Goal: Information Seeking & Learning: Learn about a topic

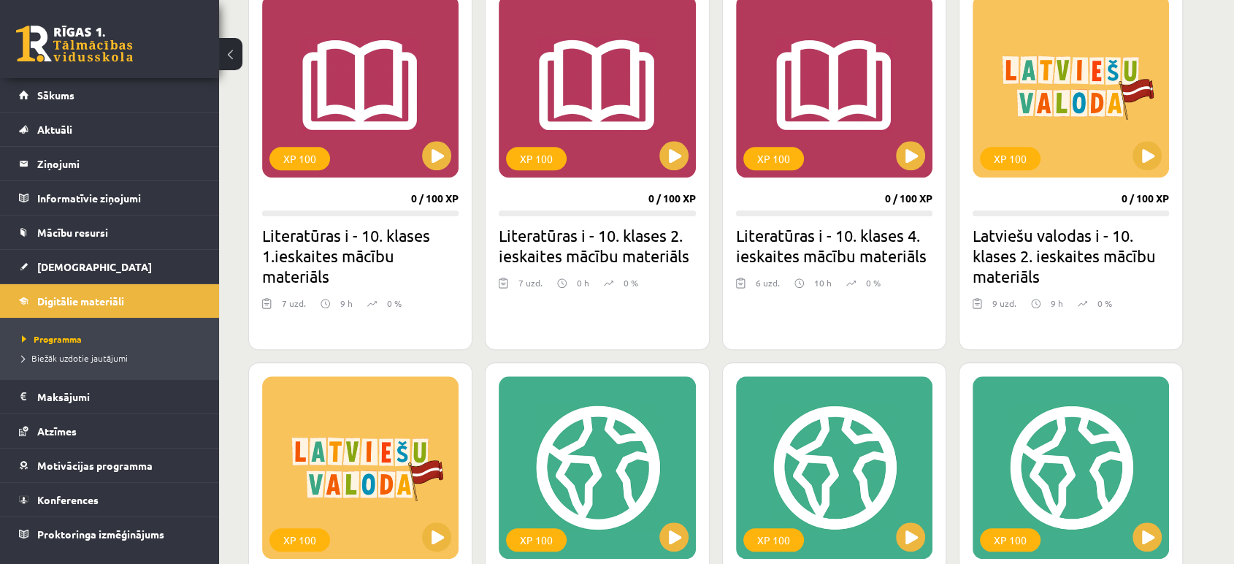
scroll to position [1376, 0]
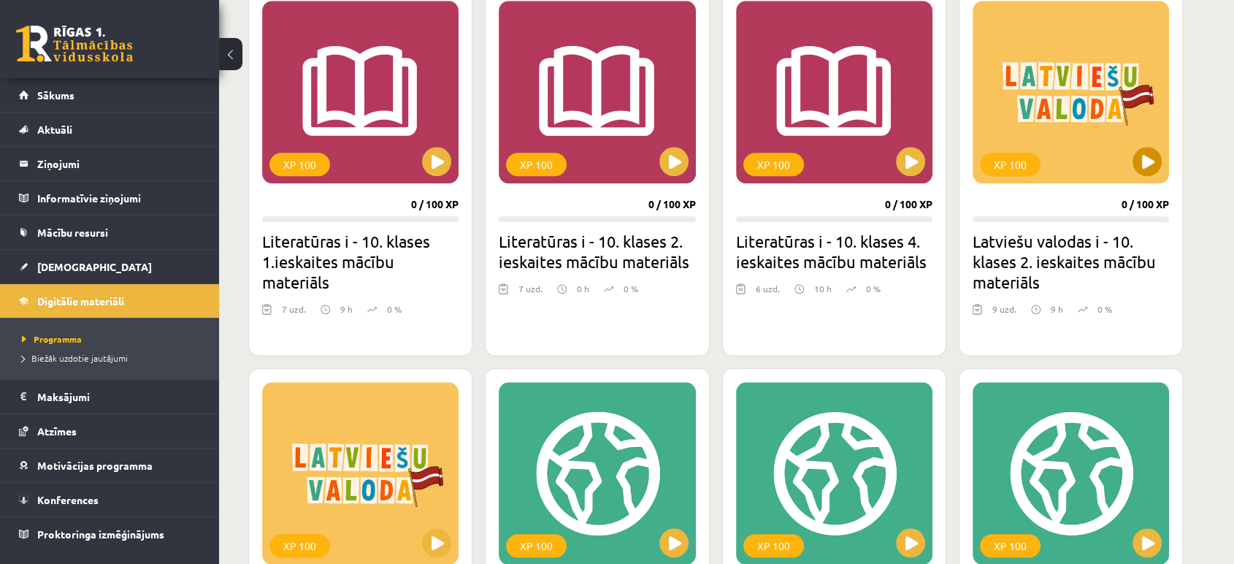
click at [1149, 177] on div "XP 100" at bounding box center [1071, 92] width 196 height 183
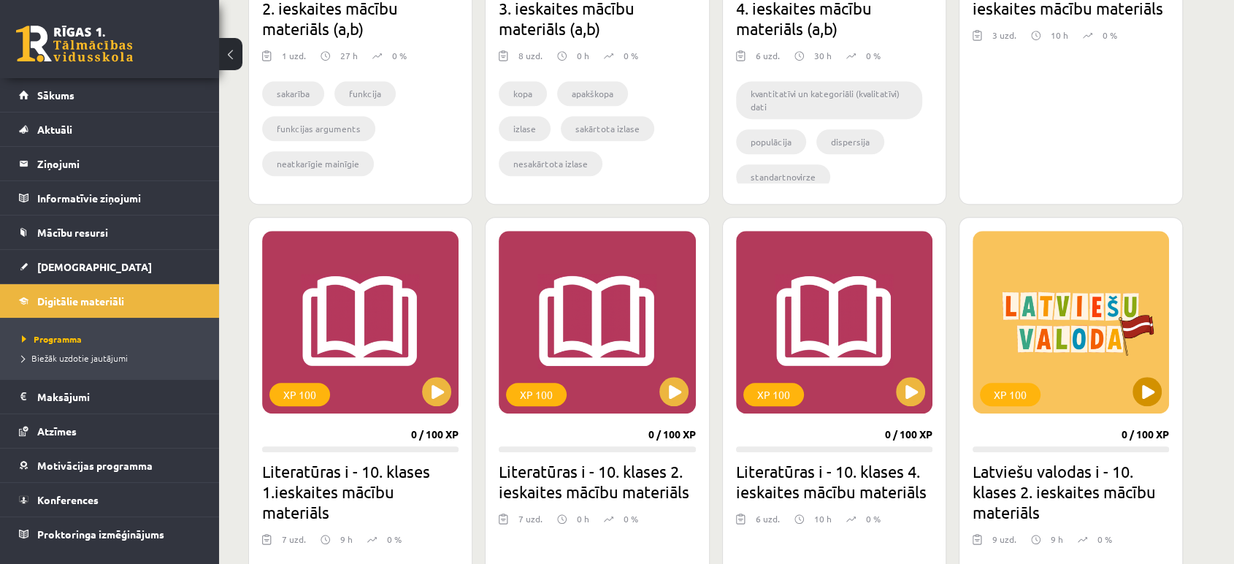
scroll to position [1466, 0]
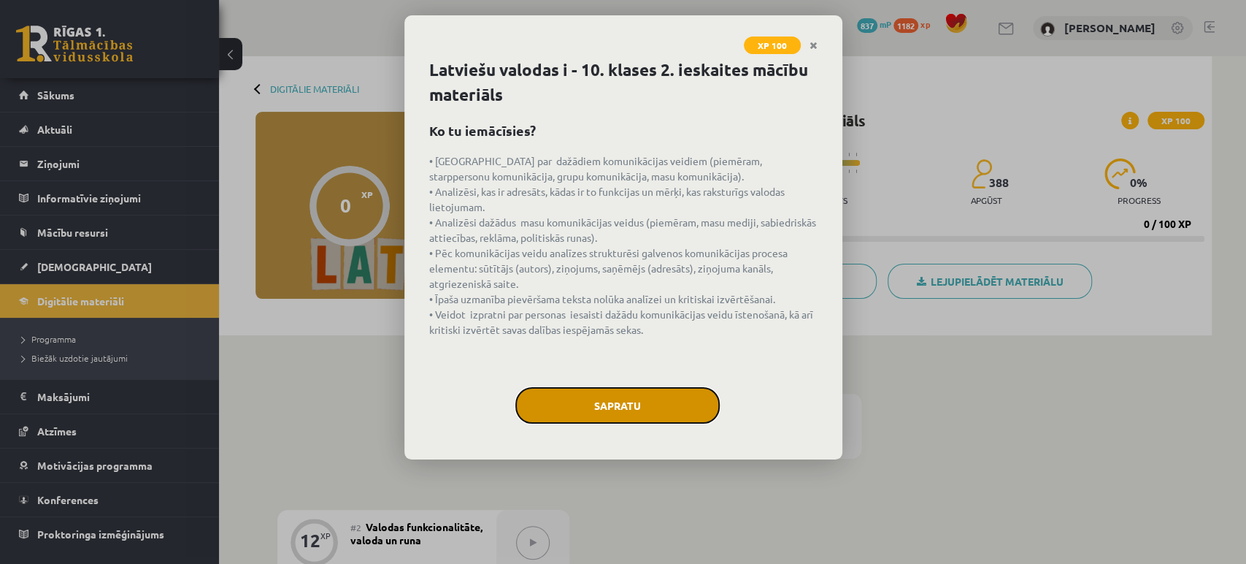
click at [631, 408] on button "Sapratu" at bounding box center [618, 405] width 204 height 37
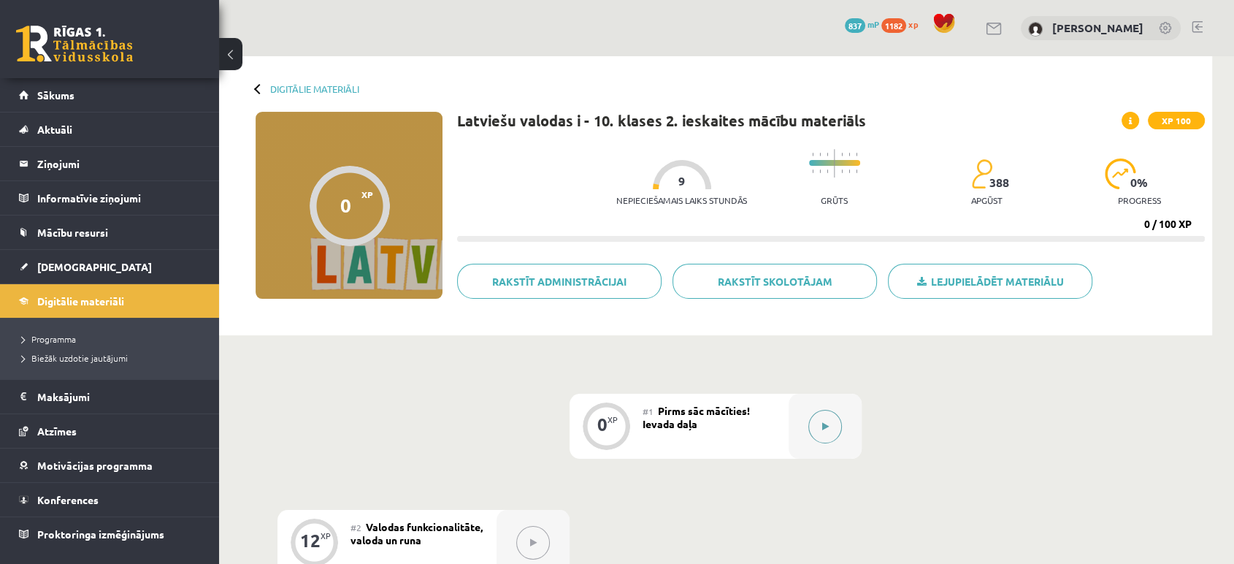
click at [816, 428] on button at bounding box center [825, 427] width 34 height 34
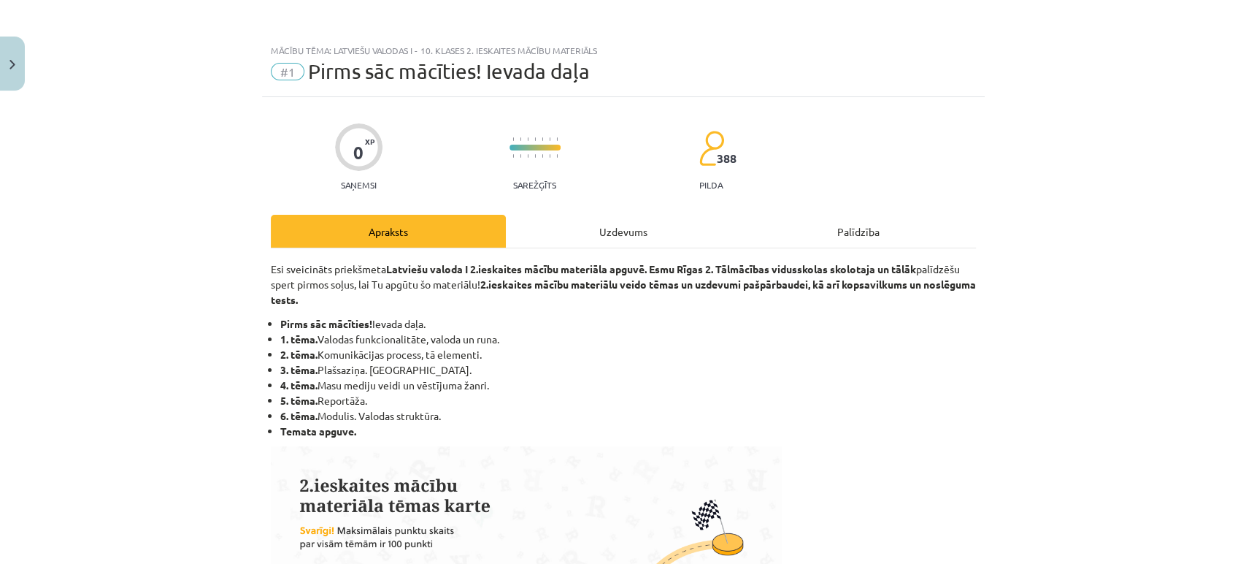
click at [603, 215] on div "Uzdevums" at bounding box center [623, 231] width 235 height 33
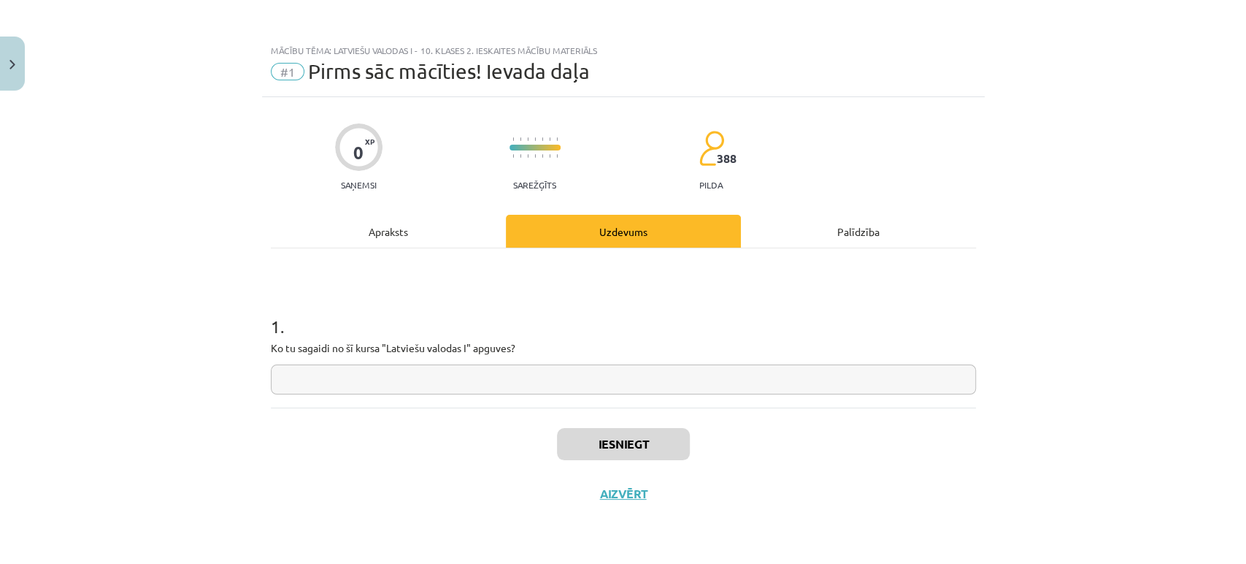
click at [364, 374] on input "text" at bounding box center [623, 379] width 705 height 30
type input "******"
click at [627, 451] on button "Iesniegt" at bounding box center [623, 444] width 133 height 32
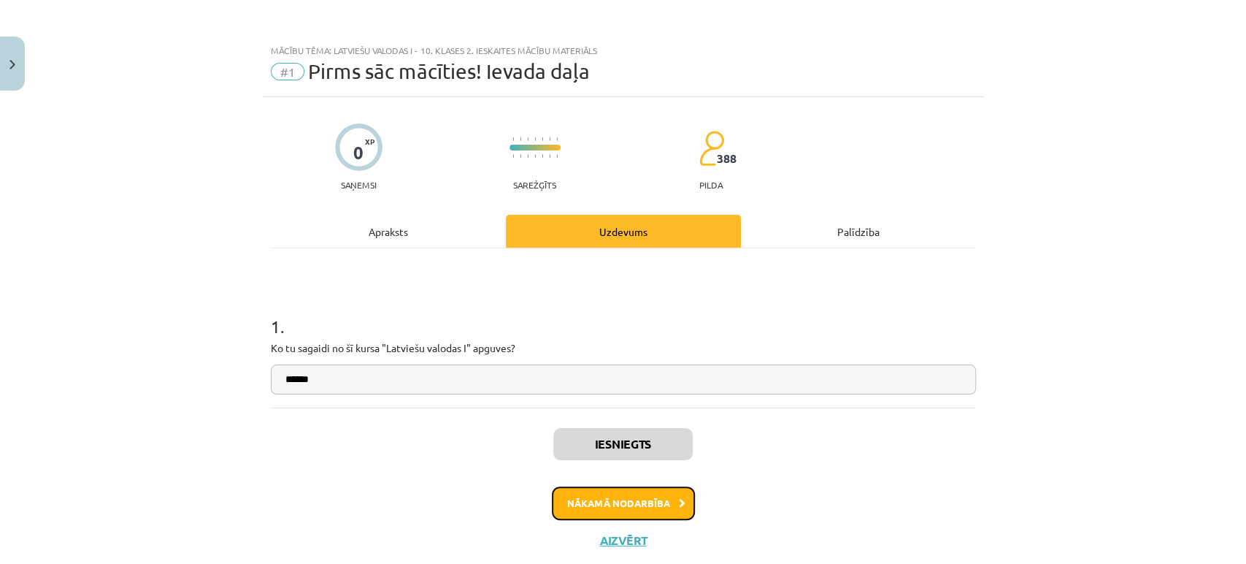
click at [590, 497] on button "Nākamā nodarbība" at bounding box center [623, 503] width 143 height 34
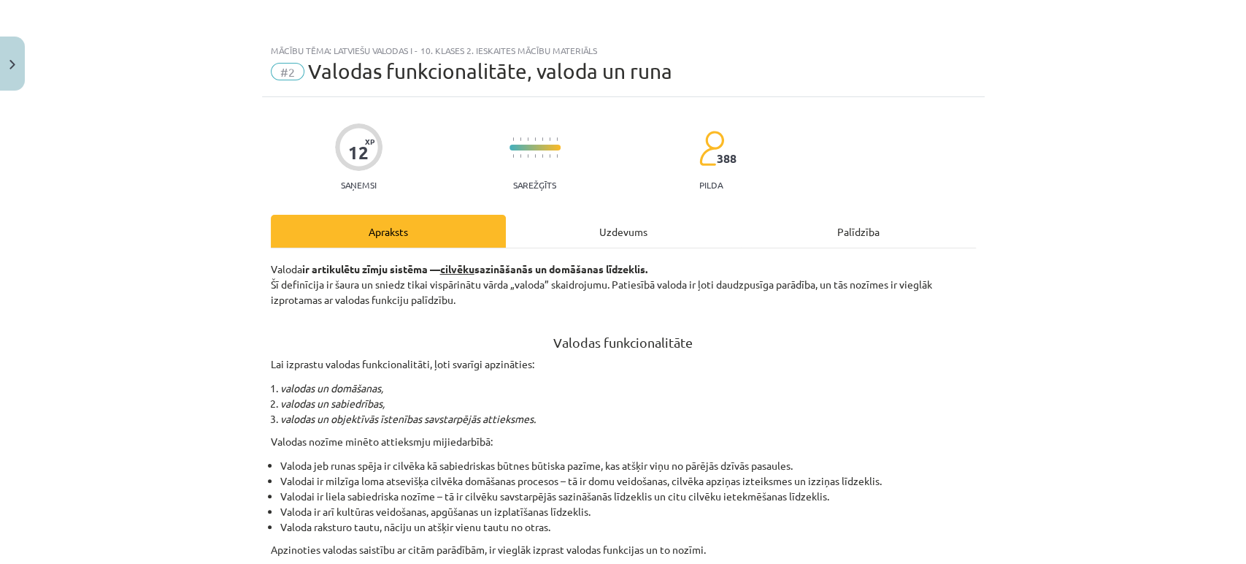
click at [595, 223] on div "Uzdevums" at bounding box center [623, 231] width 235 height 33
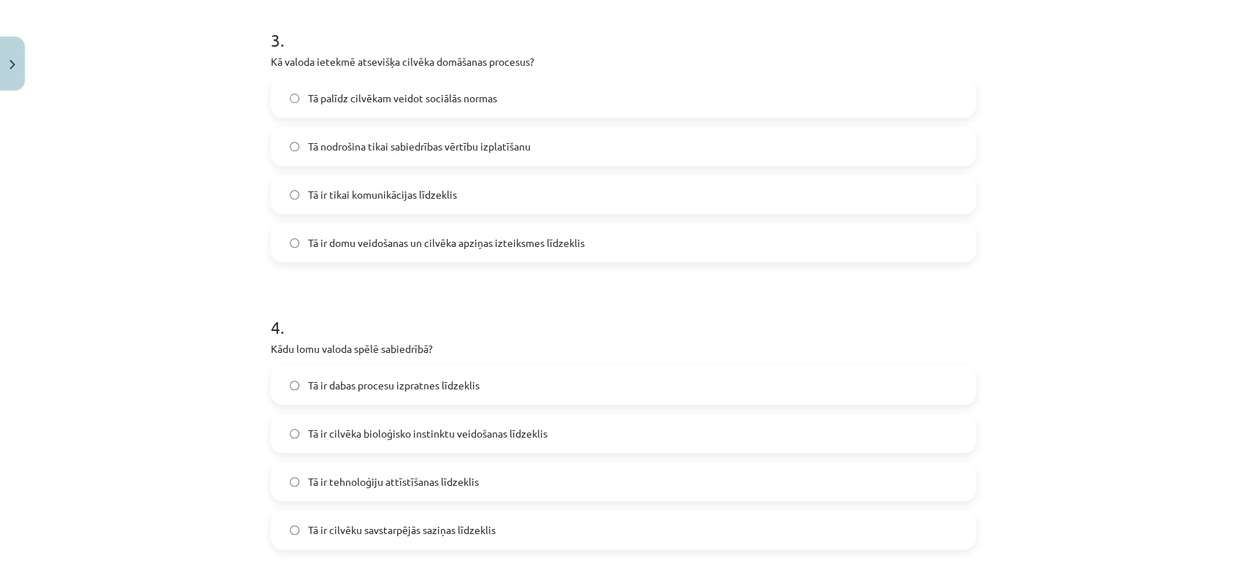
scroll to position [1014, 0]
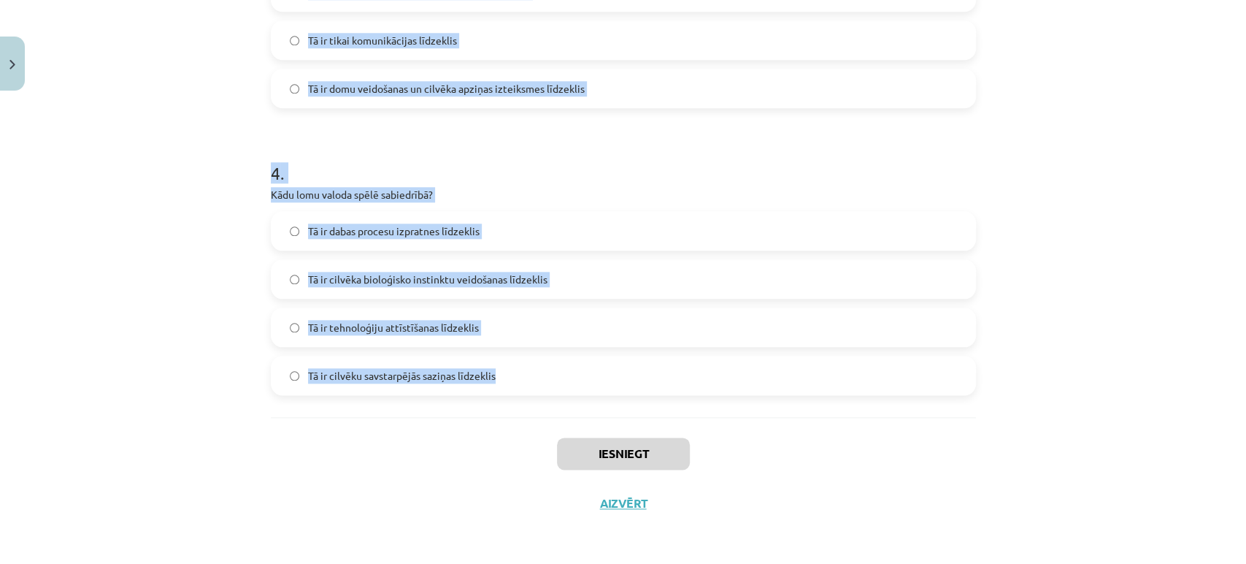
drag, startPoint x: 245, startPoint y: 292, endPoint x: 502, endPoint y: 380, distance: 270.9
click at [502, 380] on div "Mācību tēma: Latviešu valodas i - 10. klases 2. ieskaites mācību materiāls #2 V…" at bounding box center [623, 282] width 1246 height 564
copy form "1 . Kura ir viena no valodas funkcijām, kas atšķir cilvēku no pārējās dzīvās pa…"
click at [130, 253] on div "Mācību tēma: Latviešu valodas i - 10. klases 2. ieskaites mācību materiāls #2 V…" at bounding box center [623, 282] width 1246 height 564
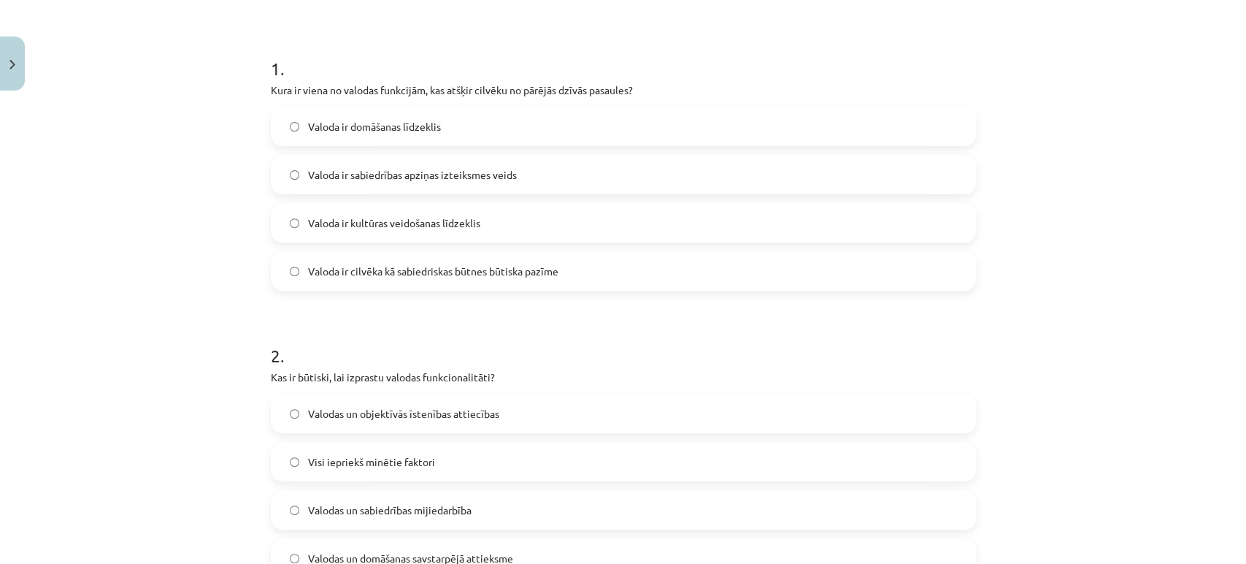
scroll to position [112, 0]
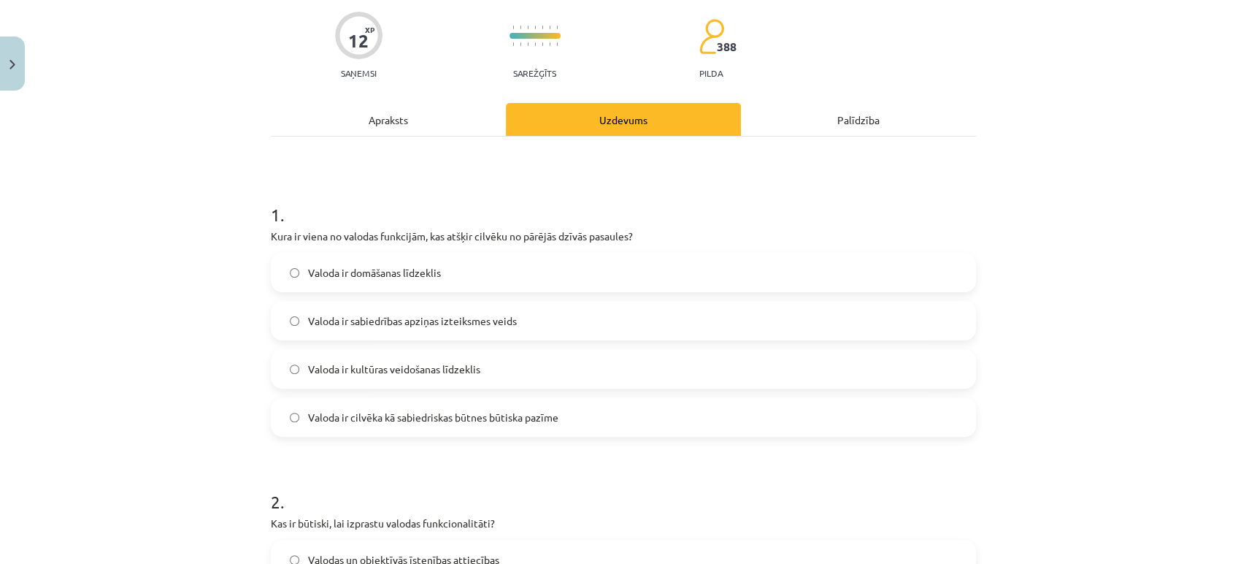
click at [326, 286] on label "Valoda ir domāšanas līdzeklis" at bounding box center [623, 272] width 702 height 37
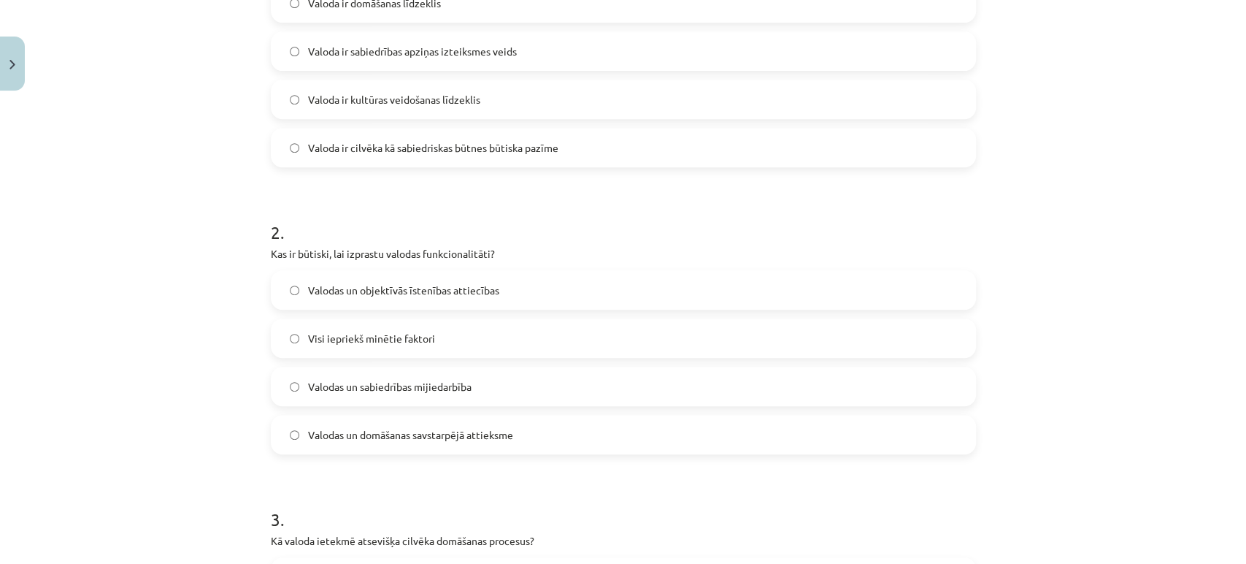
scroll to position [396, 0]
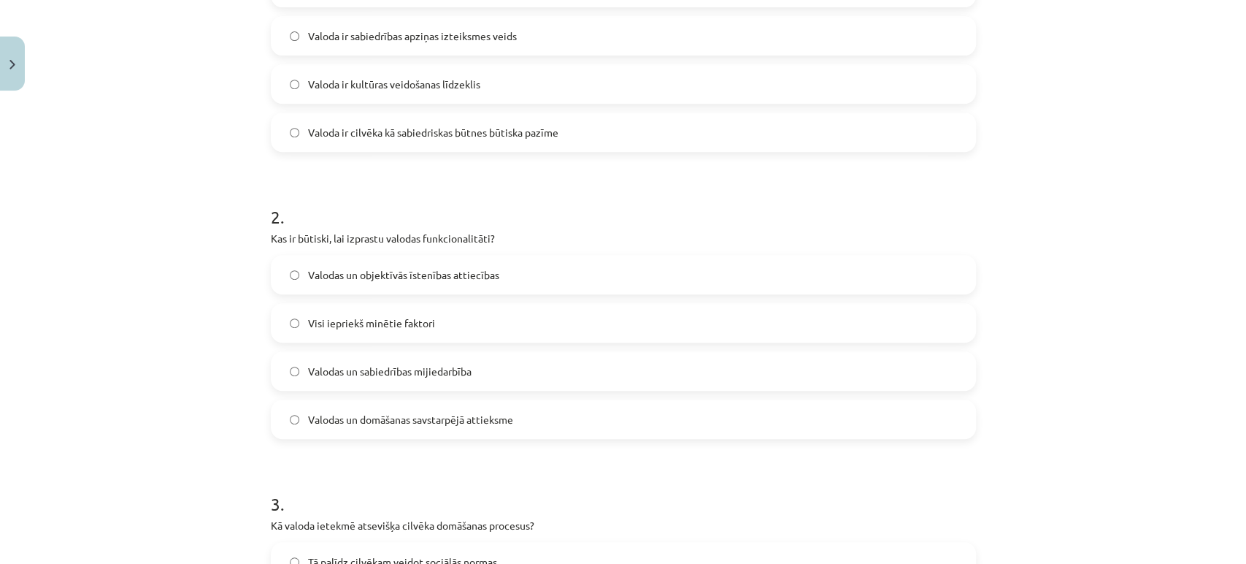
click at [373, 320] on span "Visi iepriekš minētie faktori" at bounding box center [371, 322] width 127 height 15
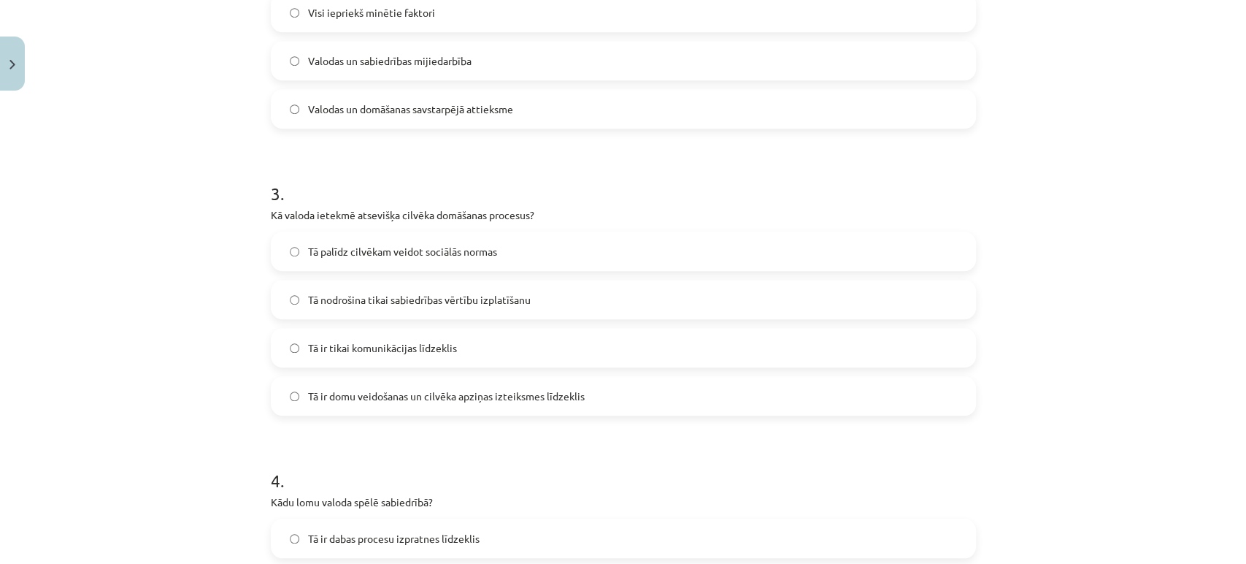
scroll to position [708, 0]
click at [372, 396] on span "Tā ir domu veidošanas un cilvēka apziņas izteiksmes līdzeklis" at bounding box center [446, 395] width 277 height 15
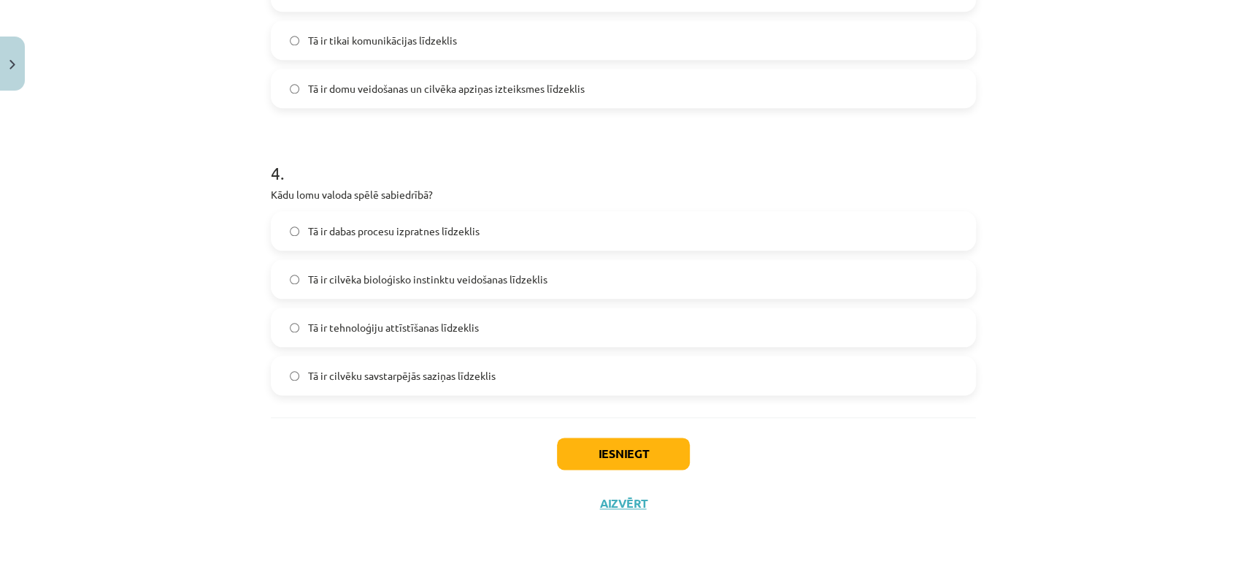
click at [442, 378] on span "Tā ir cilvēku savstarpējās saziņas līdzeklis" at bounding box center [402, 375] width 188 height 15
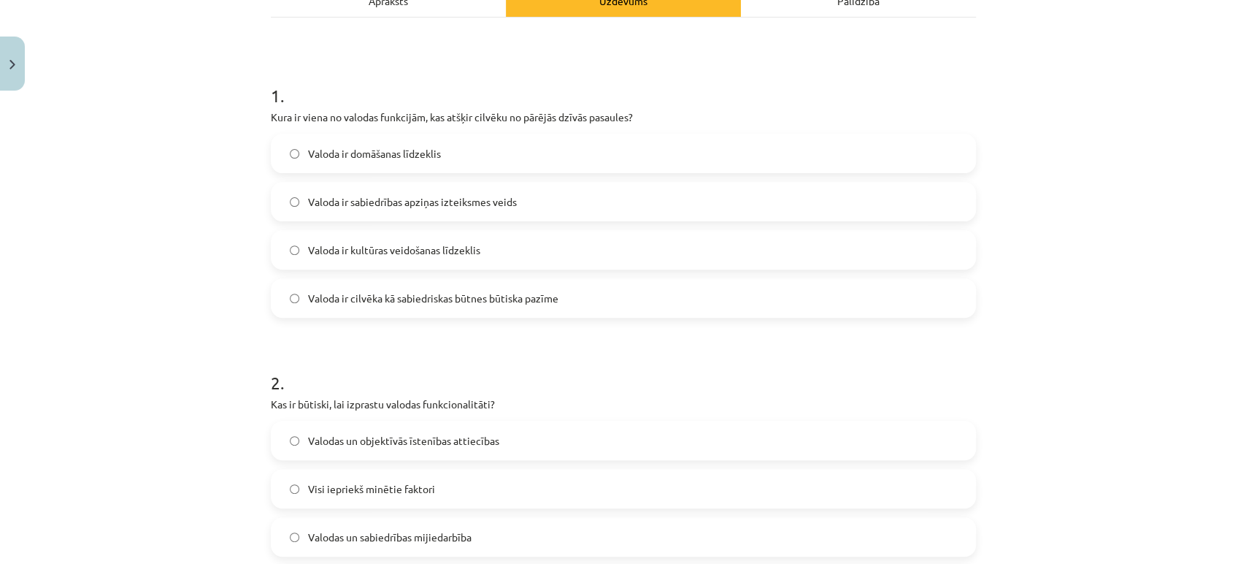
scroll to position [0, 0]
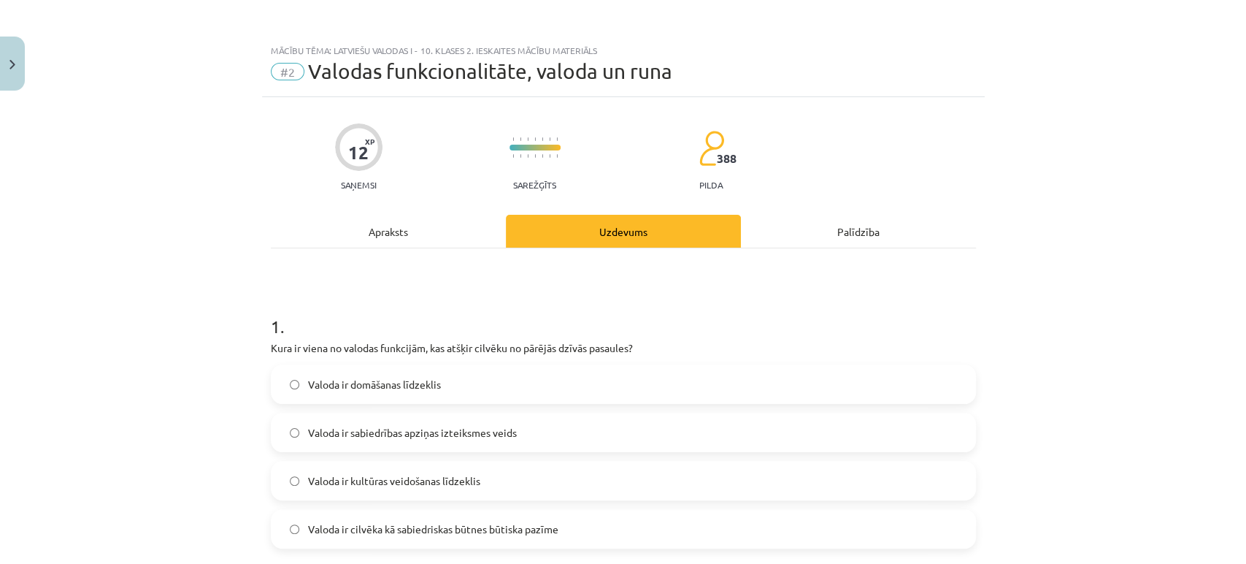
click at [399, 235] on div "Apraksts" at bounding box center [388, 231] width 235 height 33
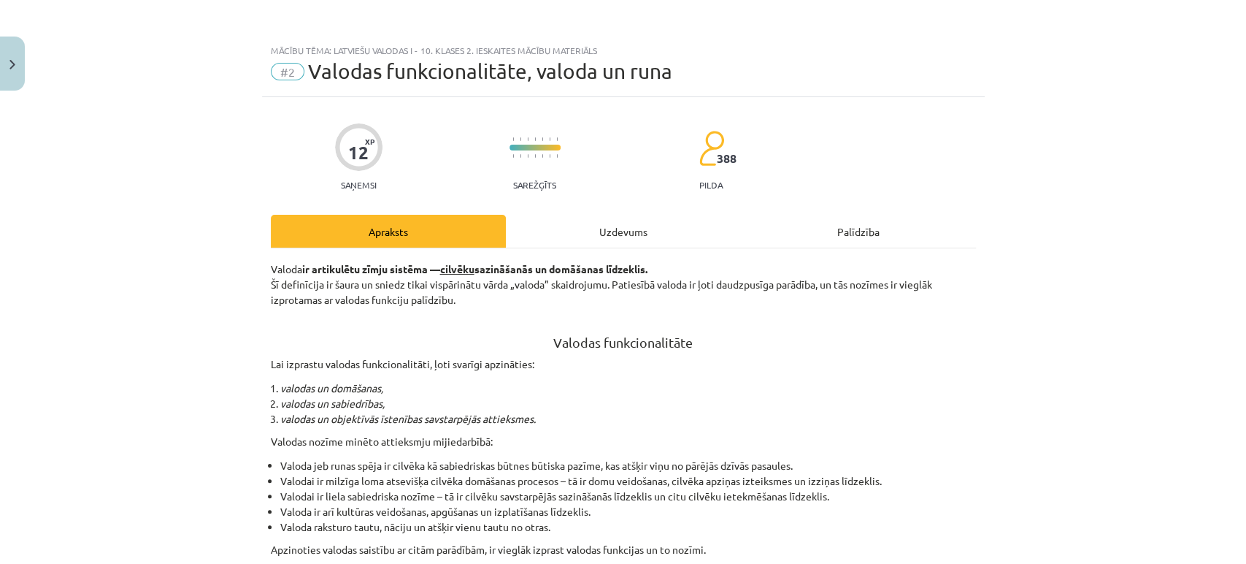
click at [589, 235] on div "Uzdevums" at bounding box center [623, 231] width 235 height 33
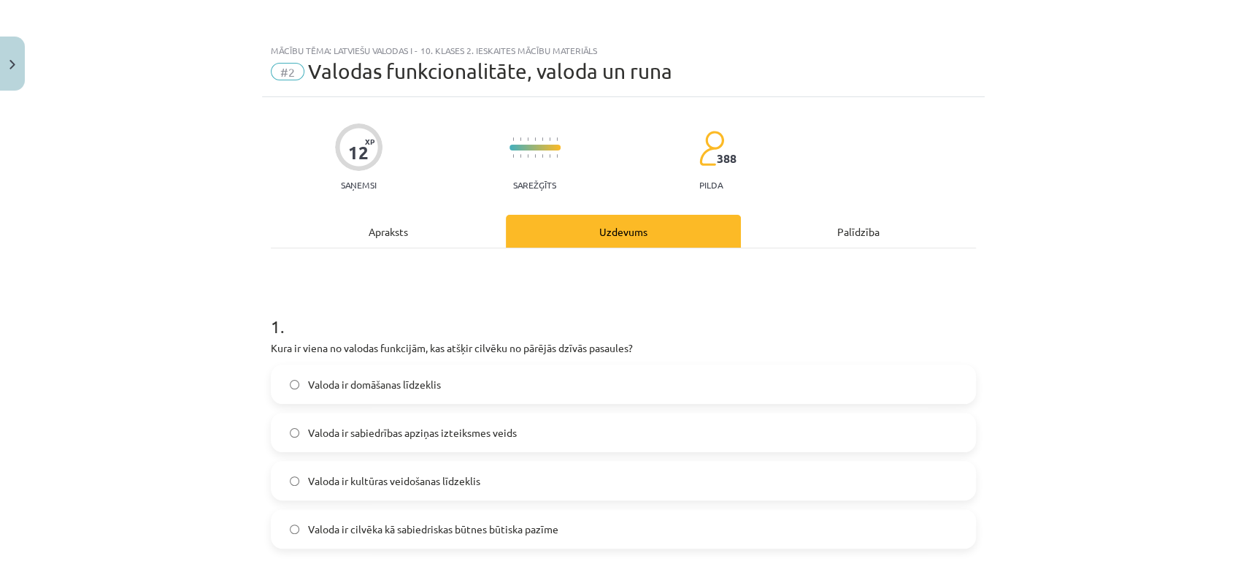
click at [394, 234] on div "Apraksts" at bounding box center [388, 231] width 235 height 33
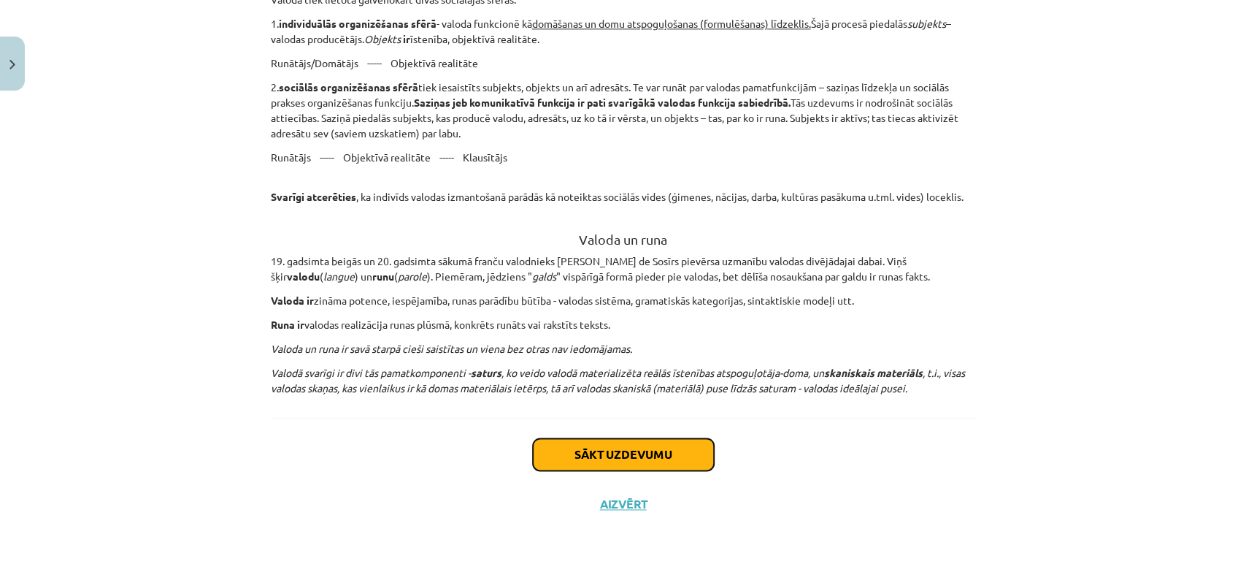
click at [558, 452] on button "Sākt uzdevumu" at bounding box center [623, 454] width 181 height 32
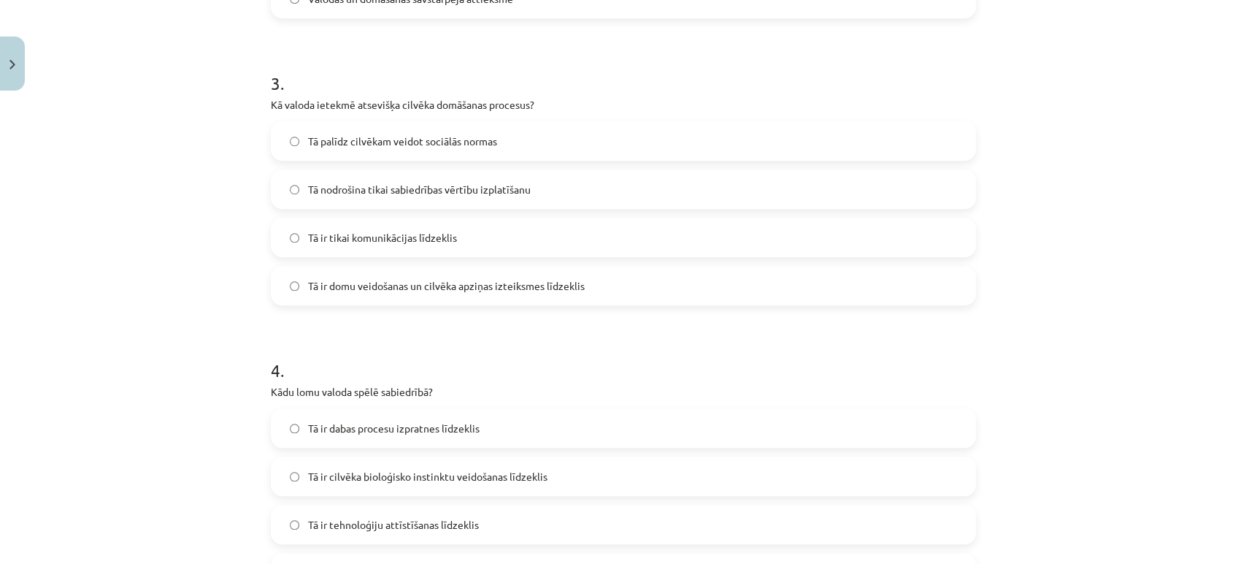
scroll to position [1014, 0]
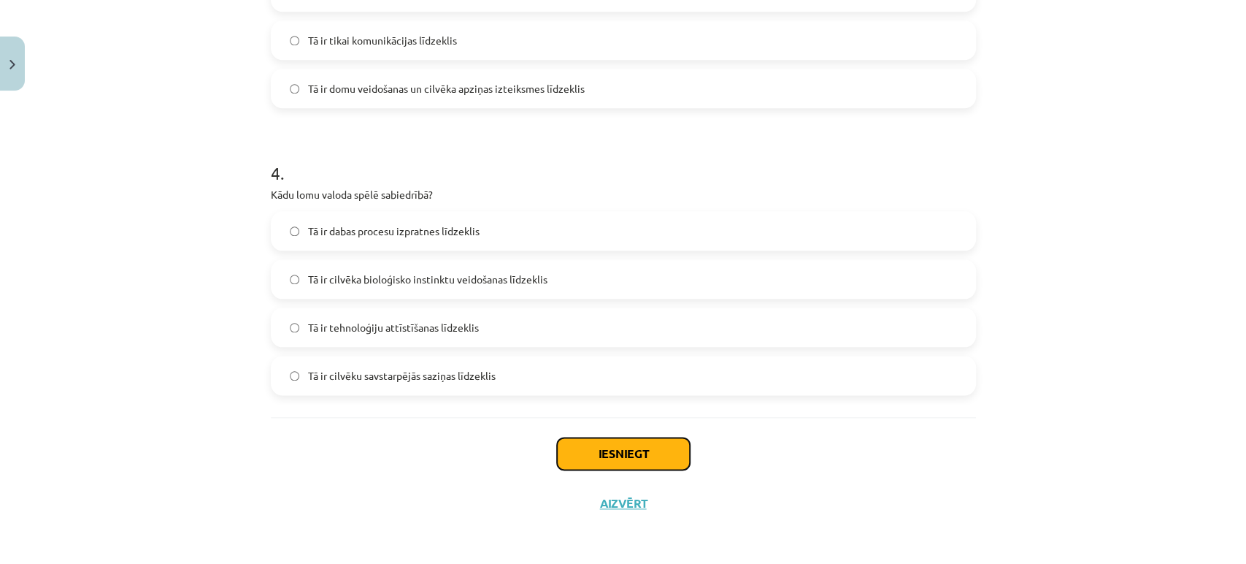
click at [611, 454] on button "Iesniegt" at bounding box center [623, 453] width 133 height 32
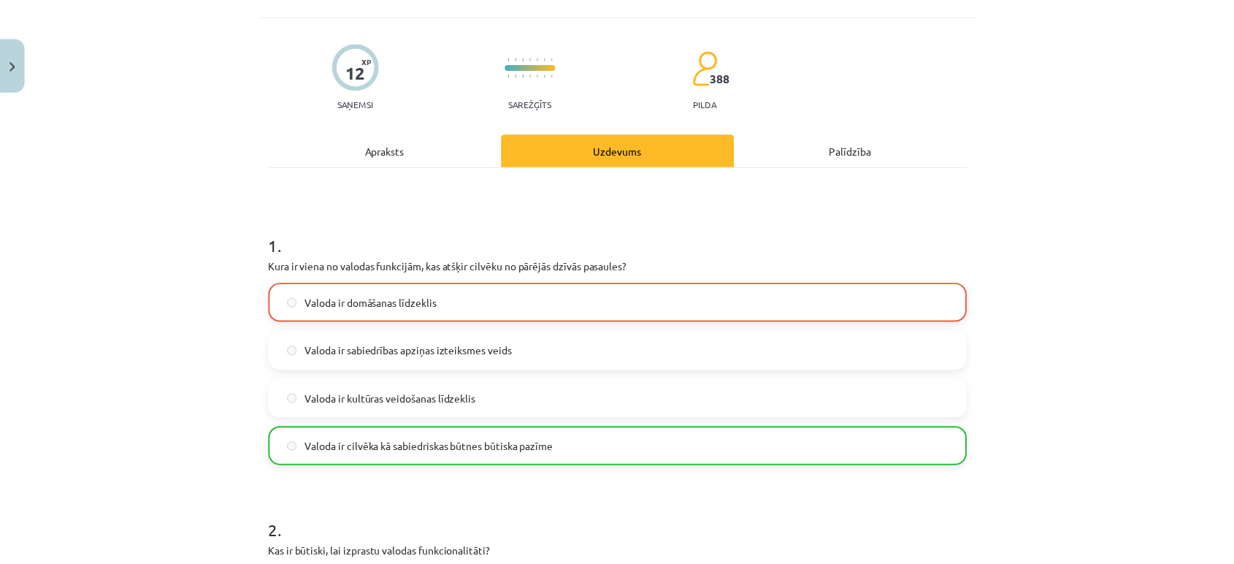
scroll to position [1060, 0]
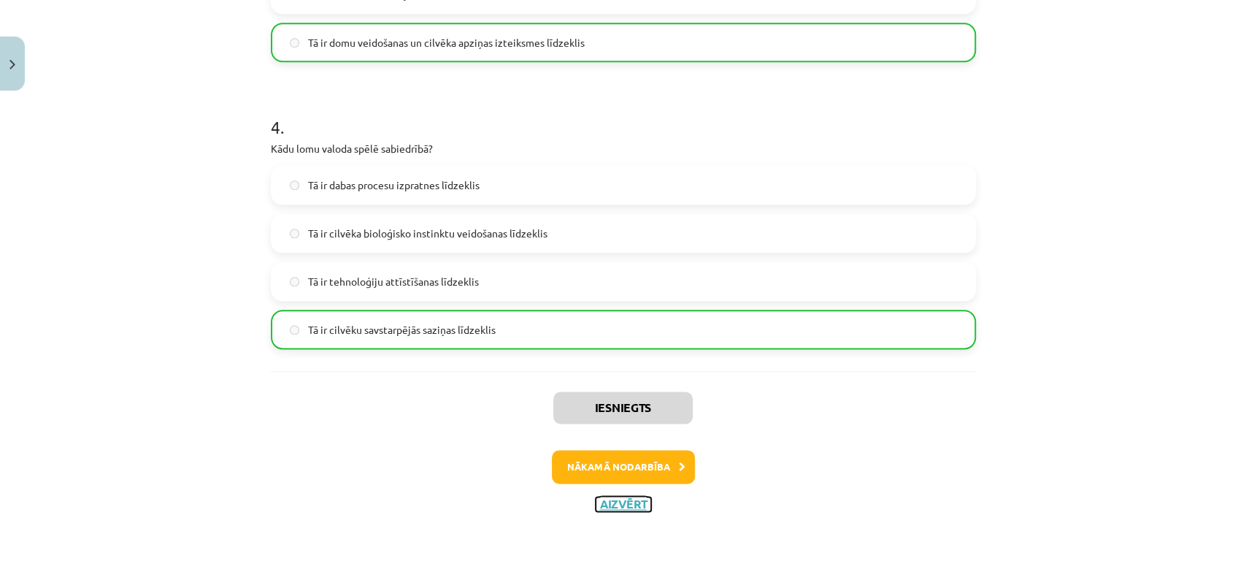
click at [608, 501] on button "Aizvērt" at bounding box center [623, 504] width 55 height 15
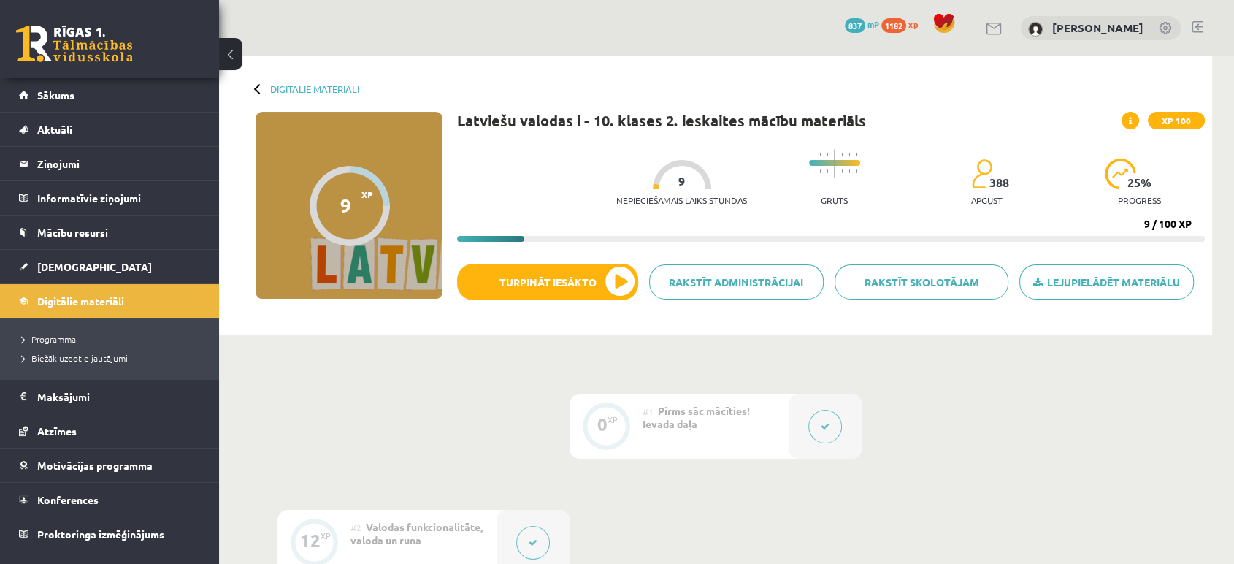
click at [260, 84] on div at bounding box center [259, 88] width 10 height 10
click at [257, 91] on div at bounding box center [259, 88] width 10 height 10
click at [294, 83] on link "Digitālie materiāli" at bounding box center [314, 88] width 89 height 11
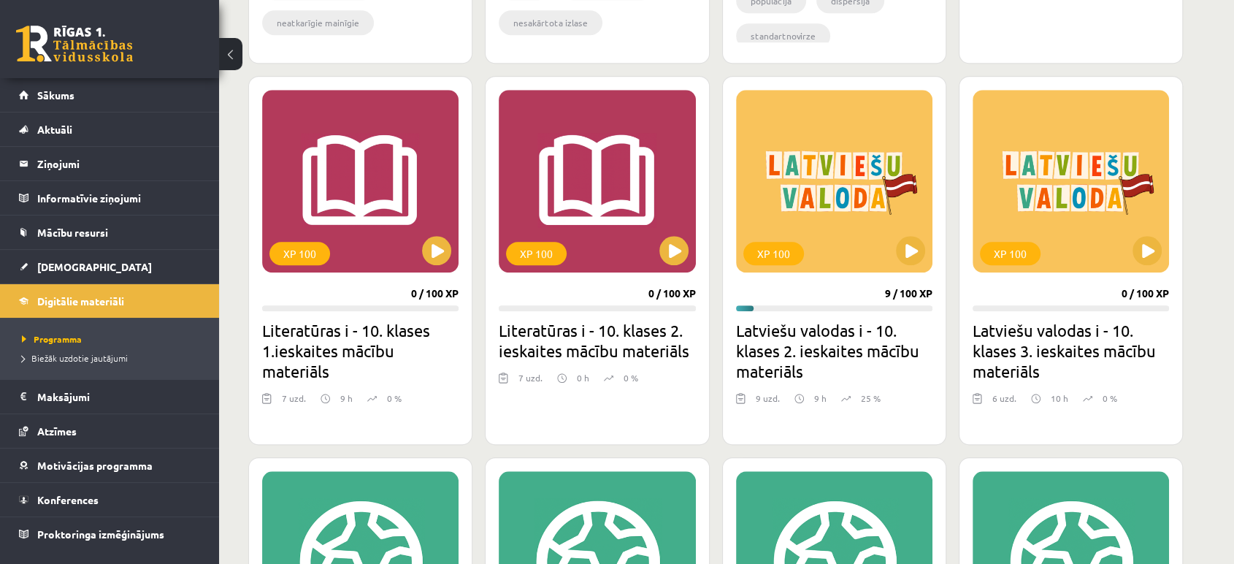
scroll to position [1288, 0]
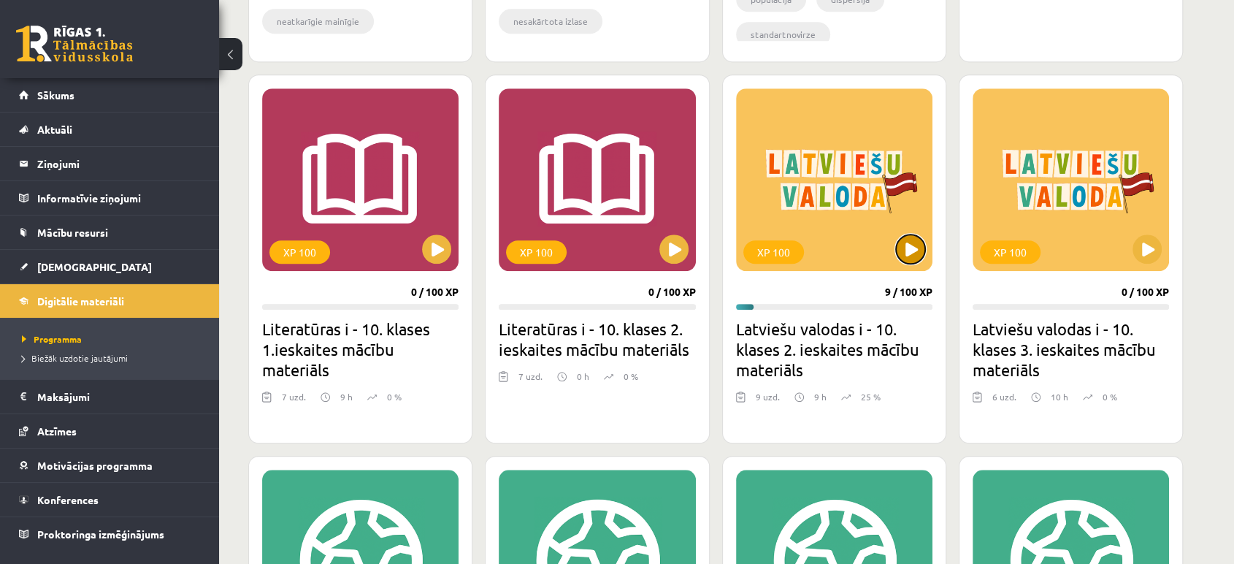
click at [900, 248] on button at bounding box center [910, 248] width 29 height 29
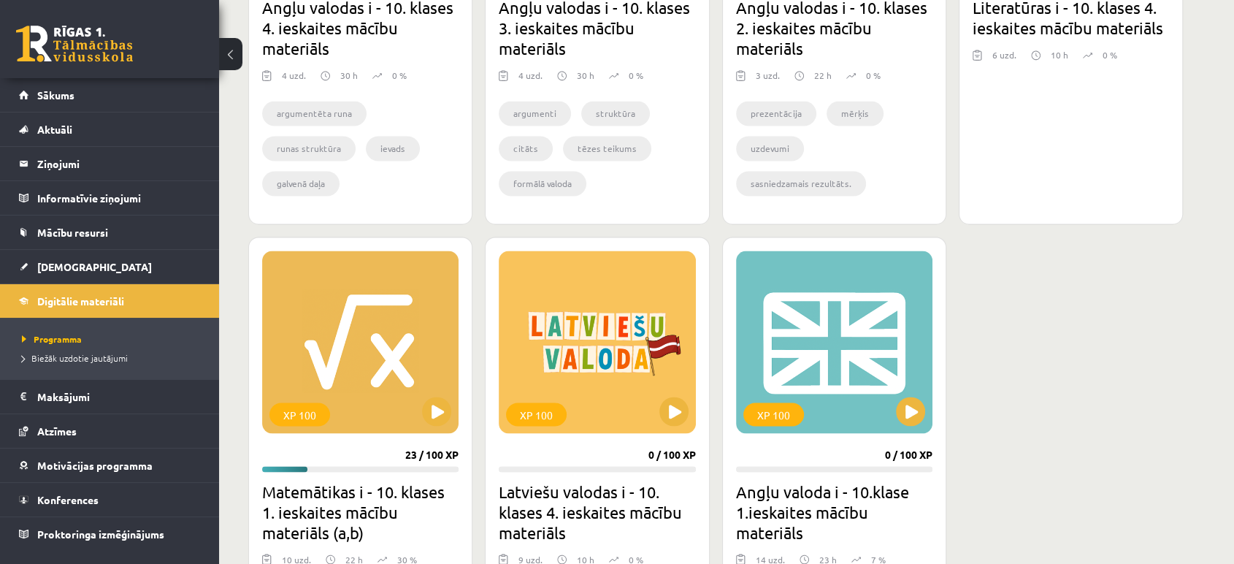
scroll to position [2471, 0]
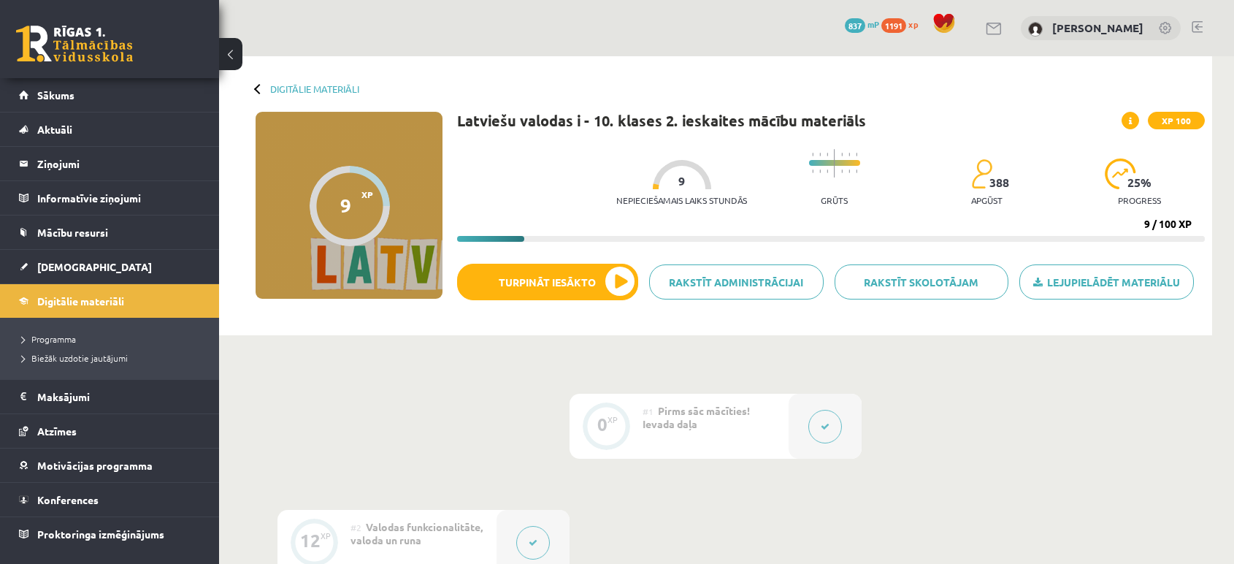
scroll to position [72, 0]
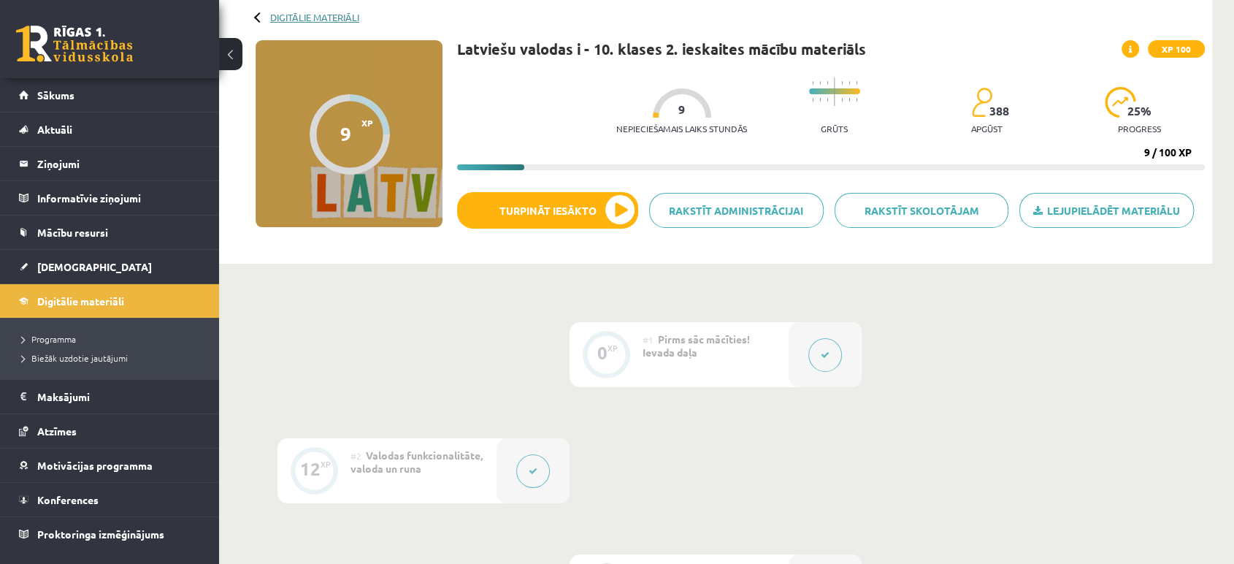
click at [302, 13] on link "Digitālie materiāli" at bounding box center [314, 17] width 89 height 11
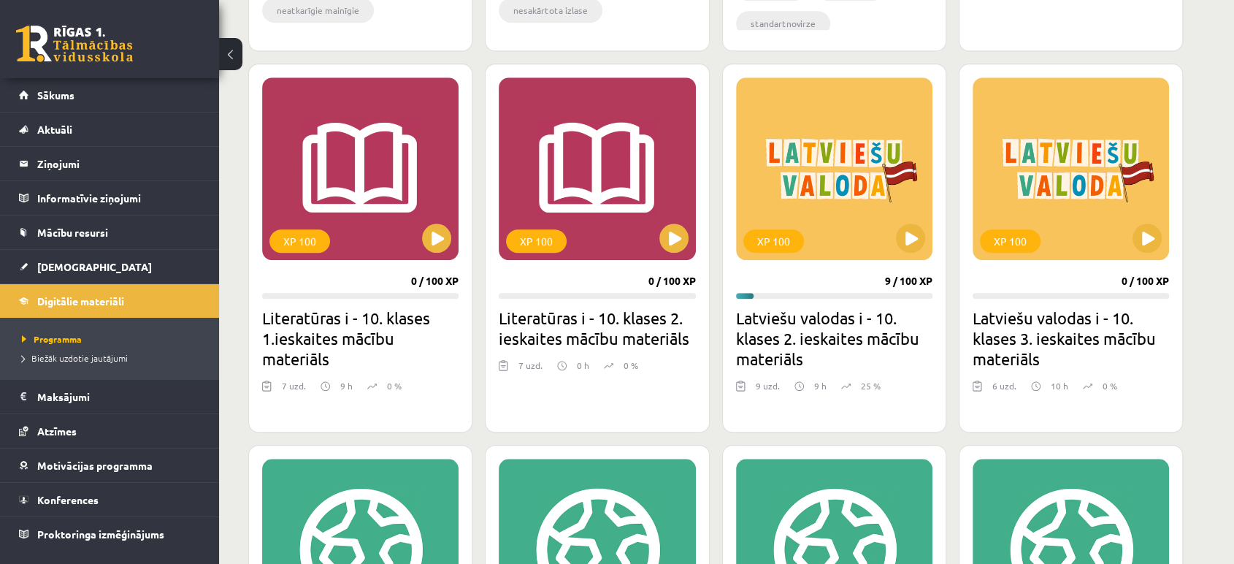
scroll to position [1198, 0]
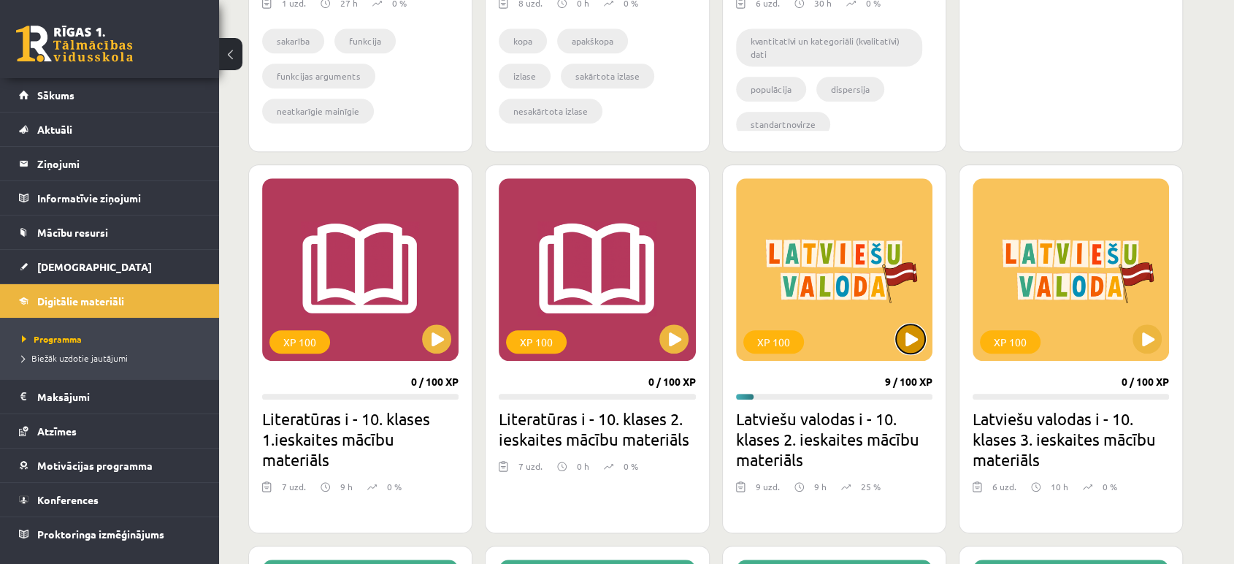
click at [915, 332] on button at bounding box center [910, 338] width 29 height 29
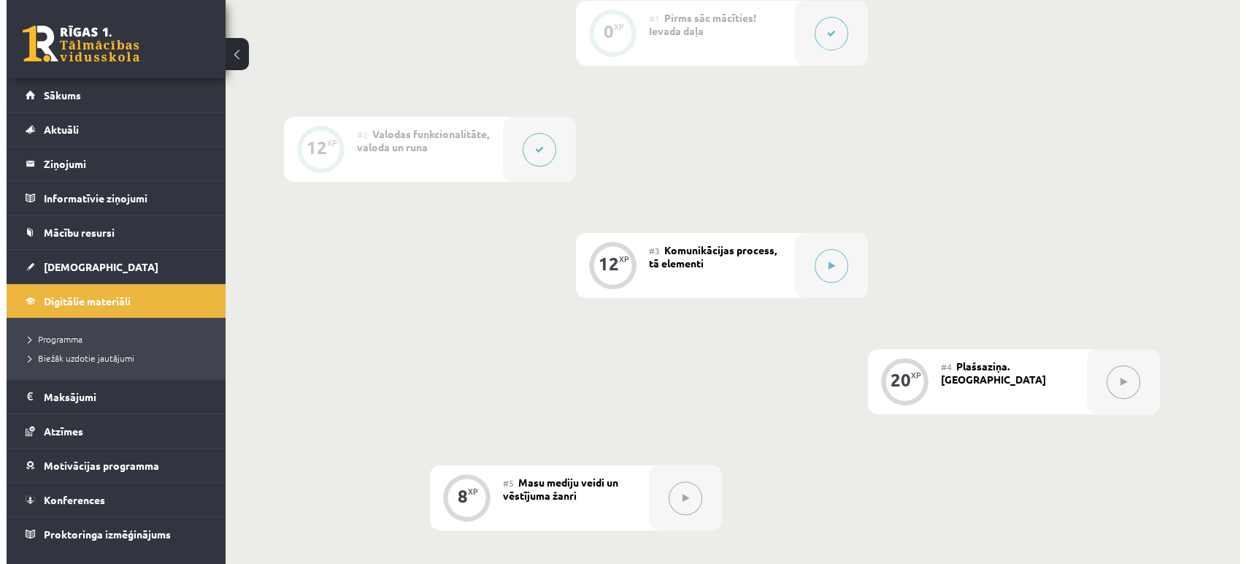
scroll to position [394, 0]
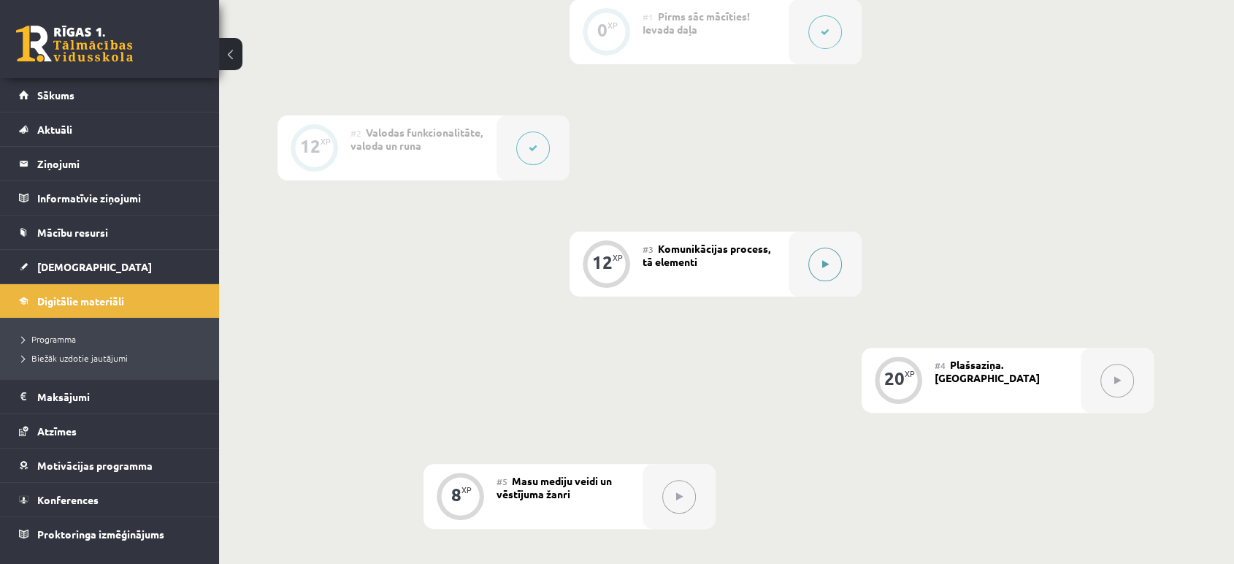
click at [818, 252] on button at bounding box center [825, 265] width 34 height 34
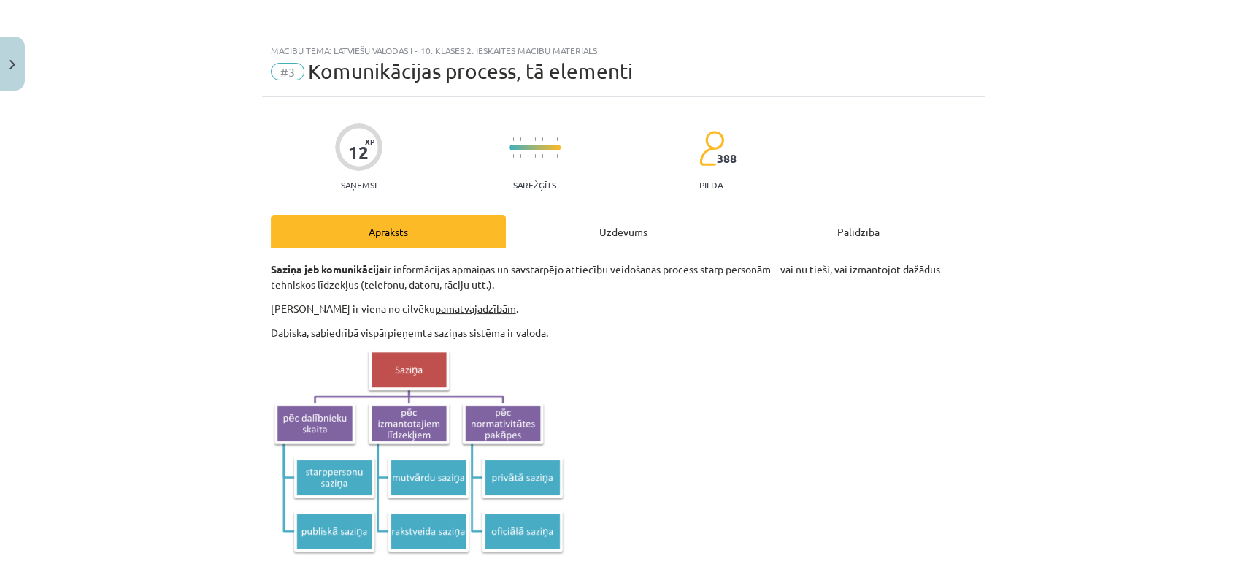
click at [625, 234] on div "Uzdevums" at bounding box center [623, 231] width 235 height 33
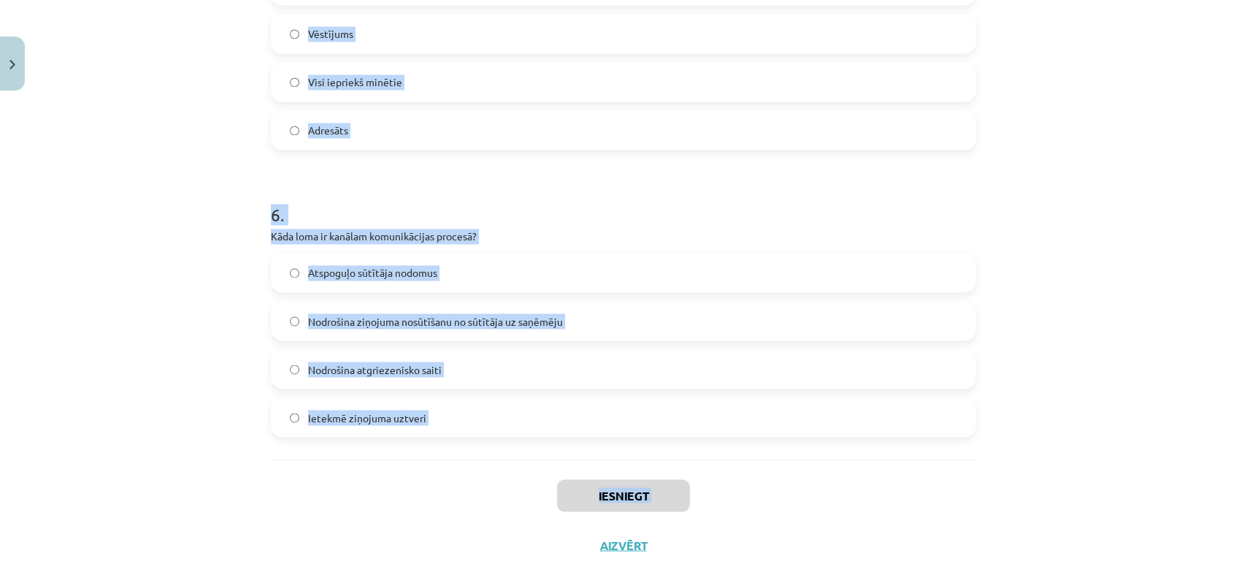
scroll to position [1588, 0]
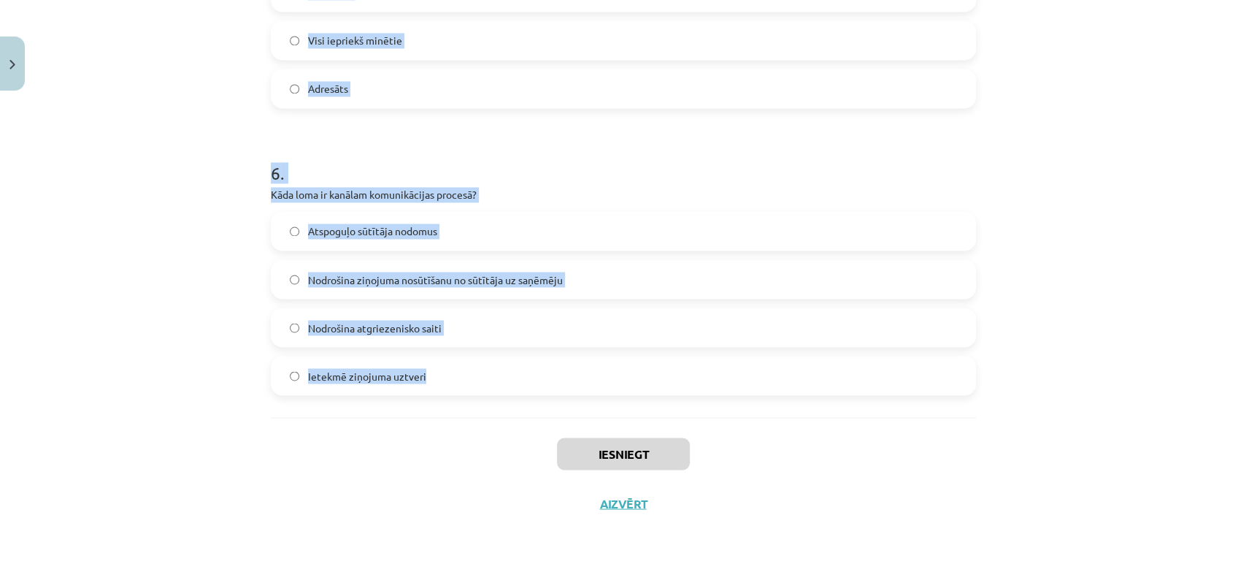
drag, startPoint x: 259, startPoint y: 284, endPoint x: 431, endPoint y: 408, distance: 211.8
copy form "1 . Kāda ir sūtītāja galvenā funkcija komunikācijas procesā? Kodēt ziņojumu Pār…"
click at [148, 191] on div "Mācību tēma: Latviešu valodas i - 10. klases 2. ieskaites mācību materiāls #3 K…" at bounding box center [623, 282] width 1246 height 564
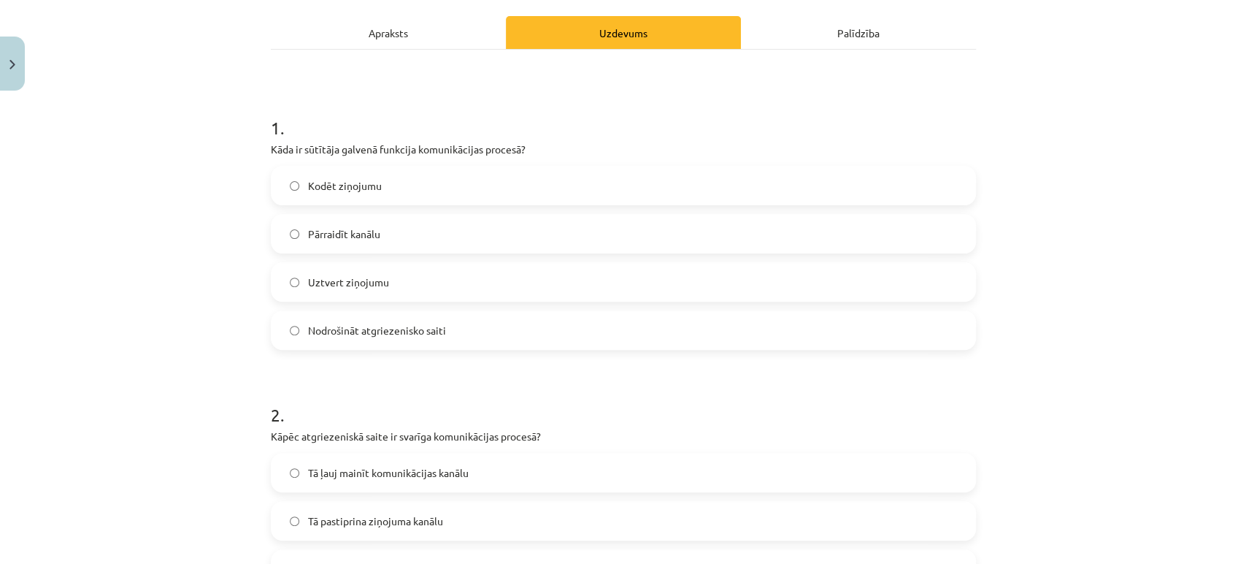
scroll to position [198, 0]
click at [337, 179] on span "Kodēt ziņojumu" at bounding box center [345, 186] width 74 height 15
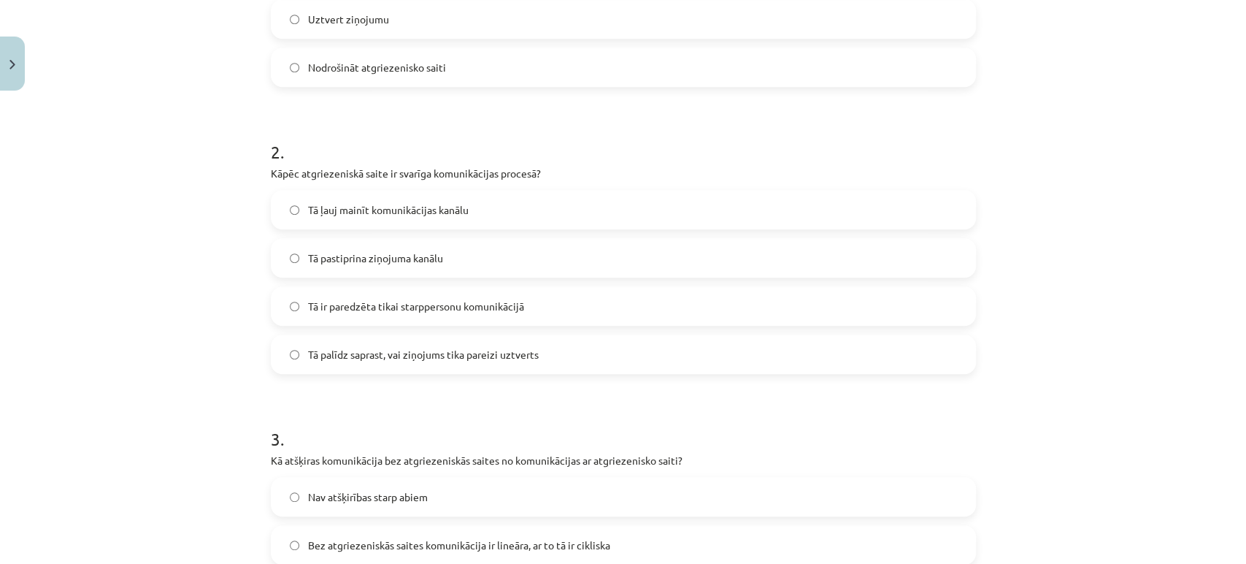
scroll to position [470, 0]
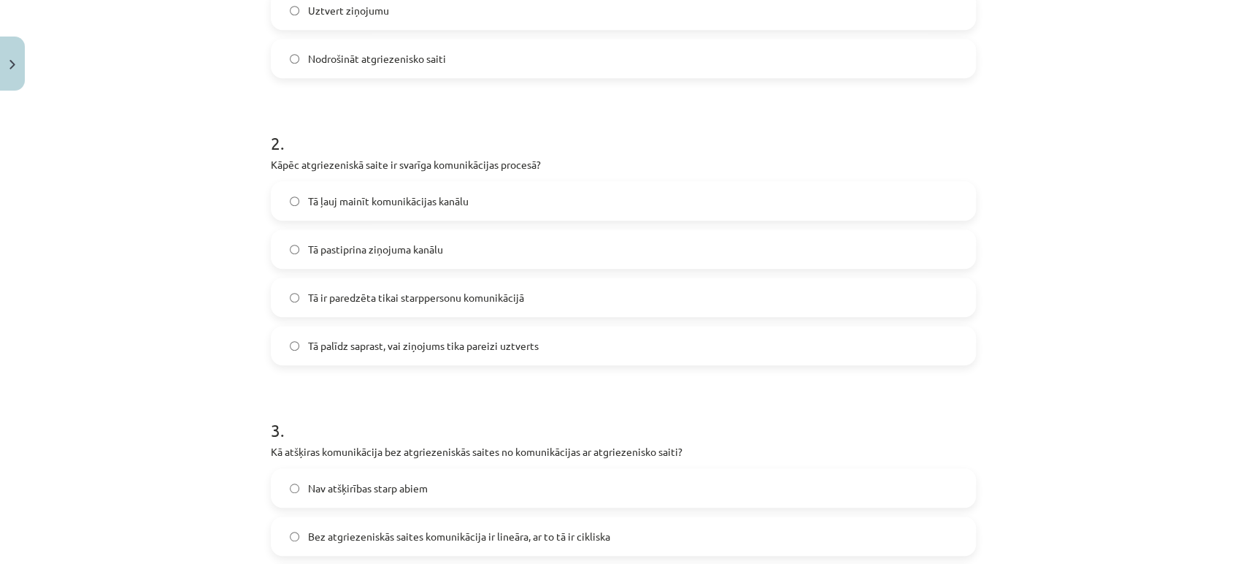
click at [378, 353] on label "Tā palīdz saprast, vai ziņojums tika pareizi uztverts" at bounding box center [623, 345] width 702 height 37
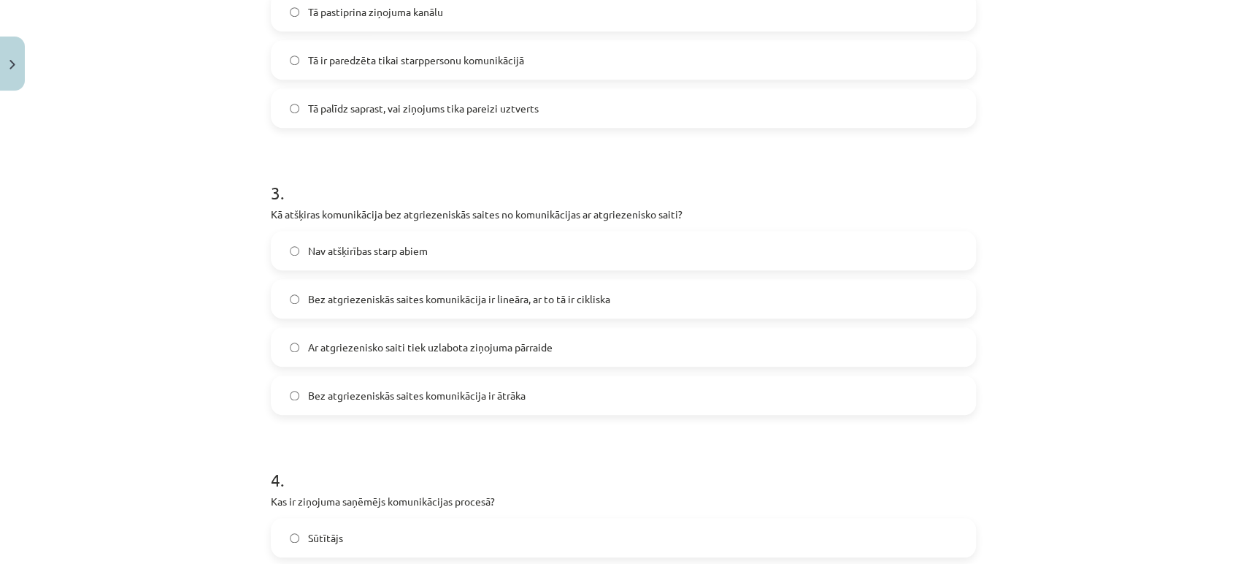
scroll to position [728, 0]
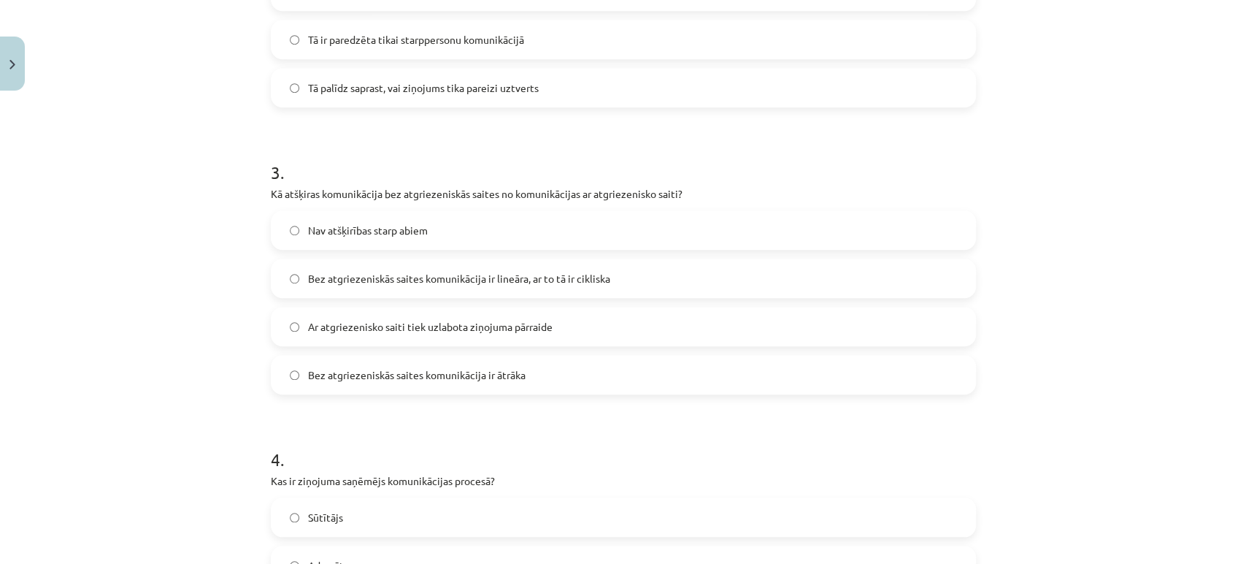
click at [328, 271] on span "Bez atgriezeniskās saites komunikācija ir lineāra, ar to tā ir cikliska" at bounding box center [459, 278] width 302 height 15
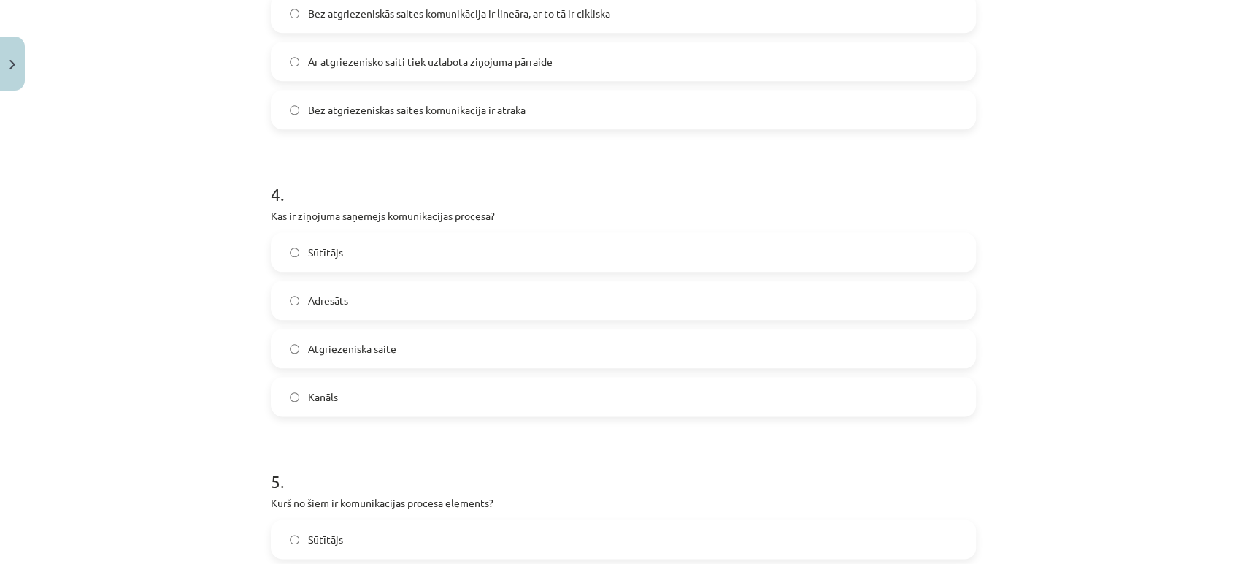
scroll to position [994, 0]
click at [338, 308] on label "Adresāts" at bounding box center [623, 299] width 702 height 37
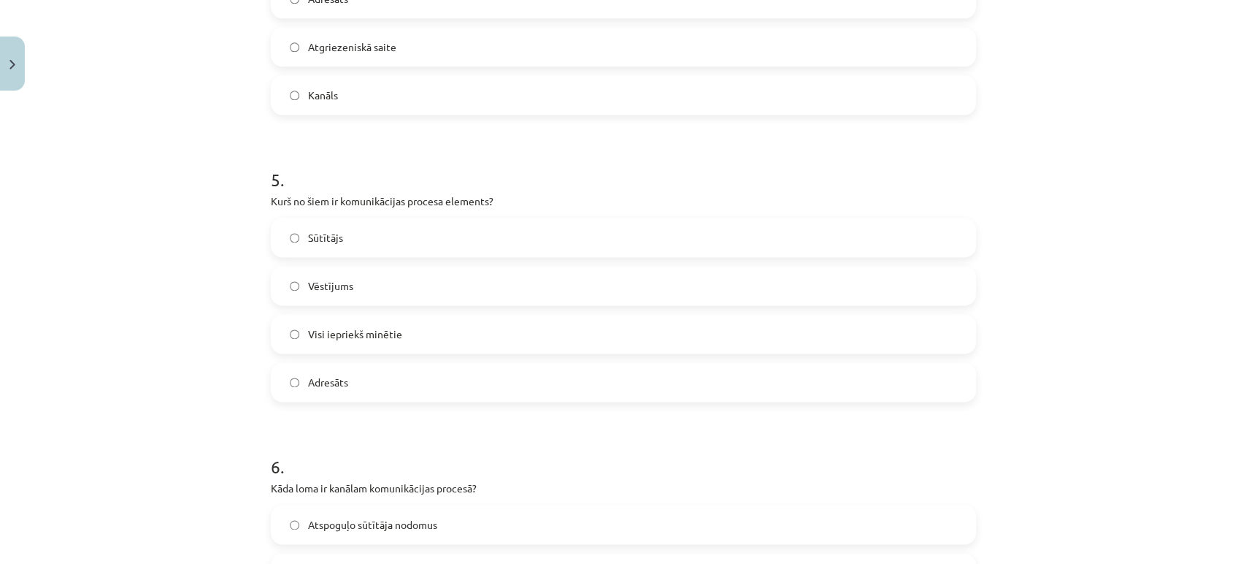
scroll to position [1297, 0]
click at [327, 343] on label "Visi iepriekš minētie" at bounding box center [623, 331] width 702 height 37
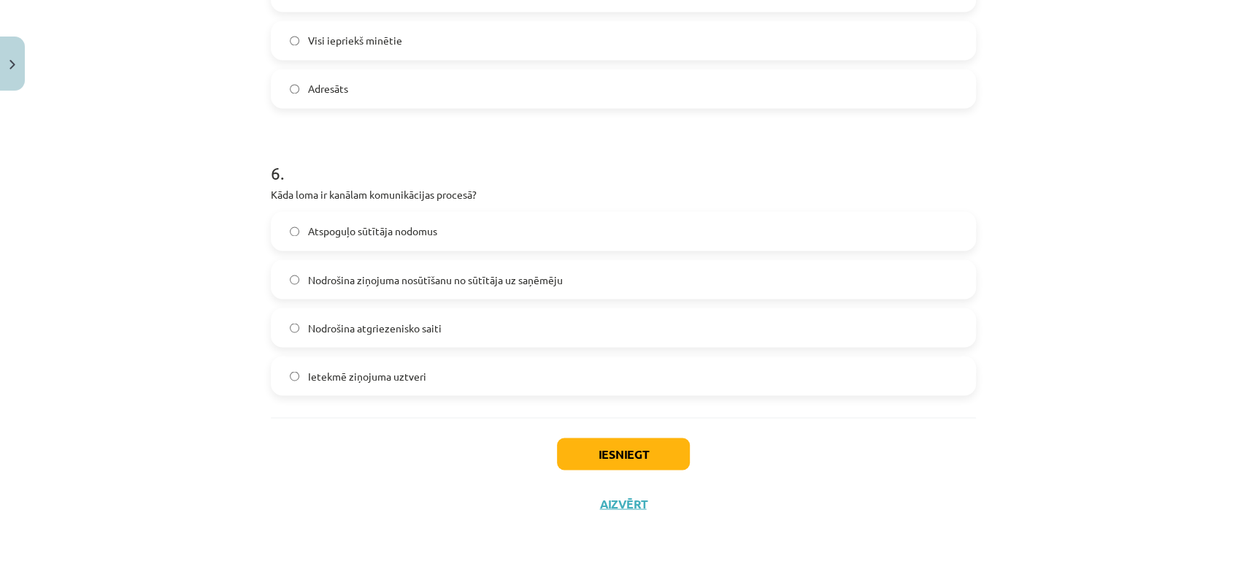
click at [359, 296] on div "Nodrošina ziņojuma nosūtīšanu no sūtītāja uz saņēmēju" at bounding box center [623, 278] width 705 height 39
click at [324, 291] on label "Nodrošina ziņojuma nosūtīšanu no sūtītāja uz saņēmēju" at bounding box center [623, 279] width 702 height 37
click at [592, 446] on button "Iesniegt" at bounding box center [623, 453] width 133 height 32
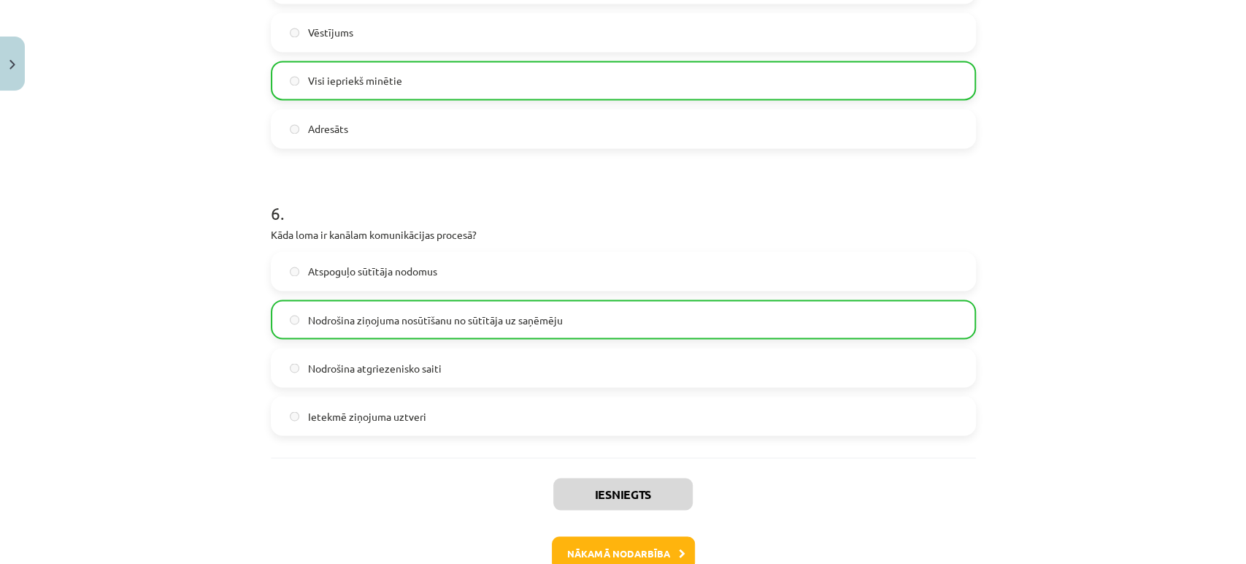
scroll to position [1634, 0]
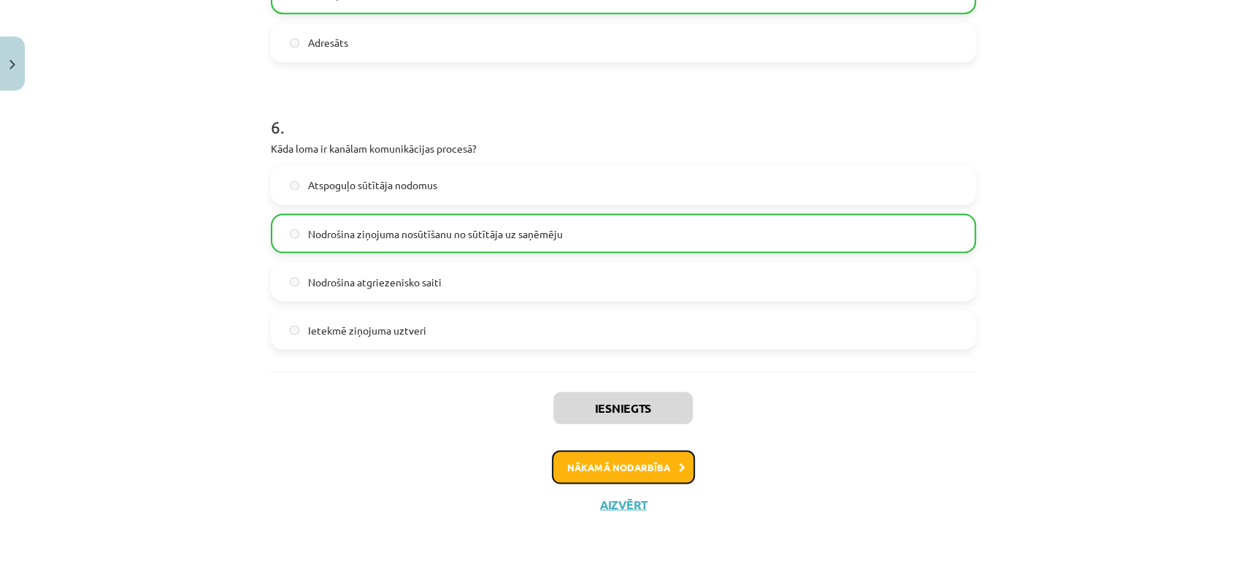
click at [588, 456] on button "Nākamā nodarbība" at bounding box center [623, 467] width 143 height 34
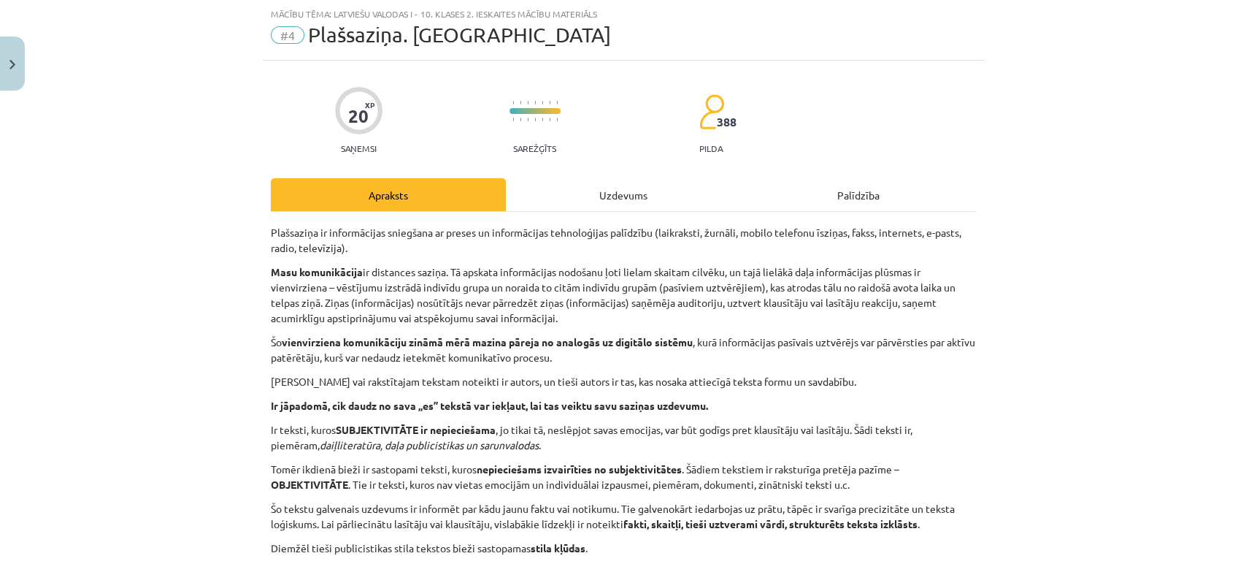
scroll to position [36, 0]
click at [587, 192] on div "Uzdevums" at bounding box center [623, 195] width 235 height 33
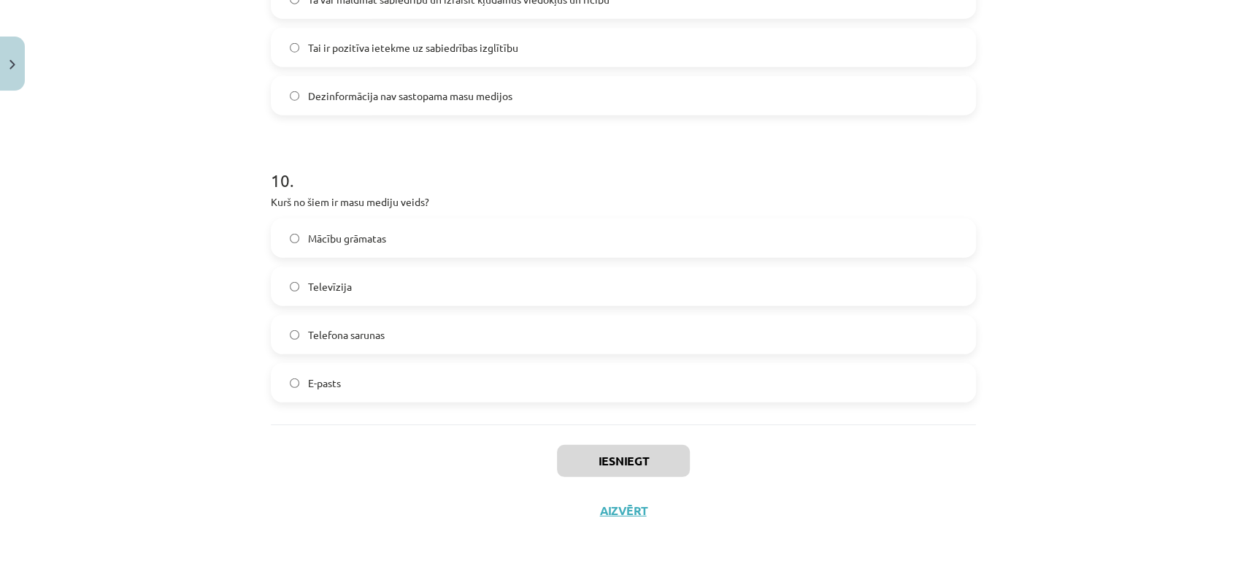
scroll to position [2736, 0]
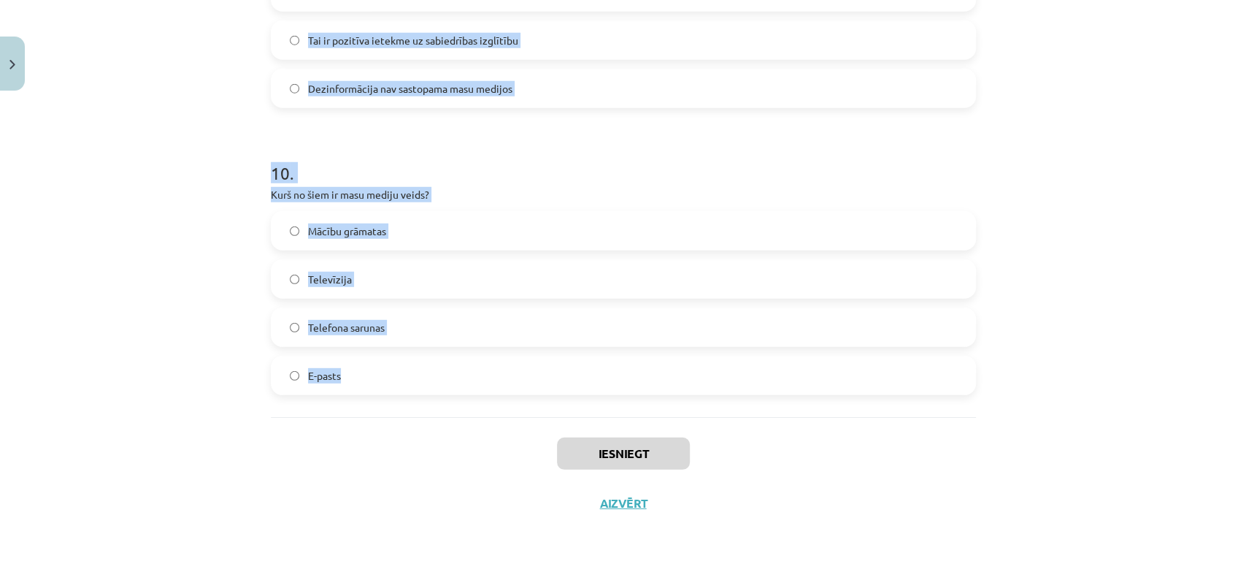
drag, startPoint x: 253, startPoint y: 283, endPoint x: 440, endPoint y: 369, distance: 206.2
click at [440, 369] on div "Mācību tēma: Latviešu valodas i - 10. klases 2. ieskaites mācību materiāls #4 P…" at bounding box center [623, 282] width 1246 height 564
copy form "1 . Kādu lomu spēlē reklāmas masu medijos? Tās ir tikai informācijas avots Tām …"
click at [140, 139] on div "Mācību tēma: Latviešu valodas i - 10. klases 2. ieskaites mācību materiāls #4 P…" at bounding box center [623, 282] width 1246 height 564
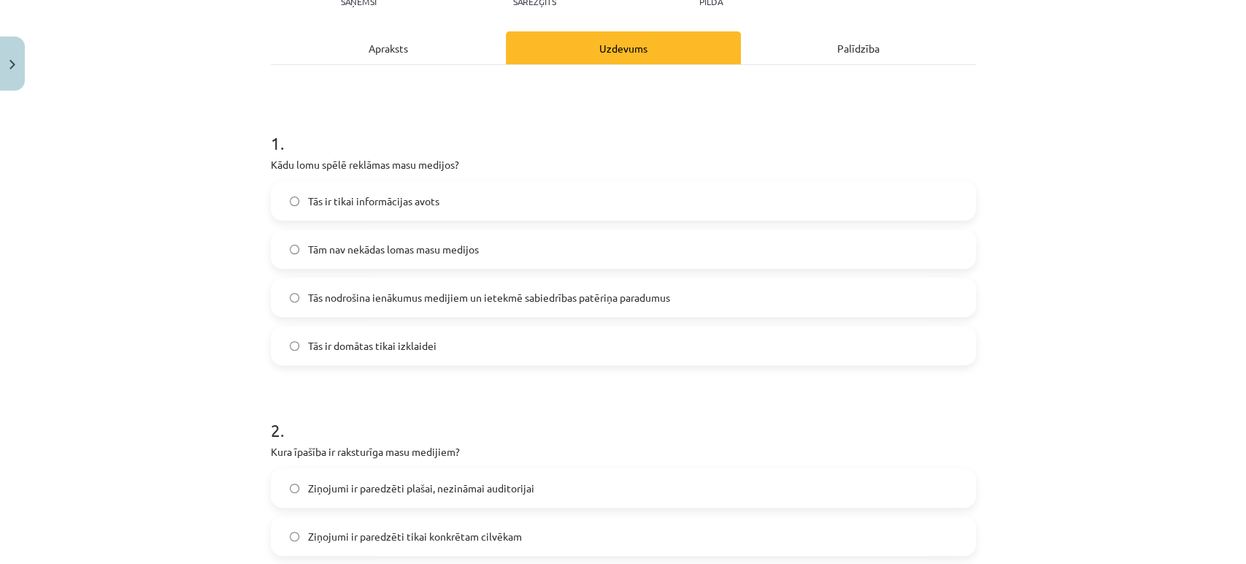
scroll to position [231, 0]
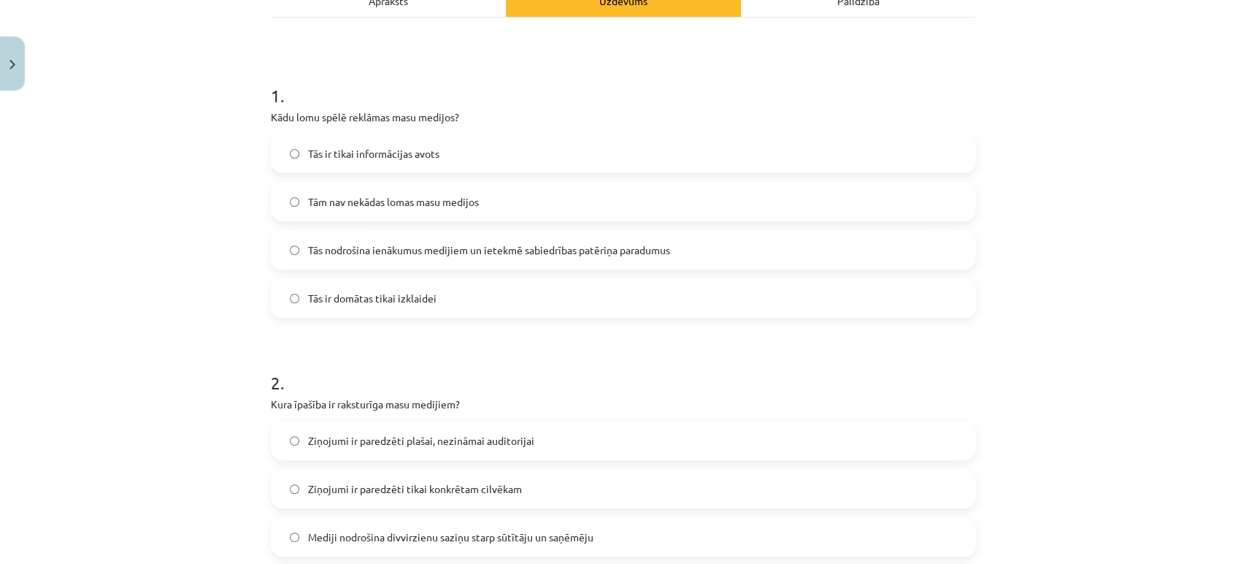
click at [394, 258] on label "Tās nodrošina ienākumus medijiem un ietekmē sabiedrības patēriņa paradumus" at bounding box center [623, 249] width 702 height 37
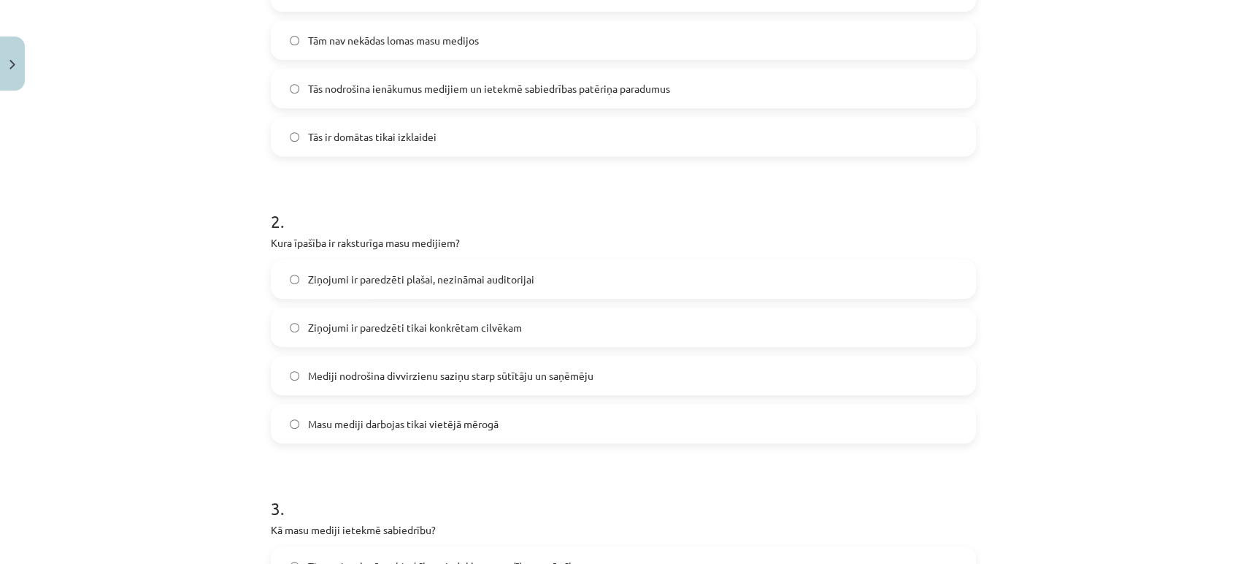
scroll to position [542, 0]
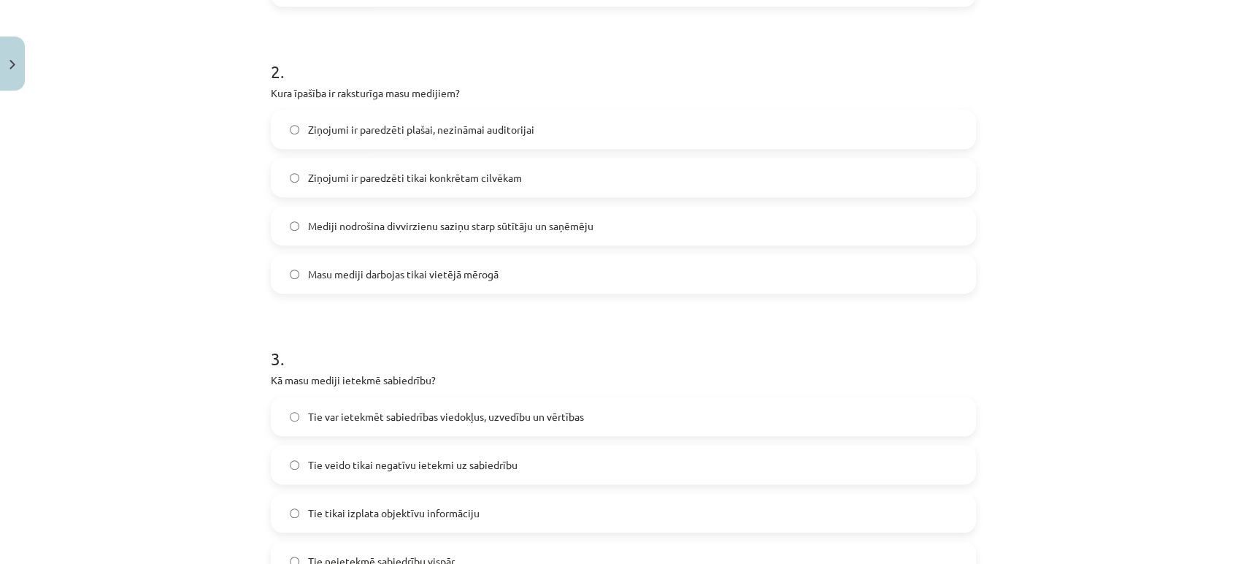
click at [380, 131] on span "Ziņojumi ir paredzēti plašai, nezināmai auditorijai" at bounding box center [421, 129] width 226 height 15
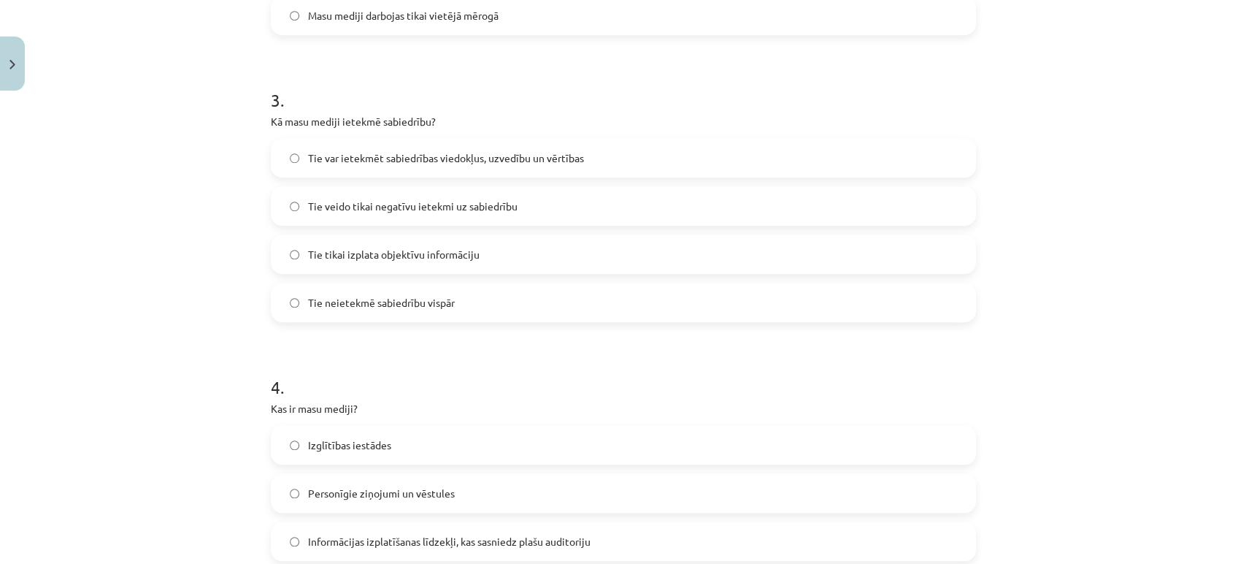
scroll to position [818, 0]
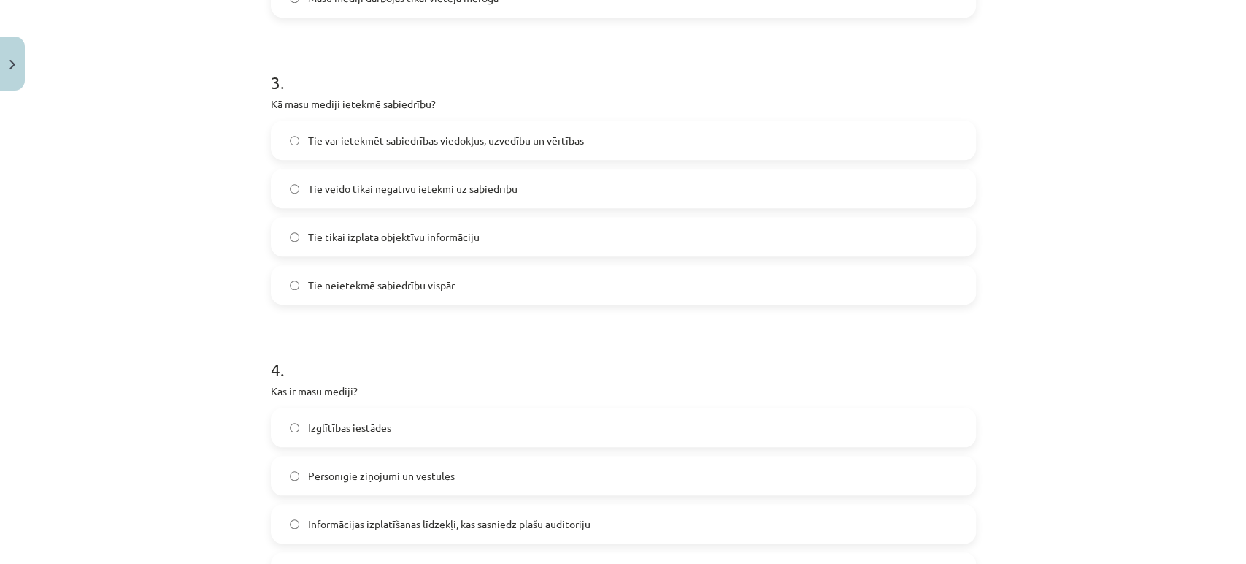
click at [383, 148] on label "Tie var ietekmēt sabiedrības viedokļus, uzvedību un vērtības" at bounding box center [623, 140] width 702 height 37
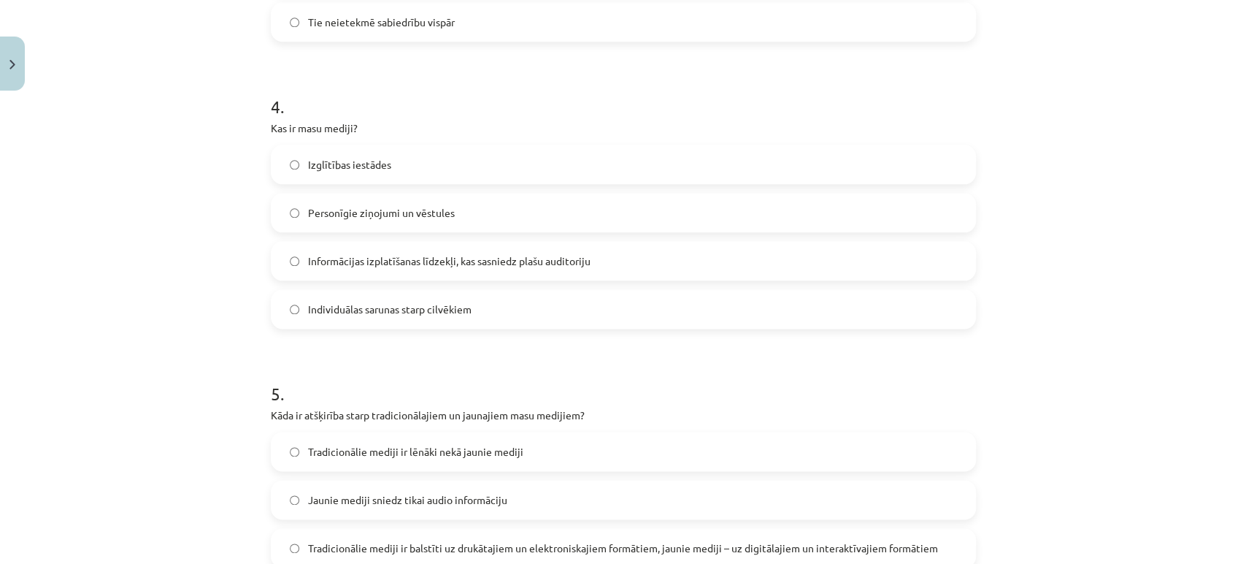
click at [410, 253] on span "Informācijas izplatīšanas līdzekļi, kas sasniedz plašu auditoriju" at bounding box center [449, 260] width 283 height 15
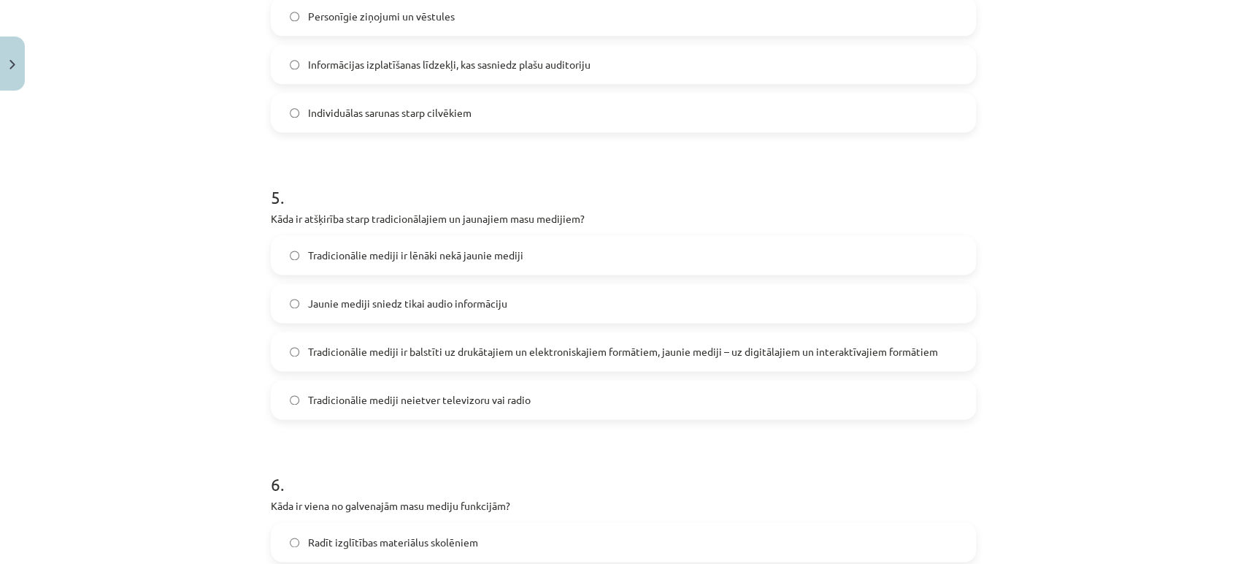
scroll to position [1372, 0]
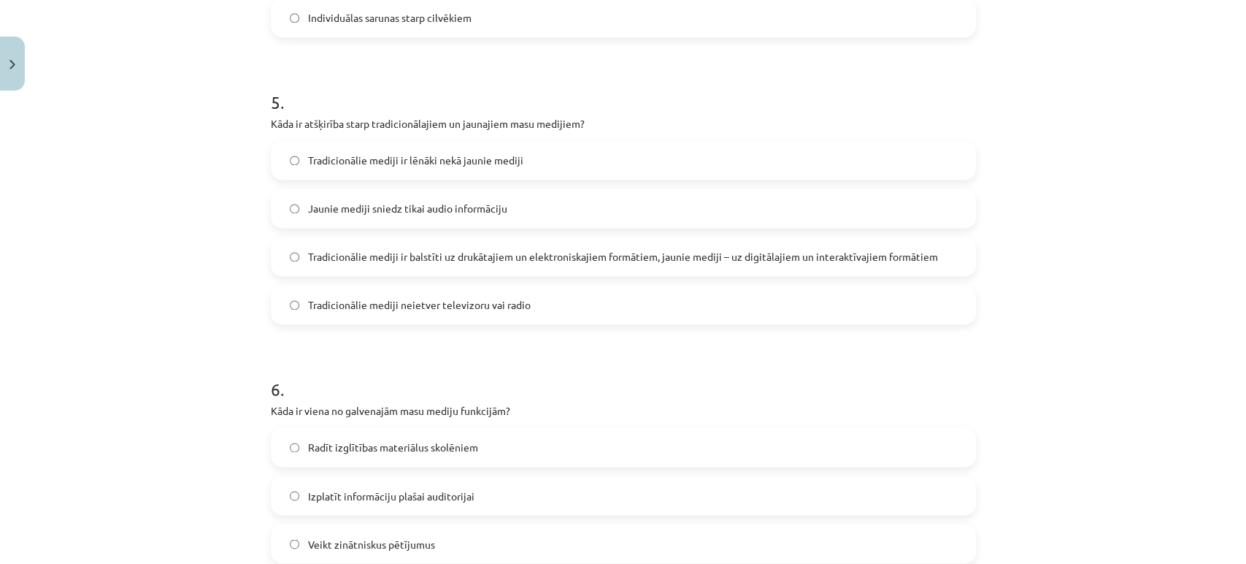
click at [494, 261] on span "Tradicionālie mediji ir balstīti uz drukātajiem un elektroniskajiem formātiem, …" at bounding box center [623, 256] width 630 height 15
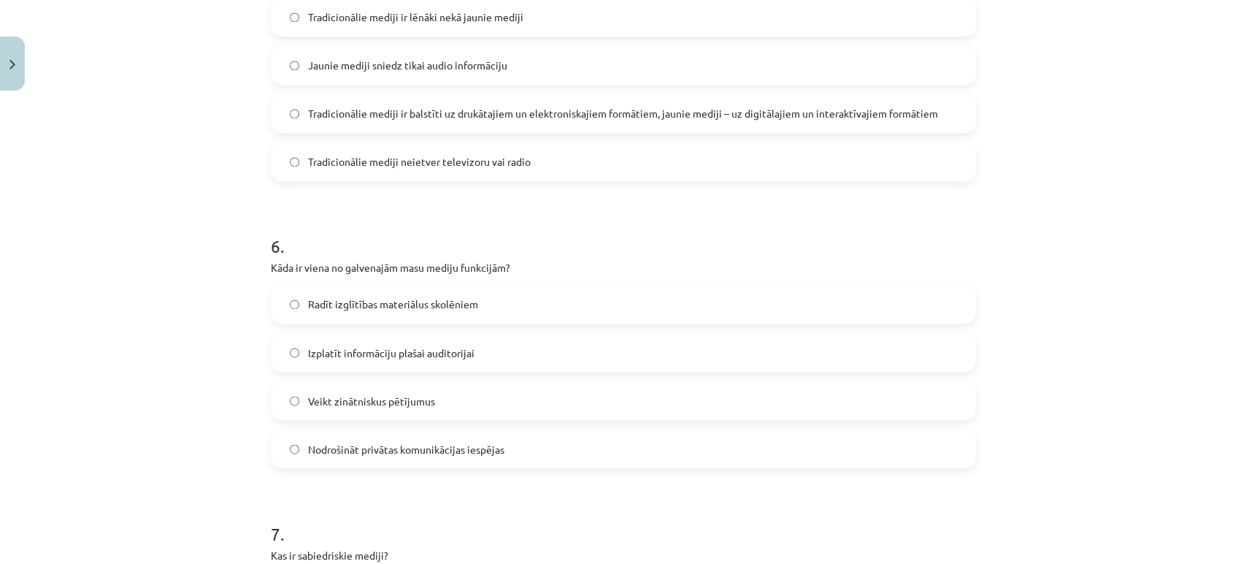
scroll to position [1619, 0]
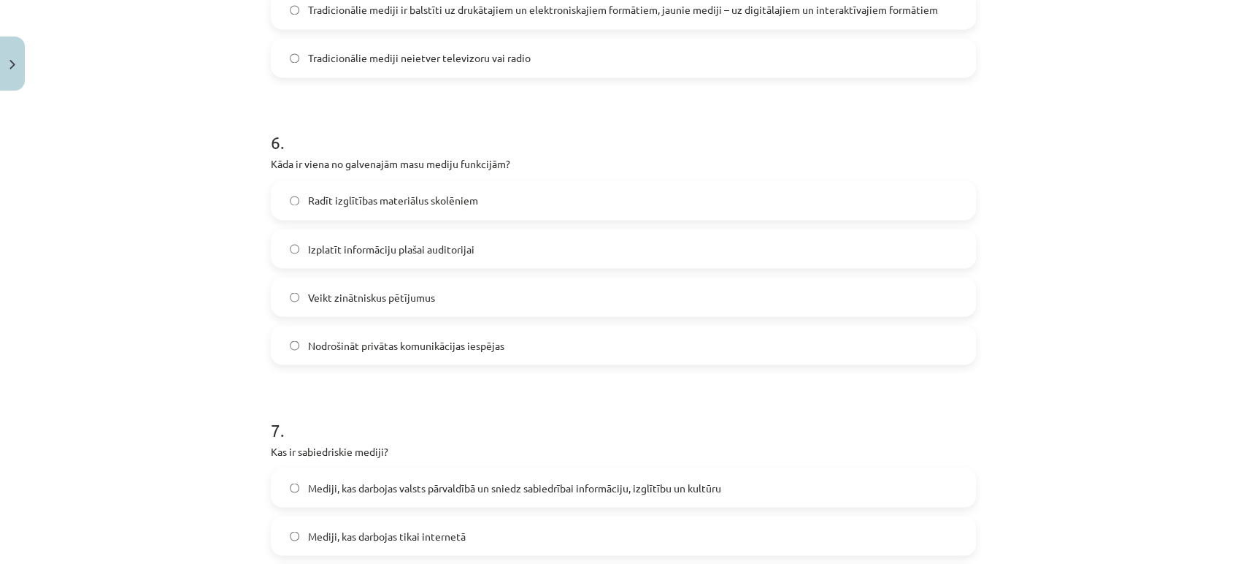
click at [421, 250] on span "Izplatīt informāciju plašai auditorijai" at bounding box center [391, 248] width 166 height 15
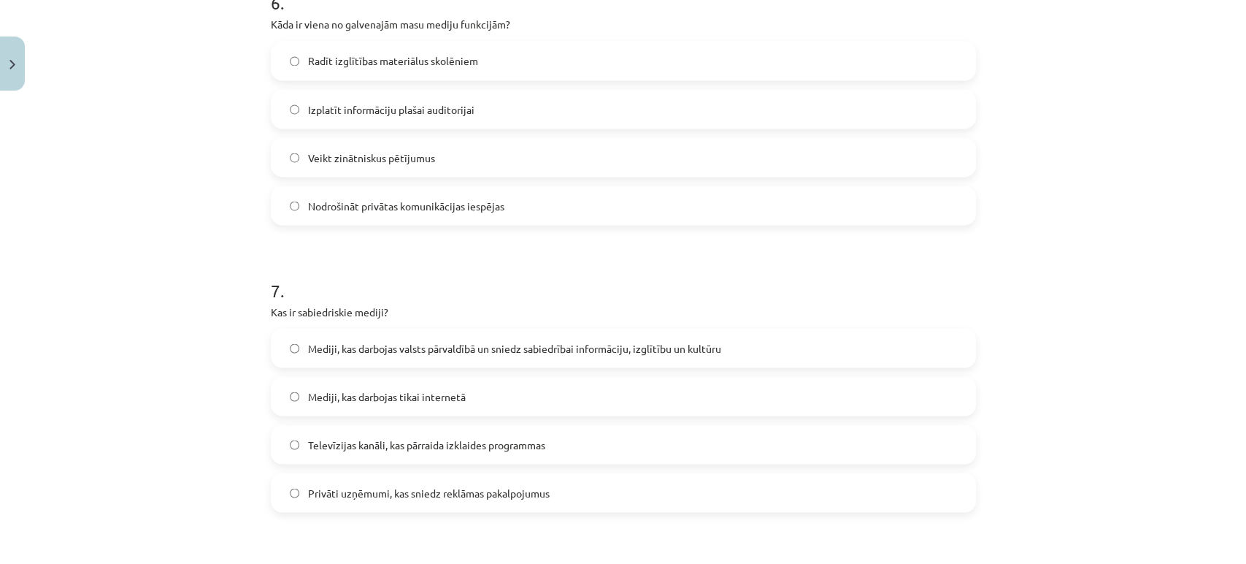
scroll to position [1965, 0]
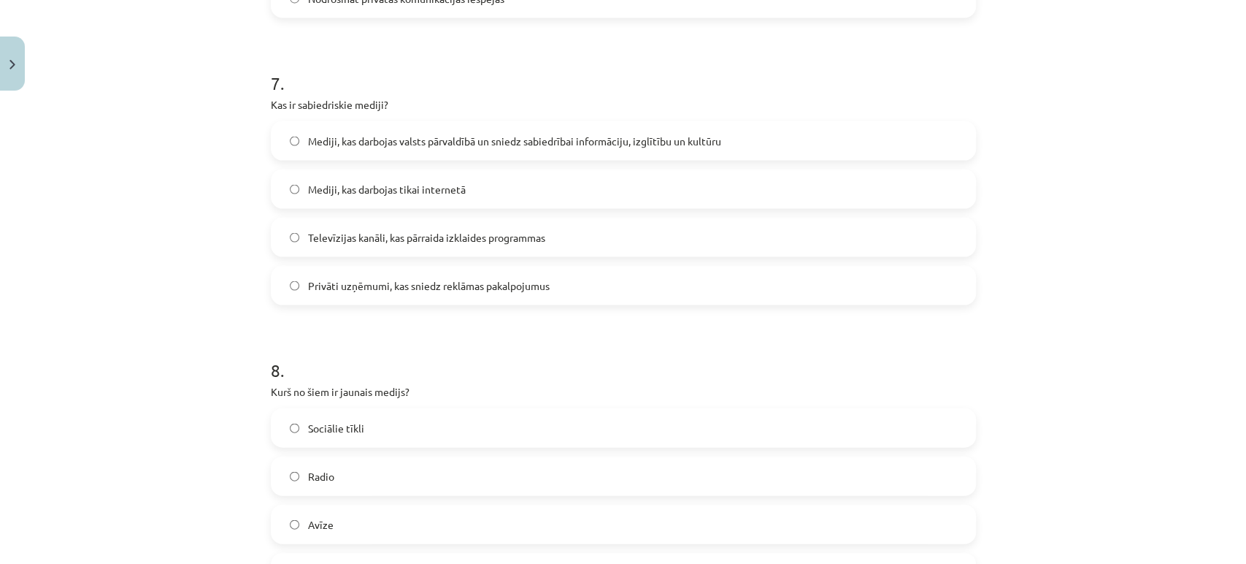
click at [362, 127] on label "Mediji, kas darbojas valsts pārvaldībā un sniedz sabiedrībai informāciju, izglī…" at bounding box center [623, 141] width 702 height 37
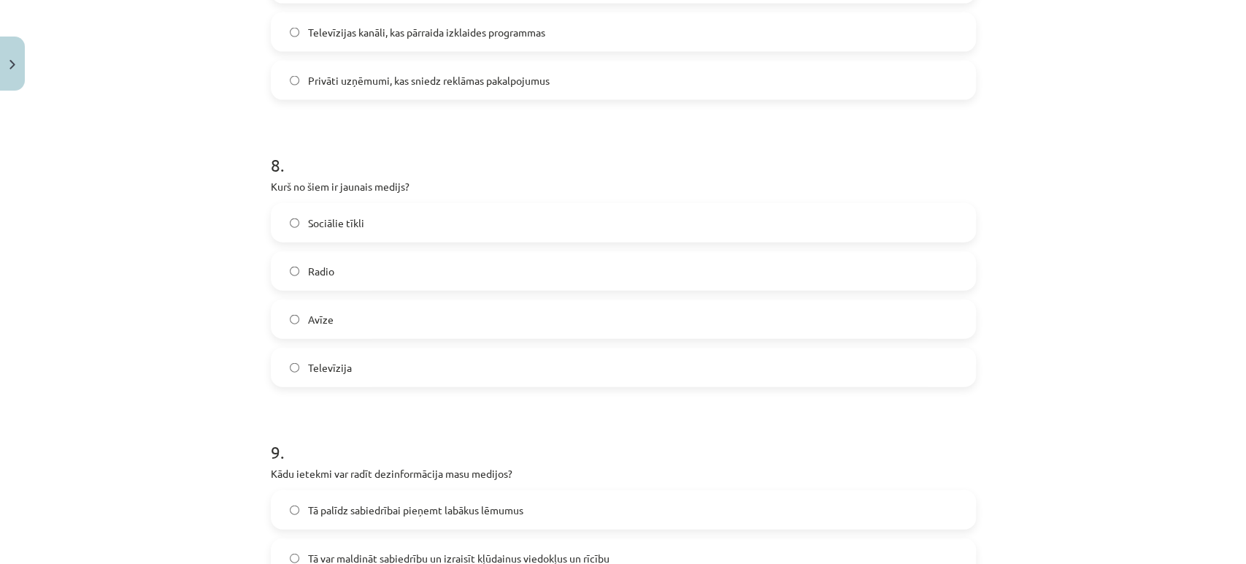
scroll to position [2216, 0]
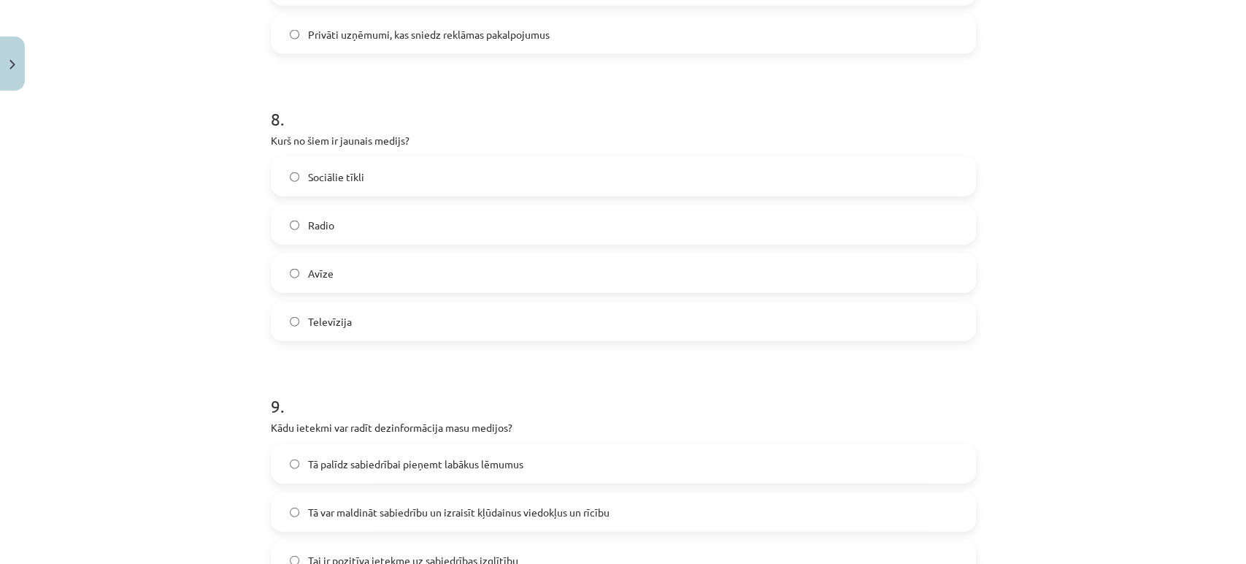
click at [364, 172] on label "Sociālie tīkli" at bounding box center [623, 176] width 702 height 37
click at [334, 332] on label "Televīzija" at bounding box center [623, 321] width 702 height 37
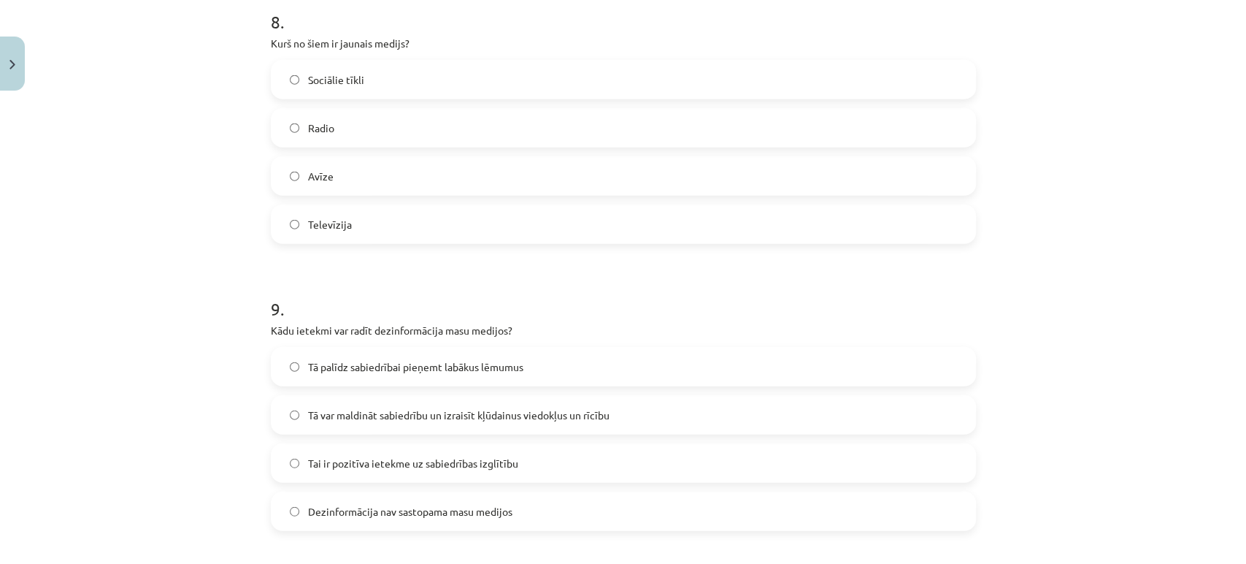
click at [318, 87] on label "Sociālie tīkli" at bounding box center [623, 79] width 702 height 37
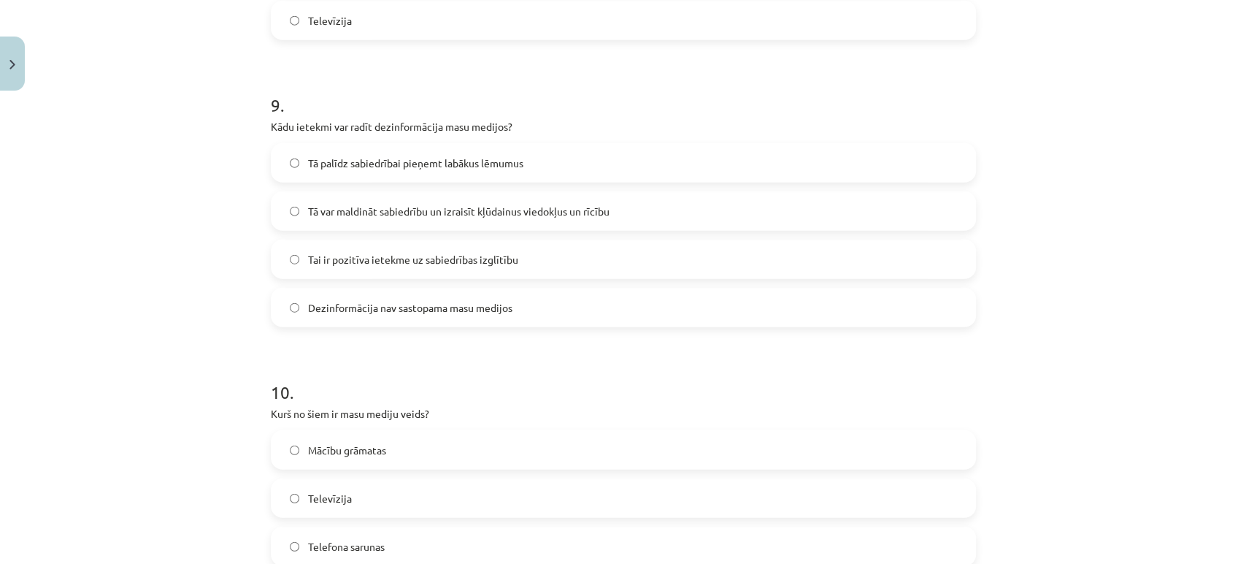
scroll to position [2518, 0]
click at [353, 211] on span "Tā var maldināt sabiedrību un izraisīt kļūdainus viedokļus un rīcību" at bounding box center [459, 210] width 302 height 15
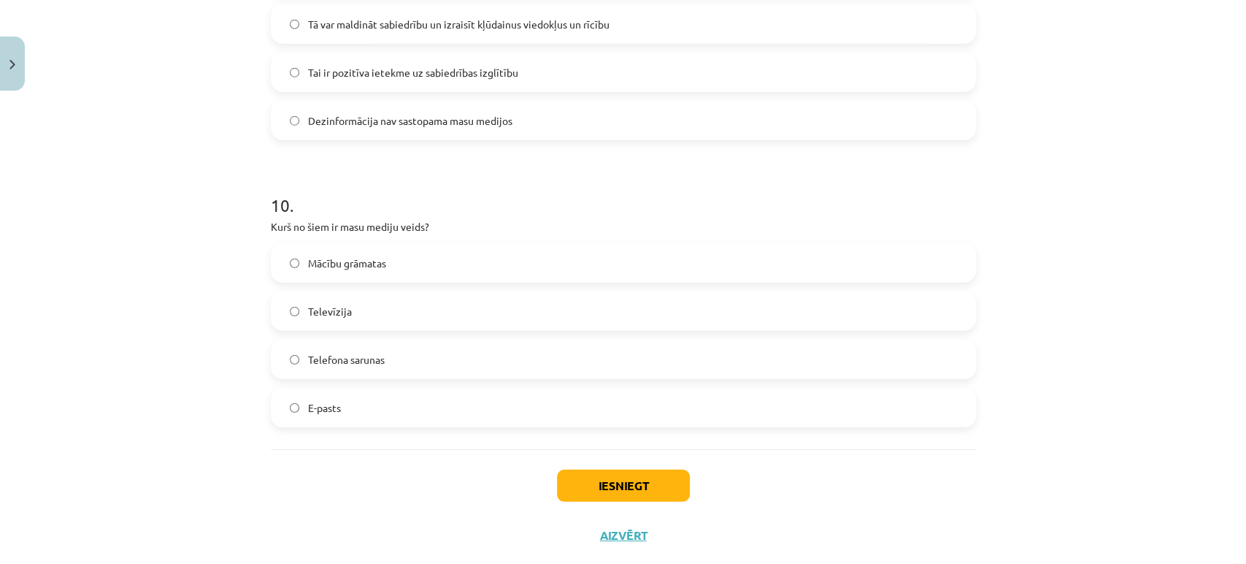
scroll to position [2715, 0]
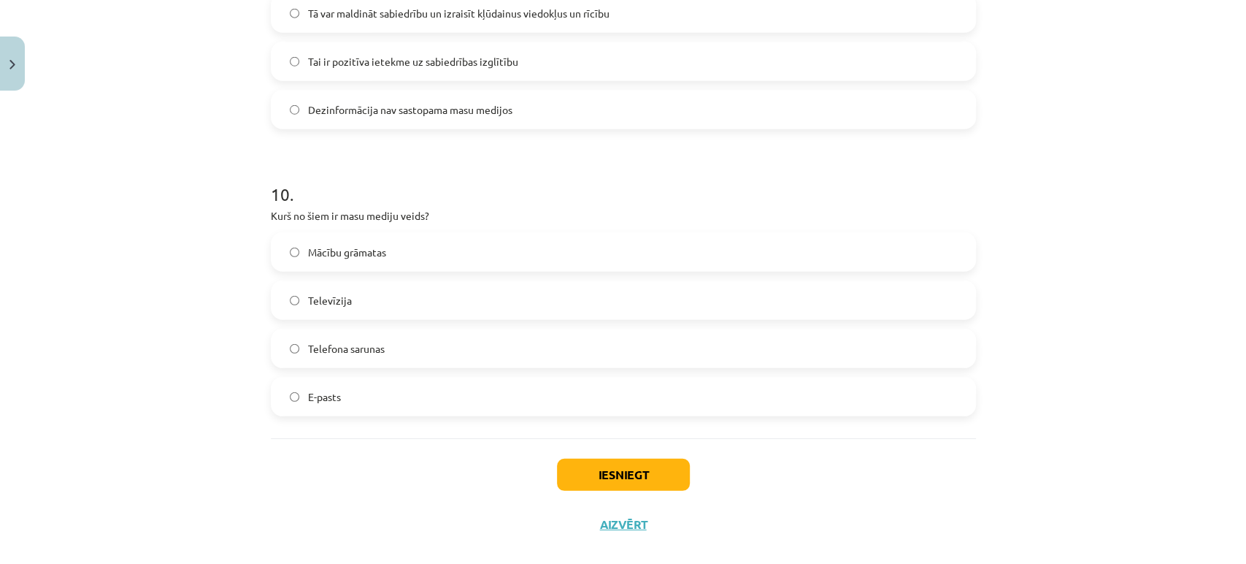
click at [367, 299] on label "Televīzija" at bounding box center [623, 300] width 702 height 37
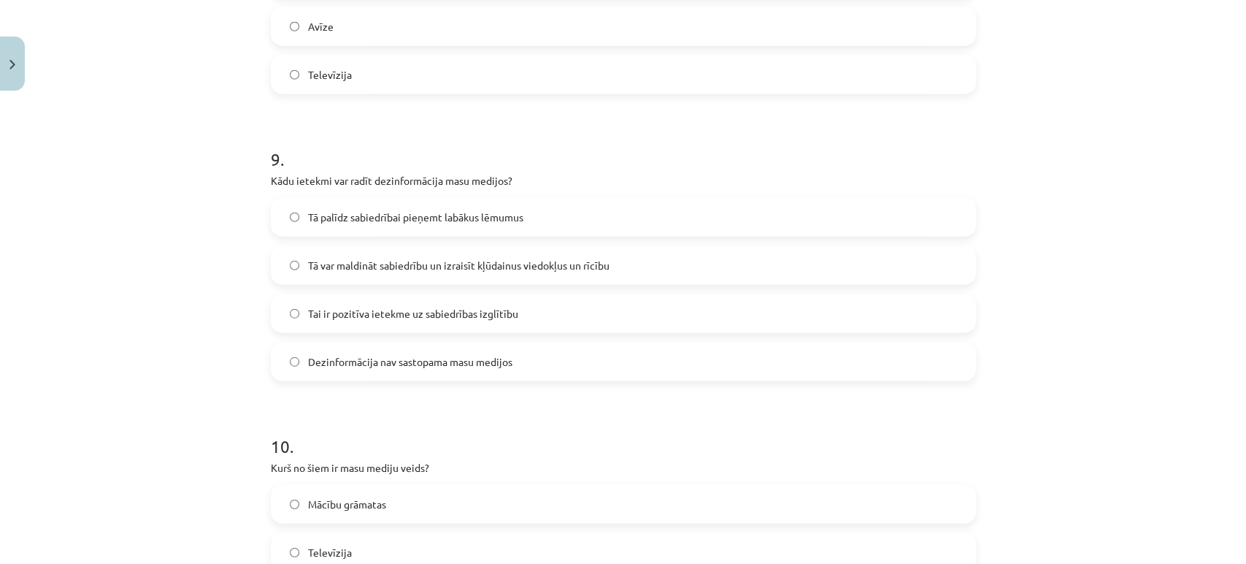
scroll to position [2736, 0]
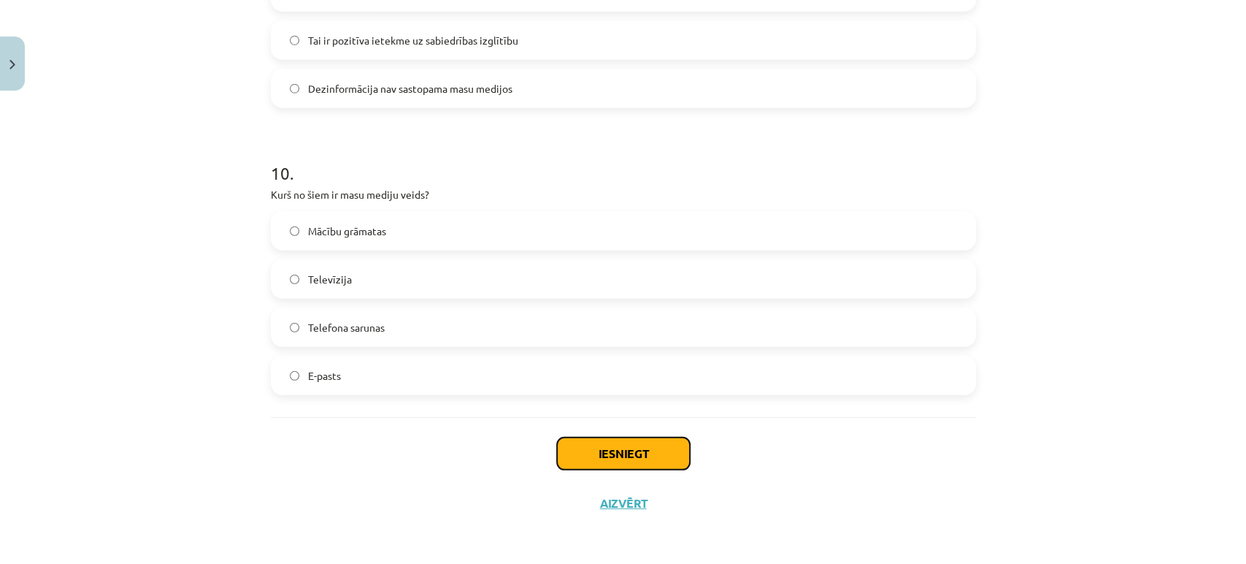
click at [628, 457] on button "Iesniegt" at bounding box center [623, 453] width 133 height 32
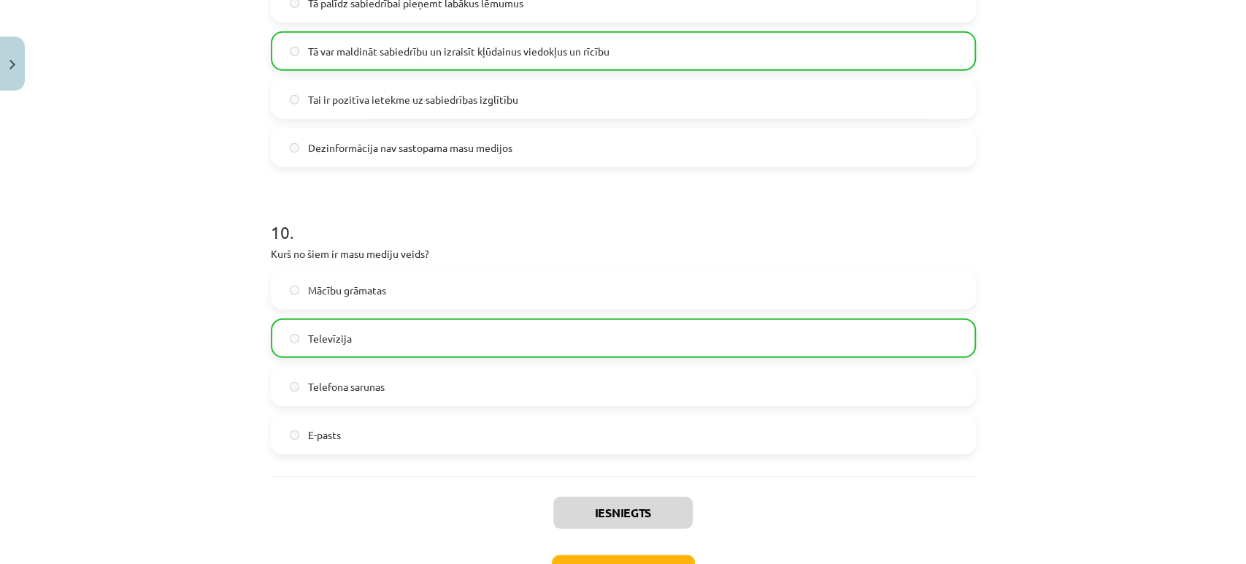
scroll to position [2782, 0]
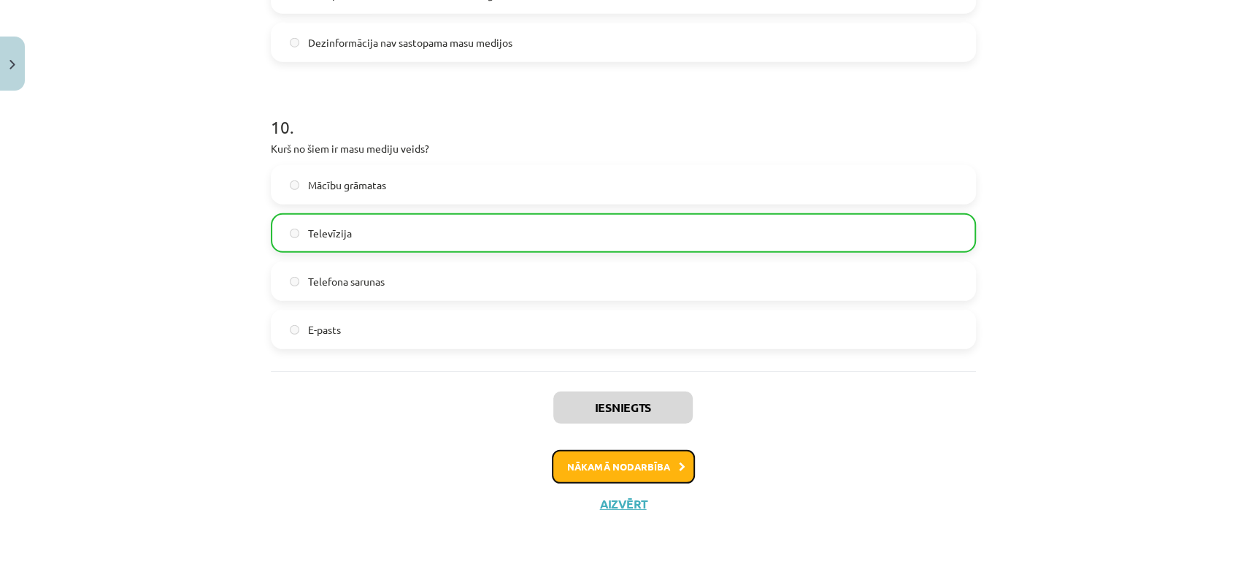
click at [605, 451] on button "Nākamā nodarbība" at bounding box center [623, 467] width 143 height 34
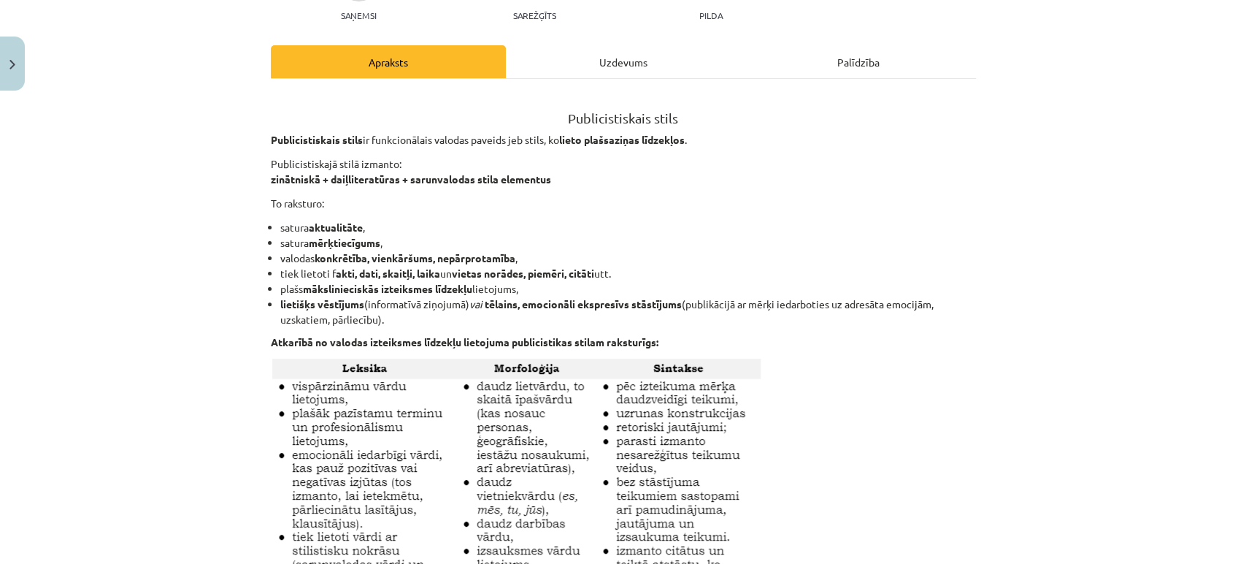
scroll to position [185, 0]
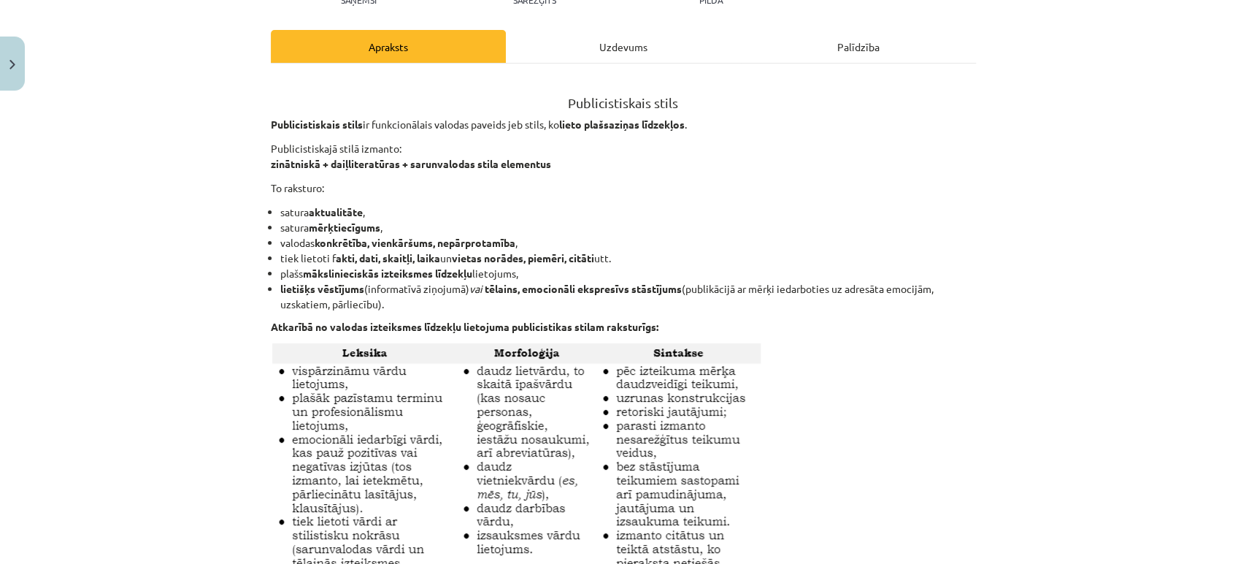
click at [611, 47] on div "Uzdevums" at bounding box center [623, 46] width 235 height 33
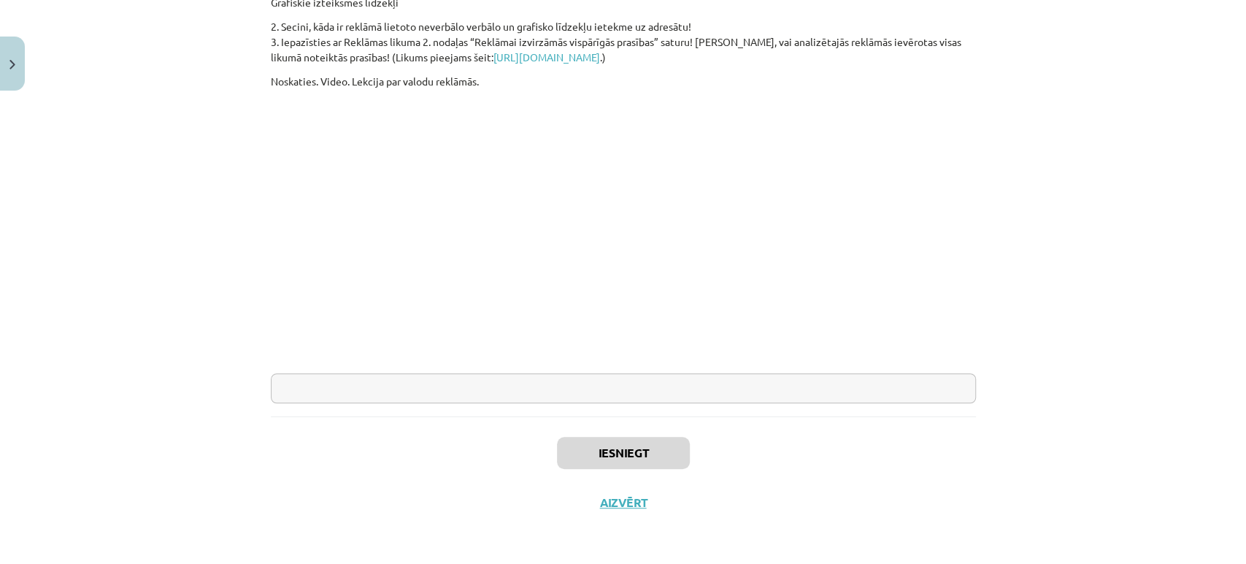
scroll to position [169, 0]
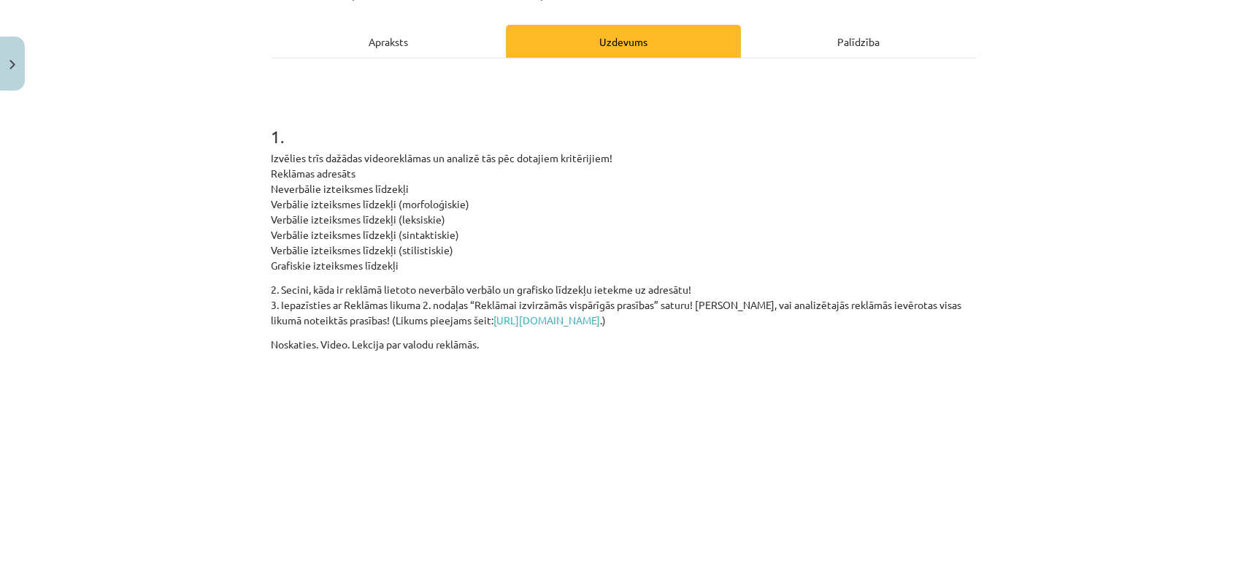
click at [399, 50] on div "Apraksts" at bounding box center [388, 41] width 235 height 33
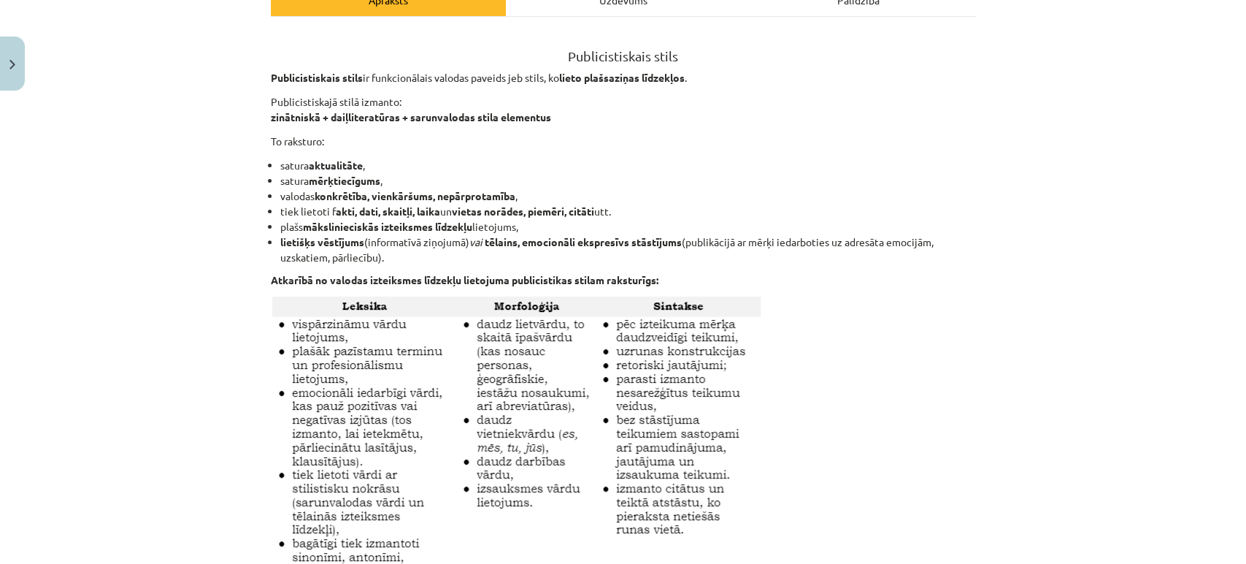
scroll to position [175, 0]
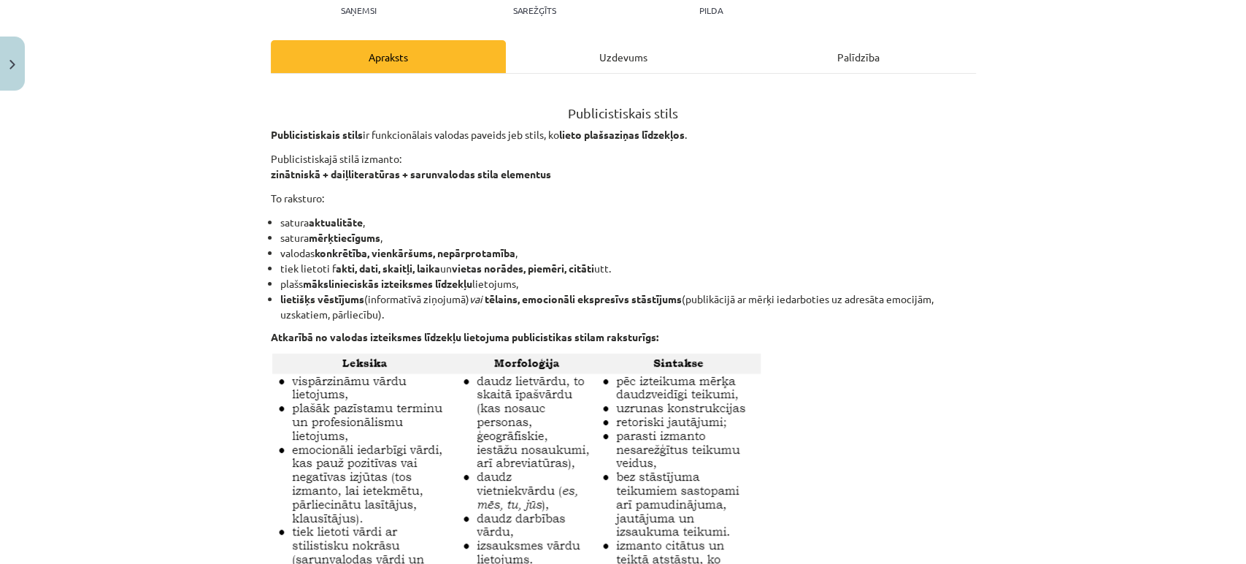
click at [564, 51] on div "Uzdevums" at bounding box center [623, 56] width 235 height 33
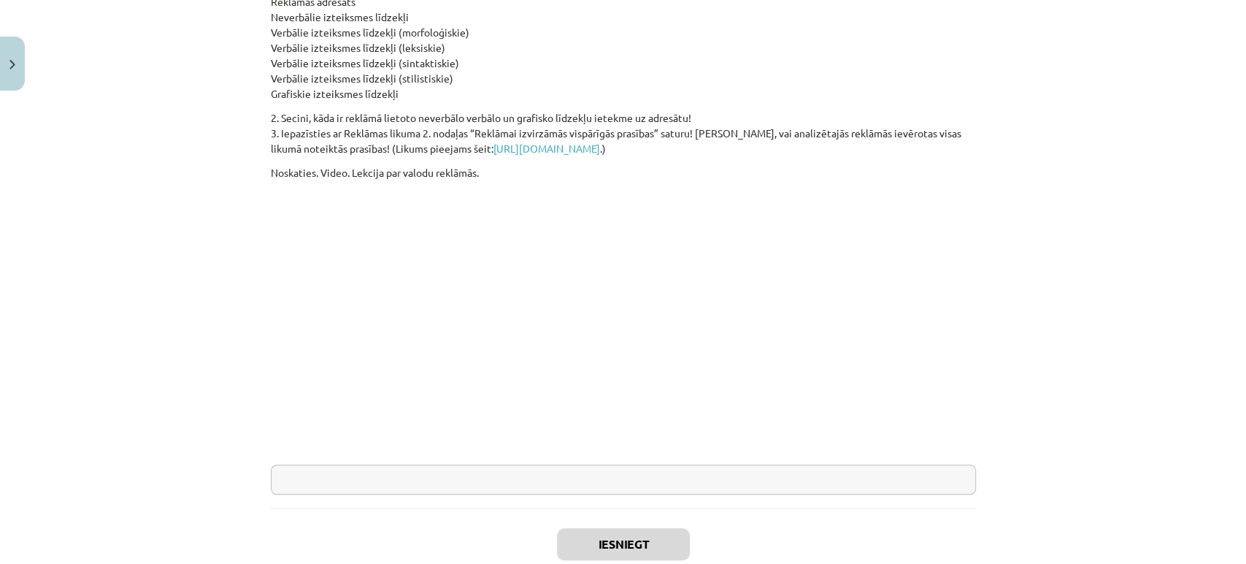
scroll to position [453, 0]
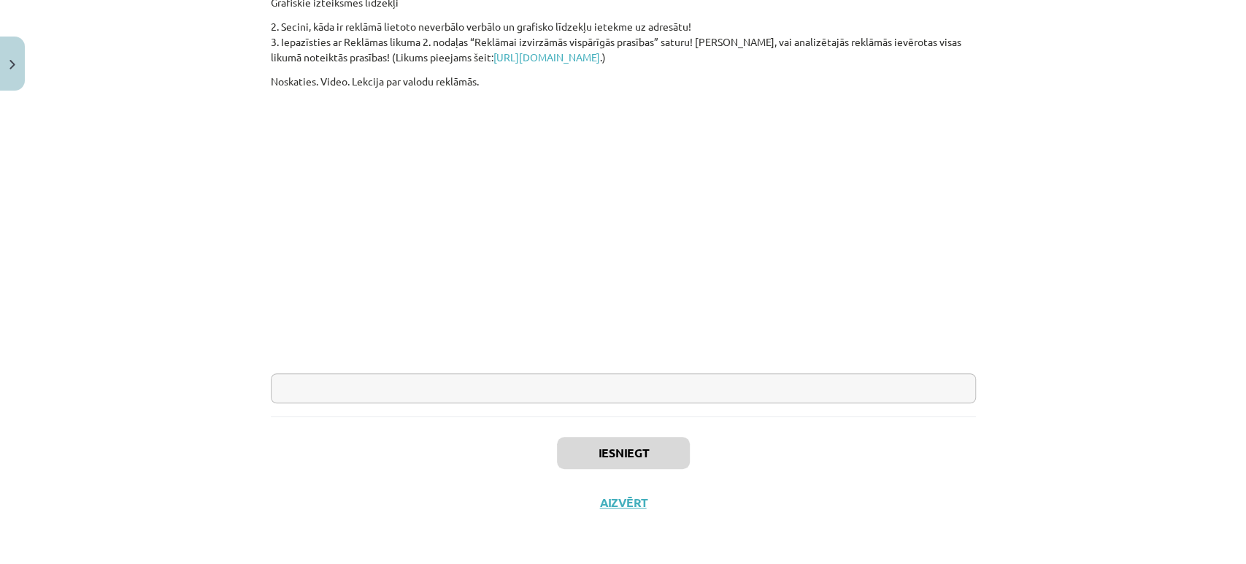
click at [325, 393] on input "text" at bounding box center [623, 388] width 705 height 30
click at [185, 250] on div "Mācību tēma: Latviešu valodas i - 10. klases 2. ieskaites mācību materiāls #5 M…" at bounding box center [623, 282] width 1246 height 564
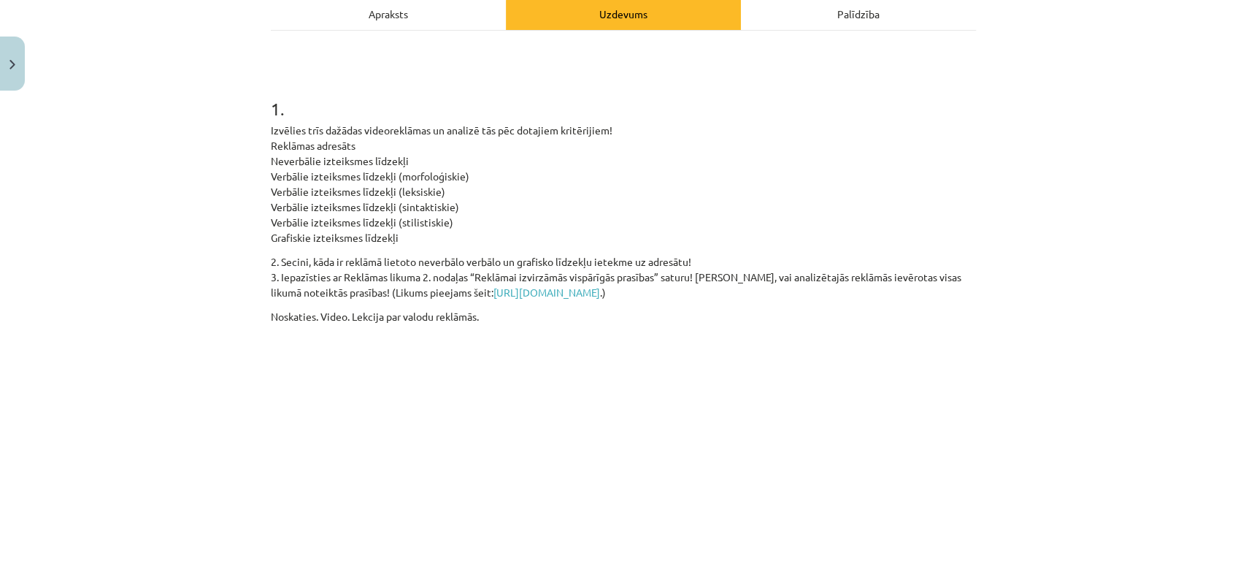
scroll to position [216, 0]
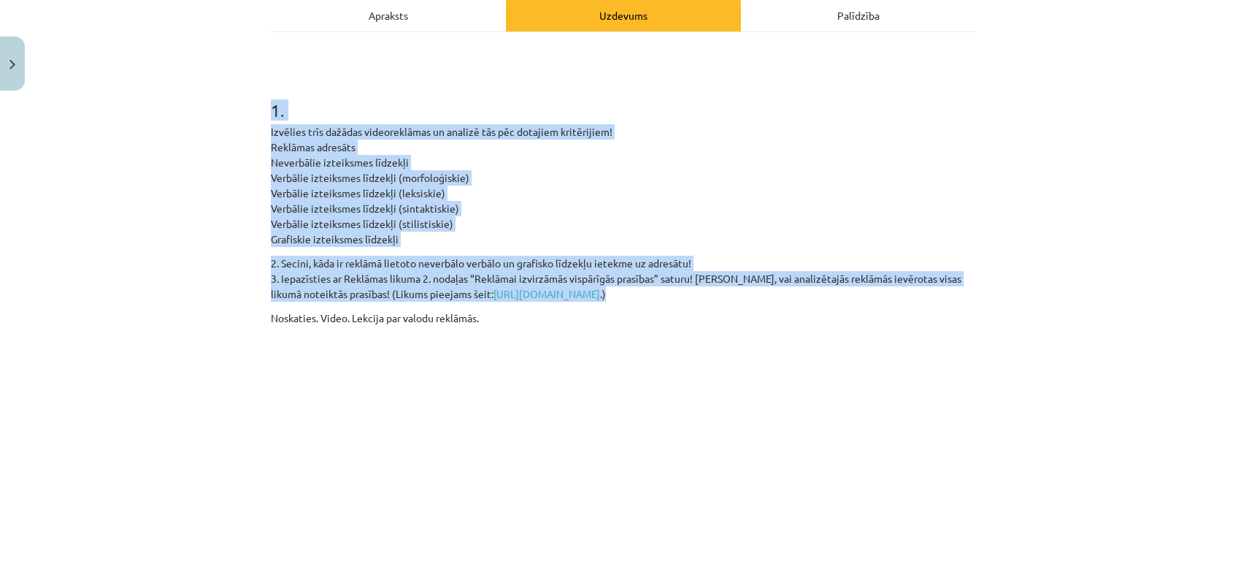
drag, startPoint x: 245, startPoint y: 107, endPoint x: 713, endPoint y: 293, distance: 503.5
click at [713, 293] on div "Mācību tēma: Latviešu valodas i - 10. klases 2. ieskaites mācību materiāls #5 M…" at bounding box center [623, 282] width 1246 height 564
copy div "1 . Izvēlies trīs dažādas videoreklāmas un analizē tās pēc dotajiem kritērijiem…"
click at [165, 261] on div "Mācību tēma: Latviešu valodas i - 10. klases 2. ieskaites mācību materiāls #5 M…" at bounding box center [623, 282] width 1246 height 564
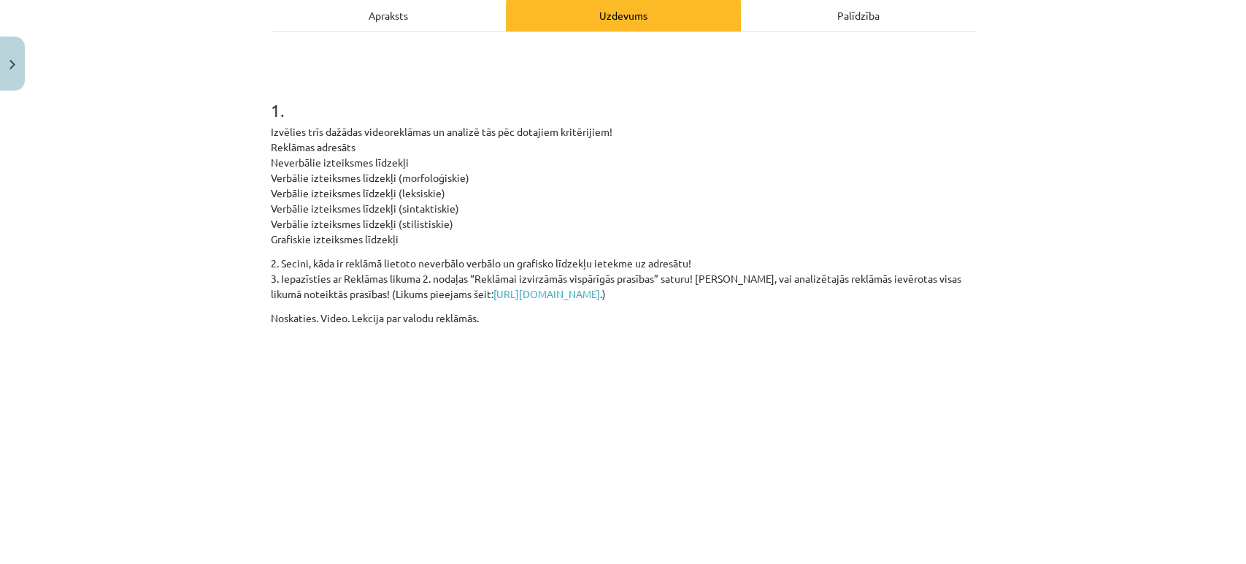
scroll to position [453, 0]
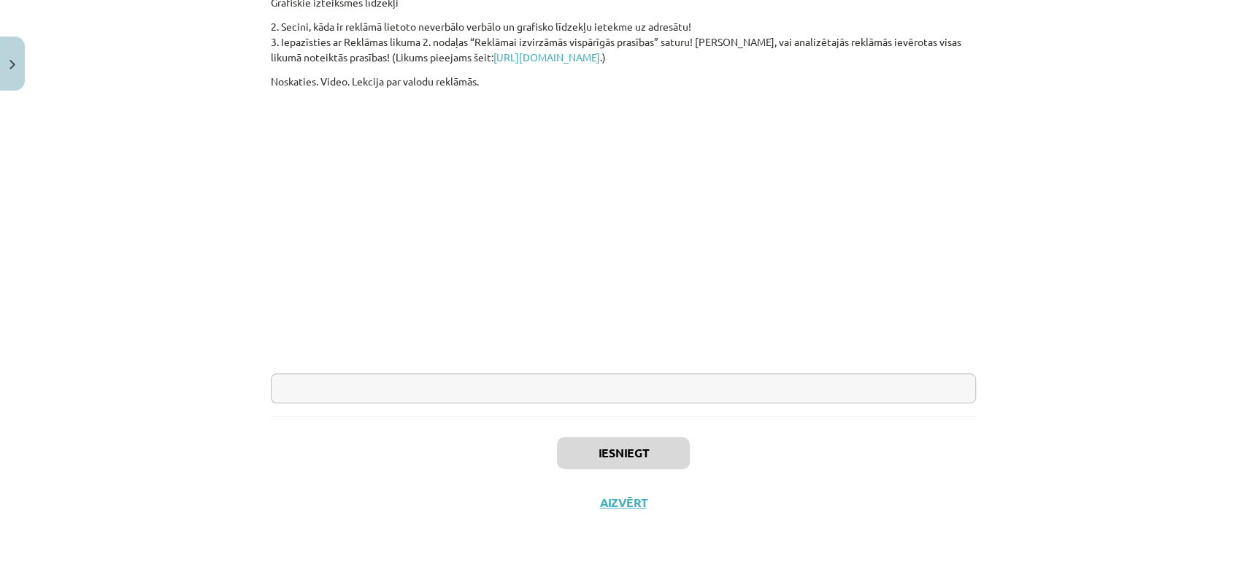
click at [369, 374] on input "text" at bounding box center [623, 388] width 705 height 30
paste input "**********"
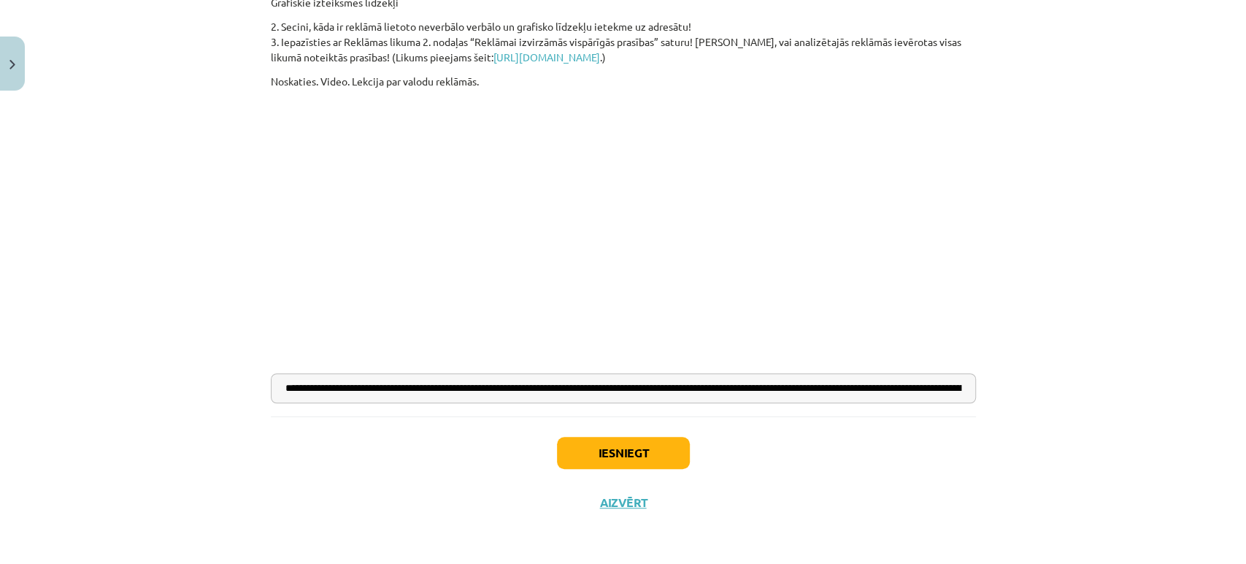
click at [904, 390] on input "**********" at bounding box center [623, 388] width 705 height 30
click at [948, 390] on input "**********" at bounding box center [623, 388] width 705 height 30
paste input "**********"
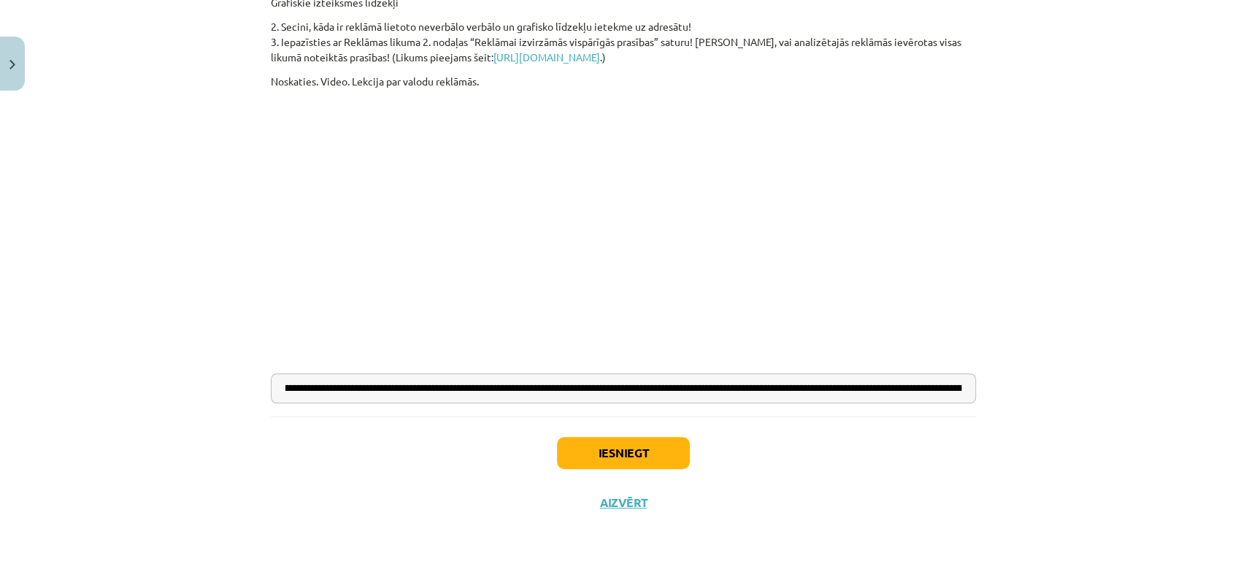
scroll to position [0, 2367]
click at [586, 389] on input "text" at bounding box center [623, 388] width 705 height 30
click at [589, 388] on input "text" at bounding box center [623, 388] width 705 height 30
click at [420, 389] on input "text" at bounding box center [623, 388] width 705 height 30
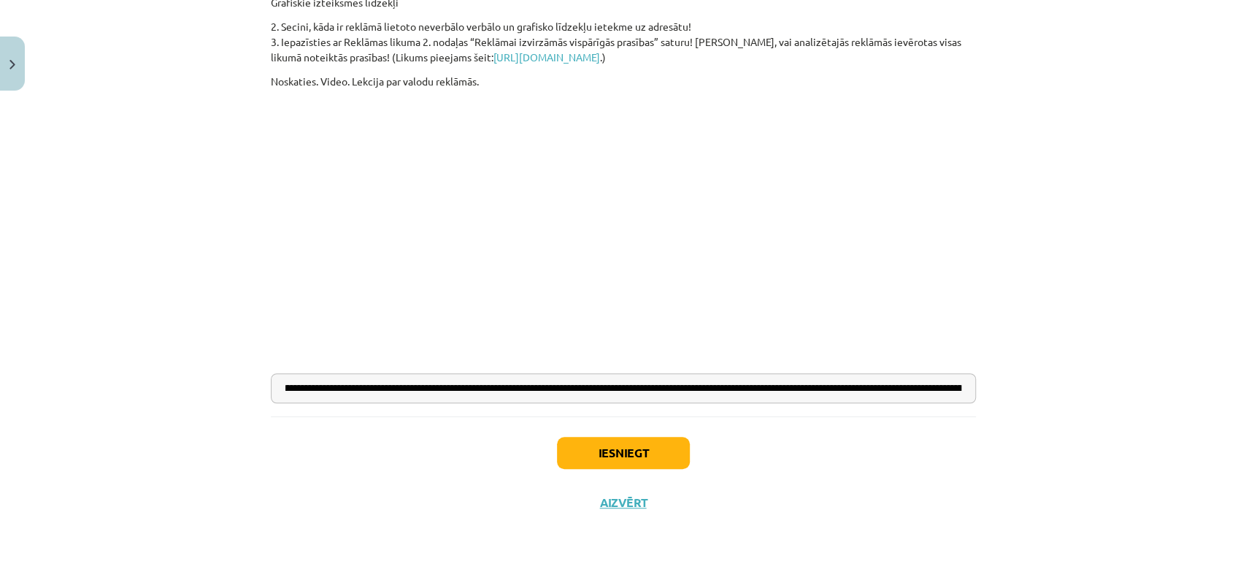
click at [580, 388] on input "text" at bounding box center [623, 388] width 705 height 30
click at [447, 392] on input "text" at bounding box center [623, 388] width 705 height 30
click at [425, 384] on input "text" at bounding box center [623, 388] width 705 height 30
click at [959, 394] on input "text" at bounding box center [623, 388] width 705 height 30
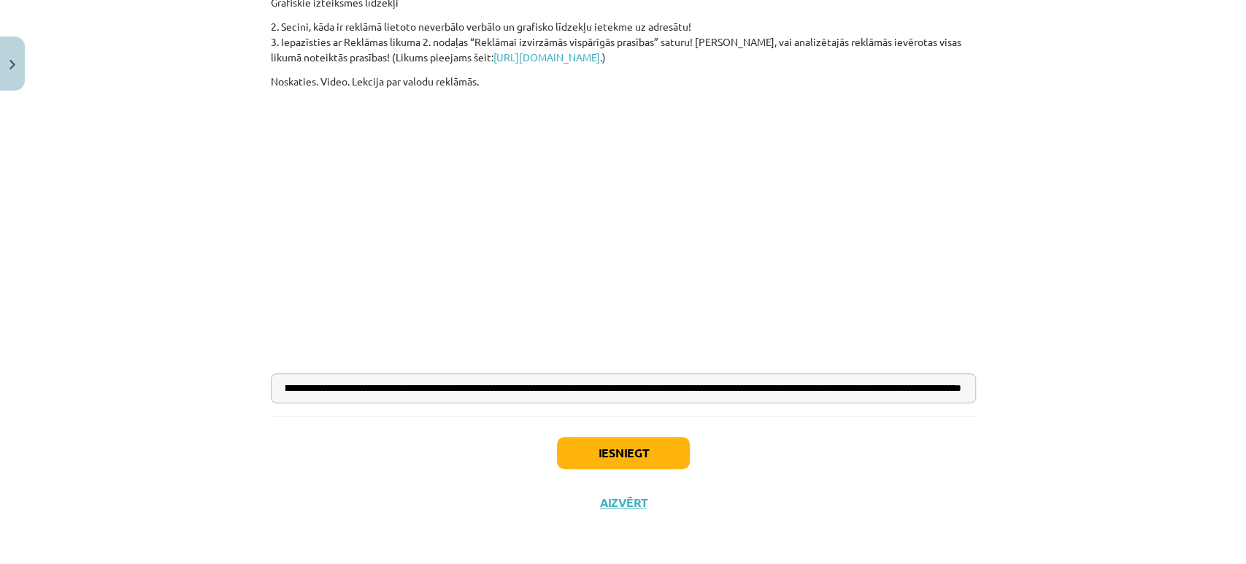
scroll to position [0, 4392]
paste input "**********"
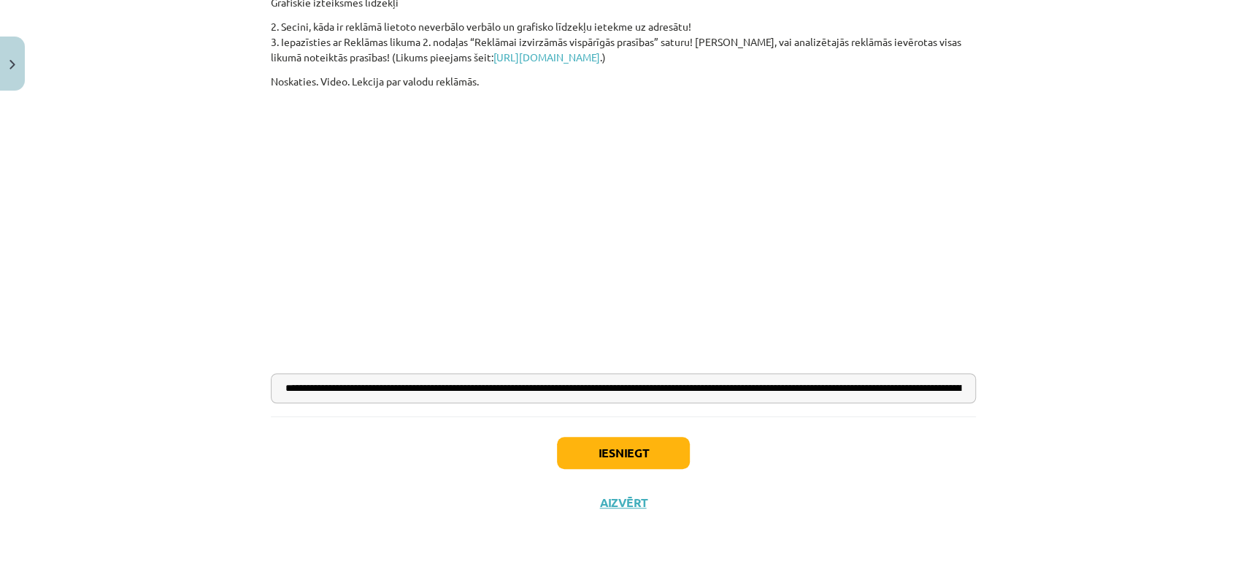
paste input "**********"
click at [340, 383] on input "text" at bounding box center [623, 388] width 705 height 30
click at [636, 386] on input "text" at bounding box center [623, 388] width 705 height 30
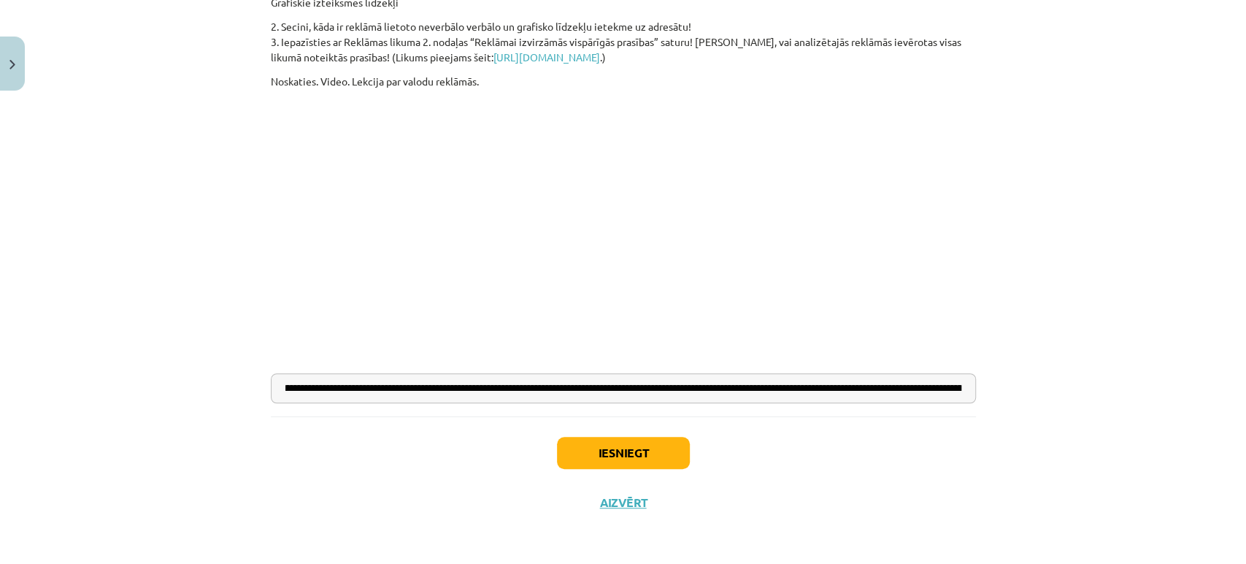
scroll to position [0, 7358]
drag, startPoint x: 635, startPoint y: 387, endPoint x: 459, endPoint y: 390, distance: 176.0
click at [459, 390] on input "text" at bounding box center [623, 388] width 705 height 30
drag, startPoint x: 618, startPoint y: 387, endPoint x: 1007, endPoint y: 389, distance: 388.5
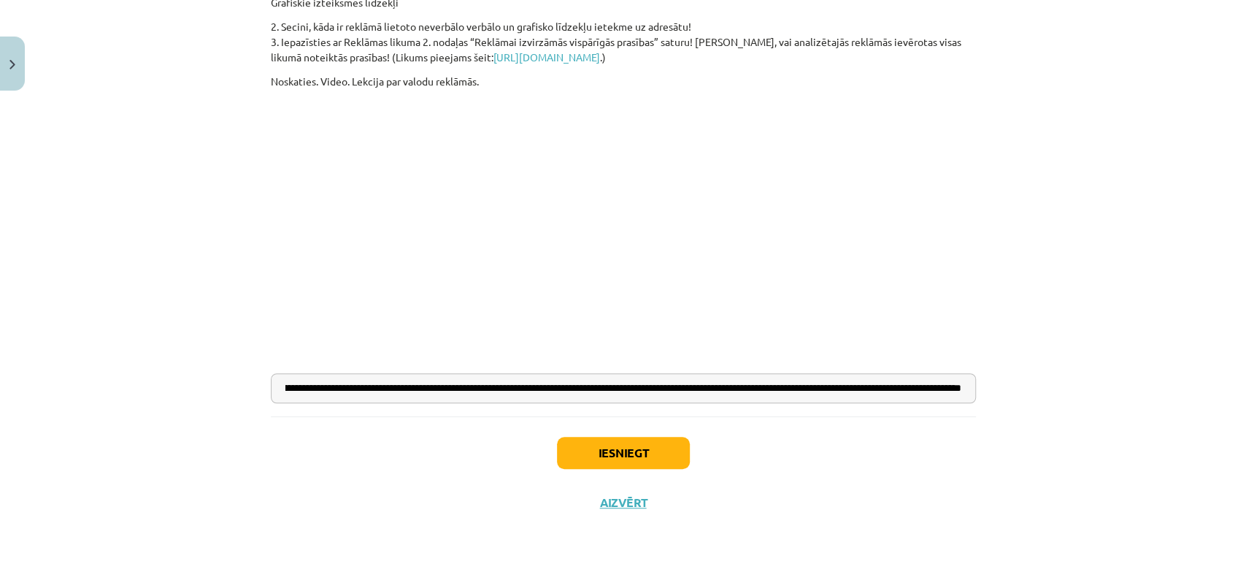
click at [1007, 389] on div "Mācību tēma: Latviešu valodas i - 10. klases 2. ieskaites mācību materiāls #5 M…" at bounding box center [623, 282] width 1246 height 564
click at [962, 383] on input "text" at bounding box center [623, 388] width 705 height 30
paste input "**********"
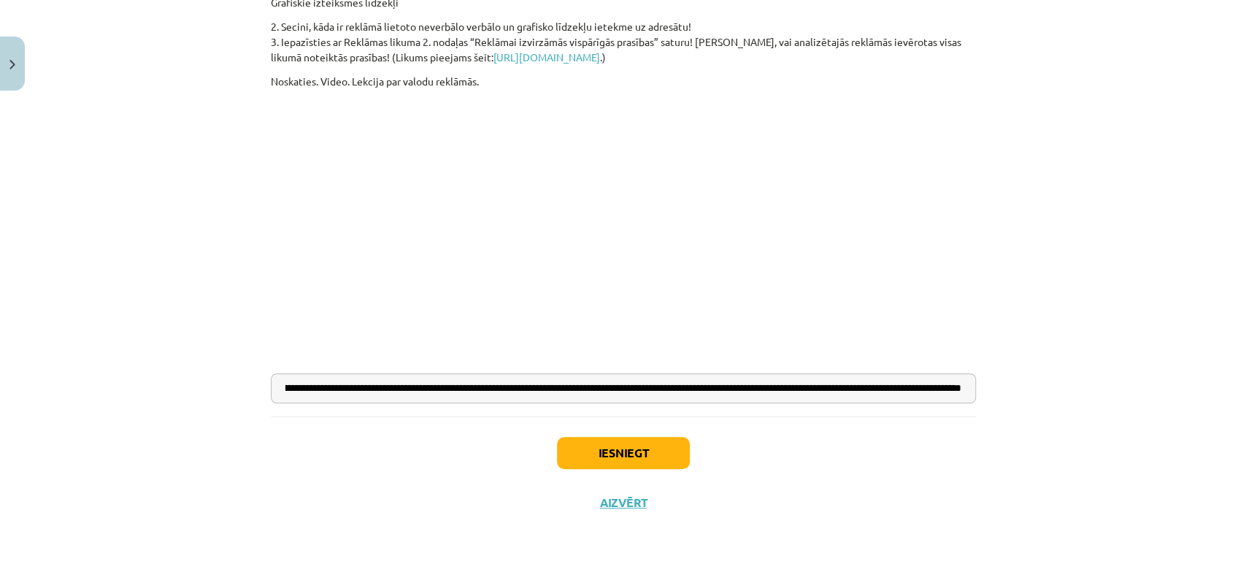
paste input "**********"
type input "**********"
click at [647, 449] on button "Iesniegt" at bounding box center [623, 453] width 133 height 32
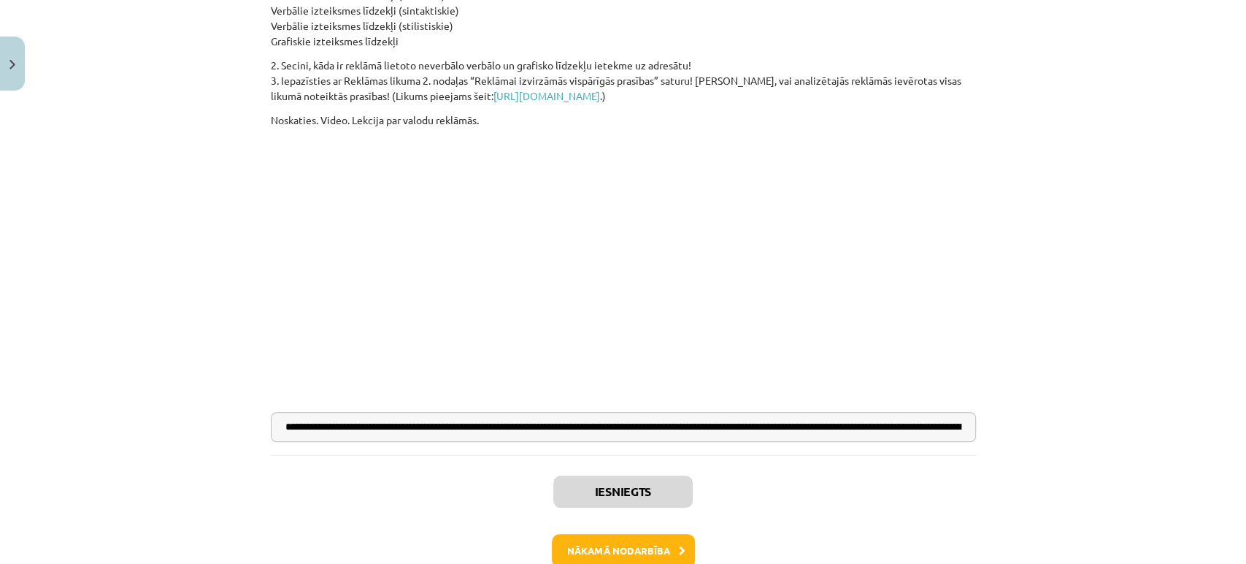
scroll to position [499, 0]
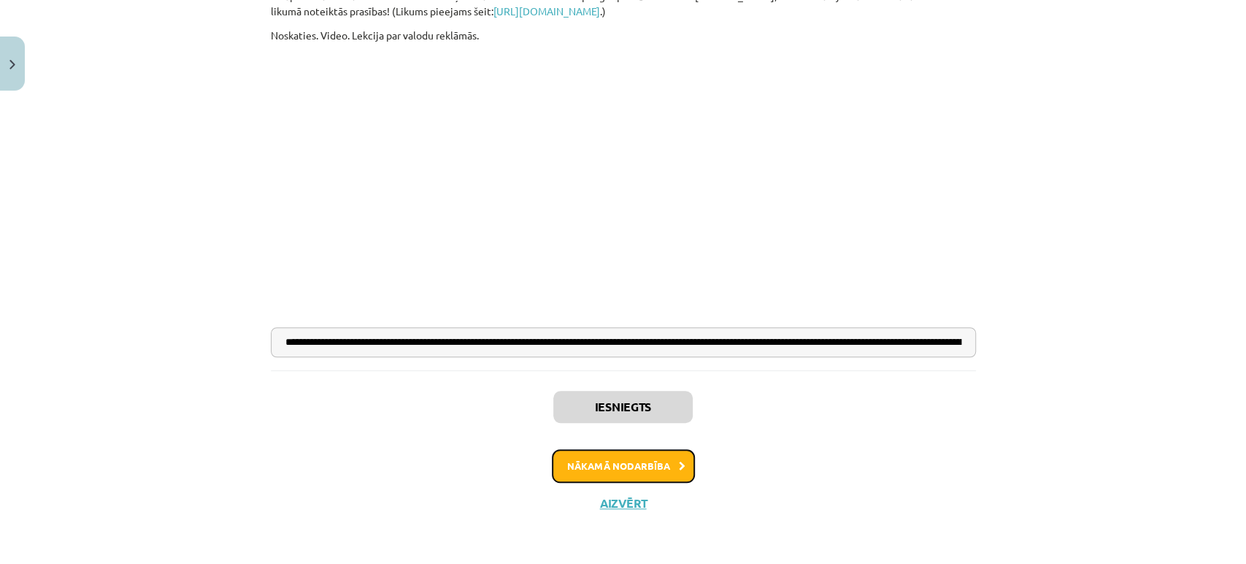
click at [610, 464] on button "Nākamā nodarbība" at bounding box center [623, 466] width 143 height 34
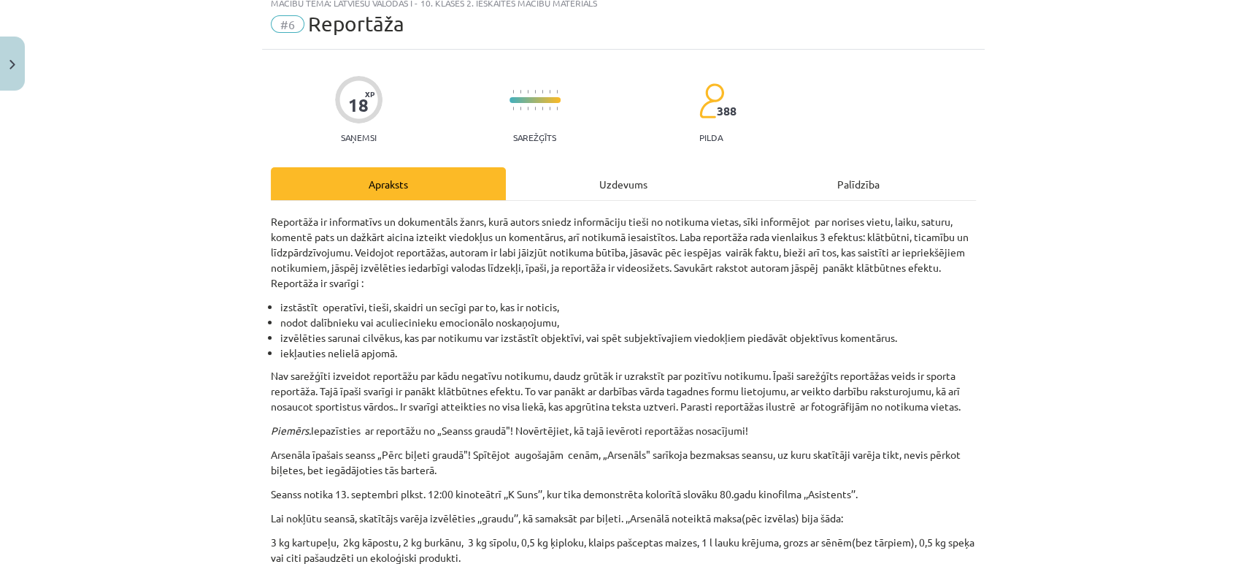
scroll to position [36, 0]
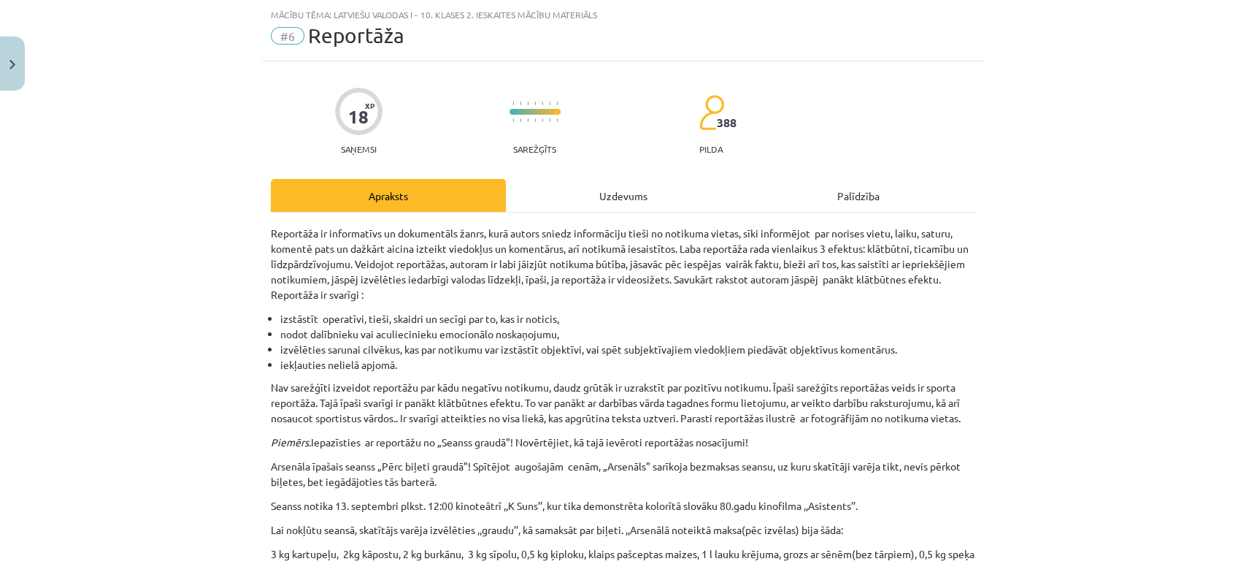
click at [595, 207] on div "Uzdevums" at bounding box center [623, 195] width 235 height 33
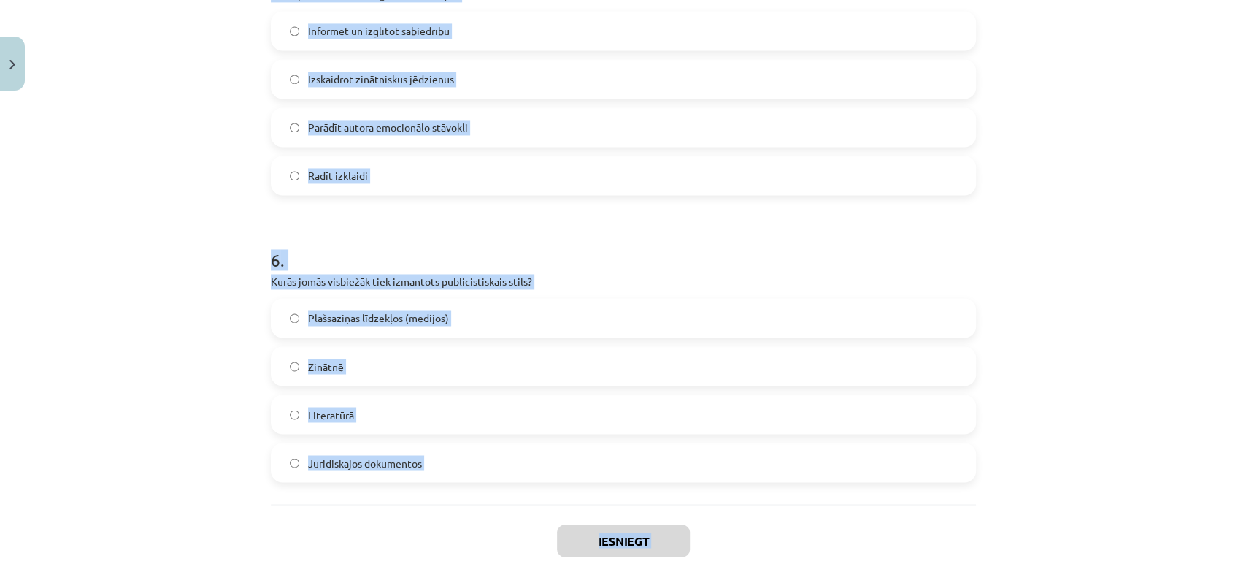
scroll to position [1588, 0]
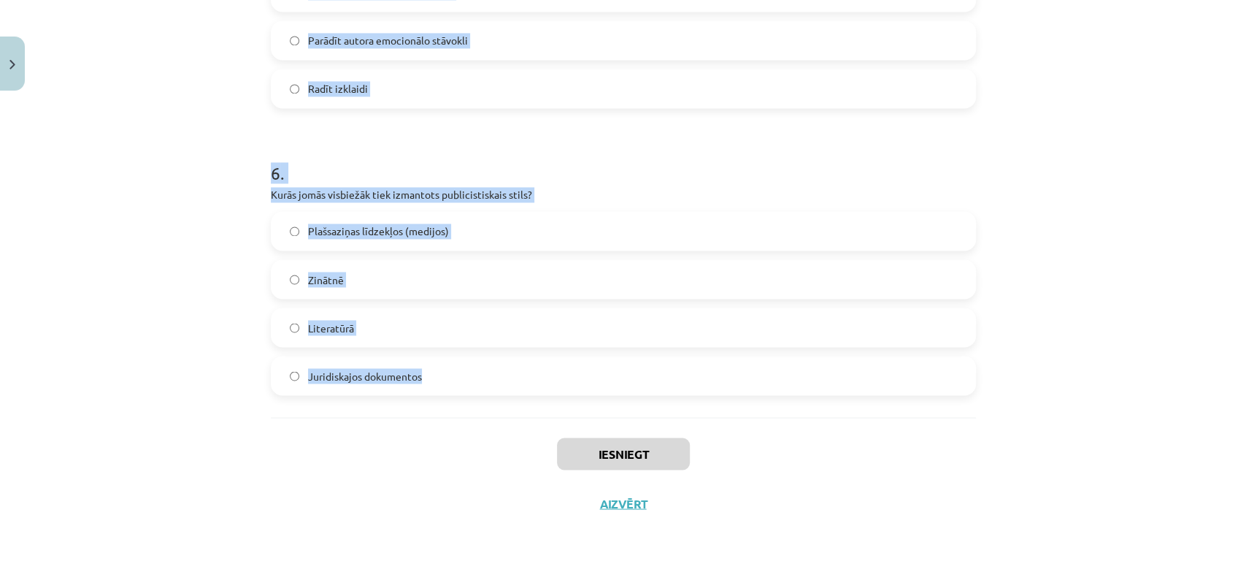
drag, startPoint x: 256, startPoint y: 198, endPoint x: 432, endPoint y: 380, distance: 253.5
copy form "1 . Kuru no šiem izteiksmes līdzekļiem publicistiskajā stilā lieto, lai pievērs…"
click at [216, 127] on div "Mācību tēma: Latviešu valodas i - 10. klases 2. ieskaites mācību materiāls #6 R…" at bounding box center [623, 282] width 1246 height 564
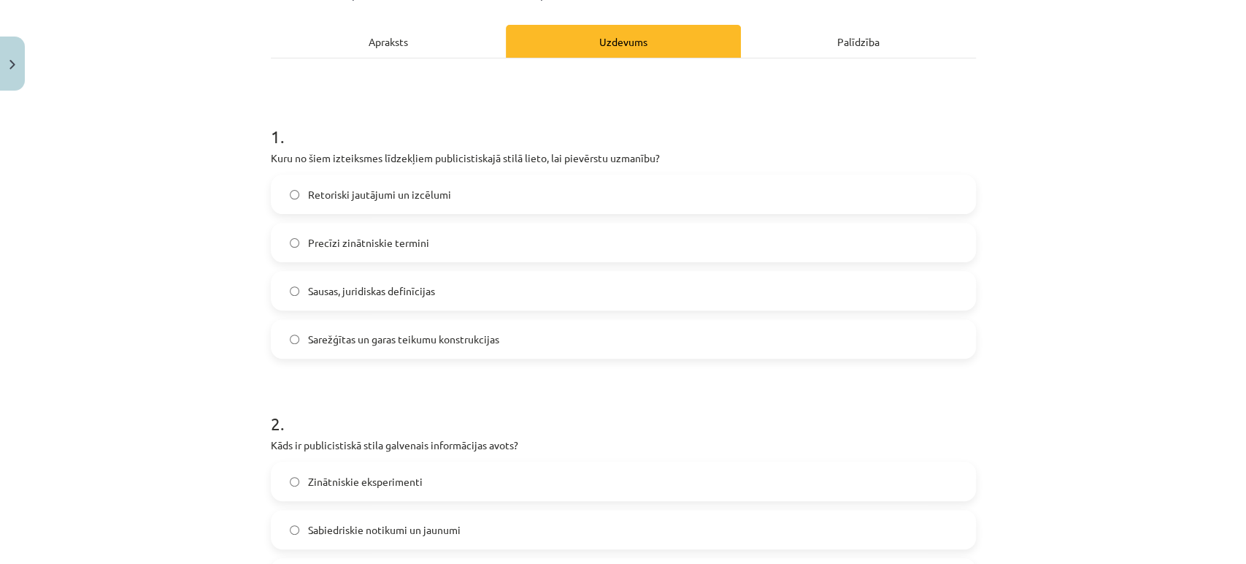
scroll to position [161, 0]
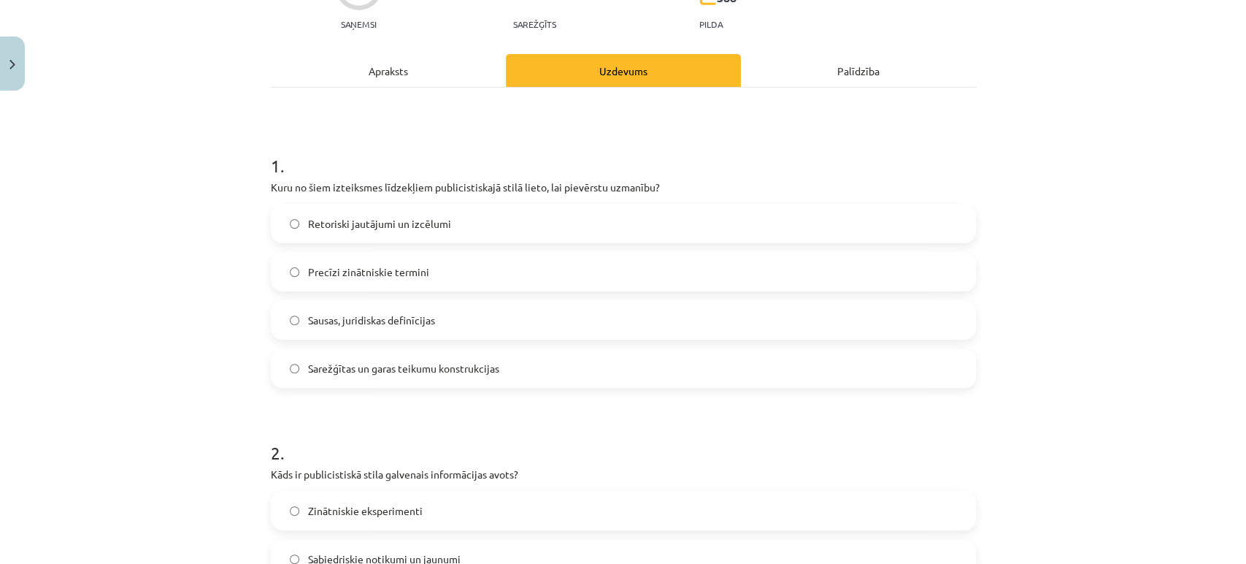
click at [367, 231] on label "Retoriski jautājumi un izcēlumi" at bounding box center [623, 223] width 702 height 37
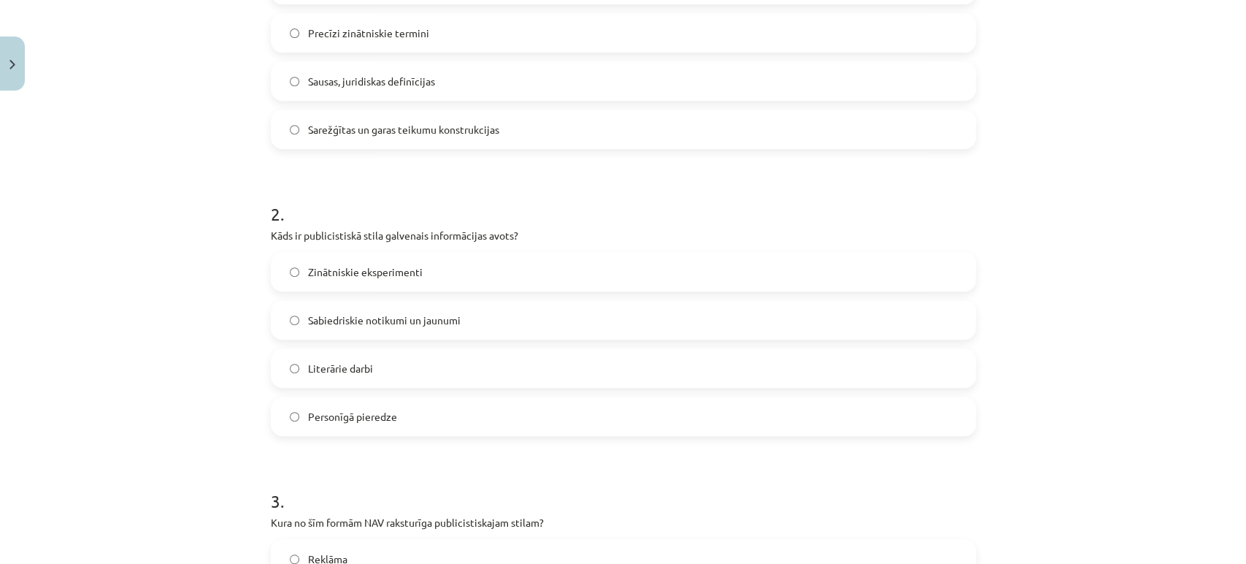
scroll to position [401, 0]
click at [335, 329] on label "Sabiedriskie notikumi un jaunumi" at bounding box center [623, 318] width 702 height 37
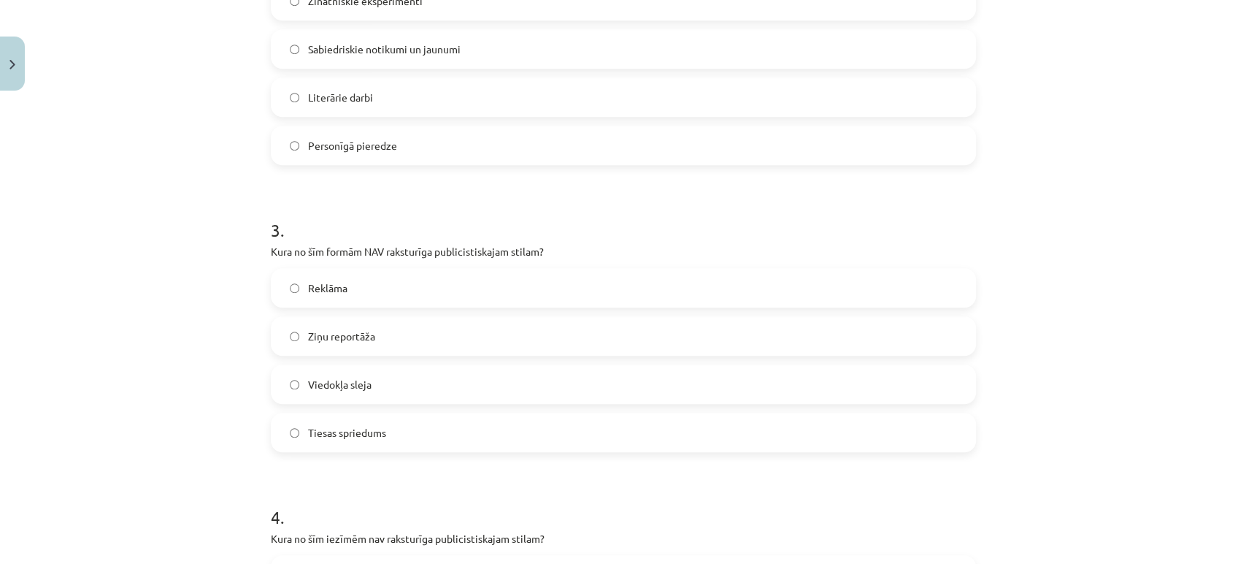
scroll to position [755, 0]
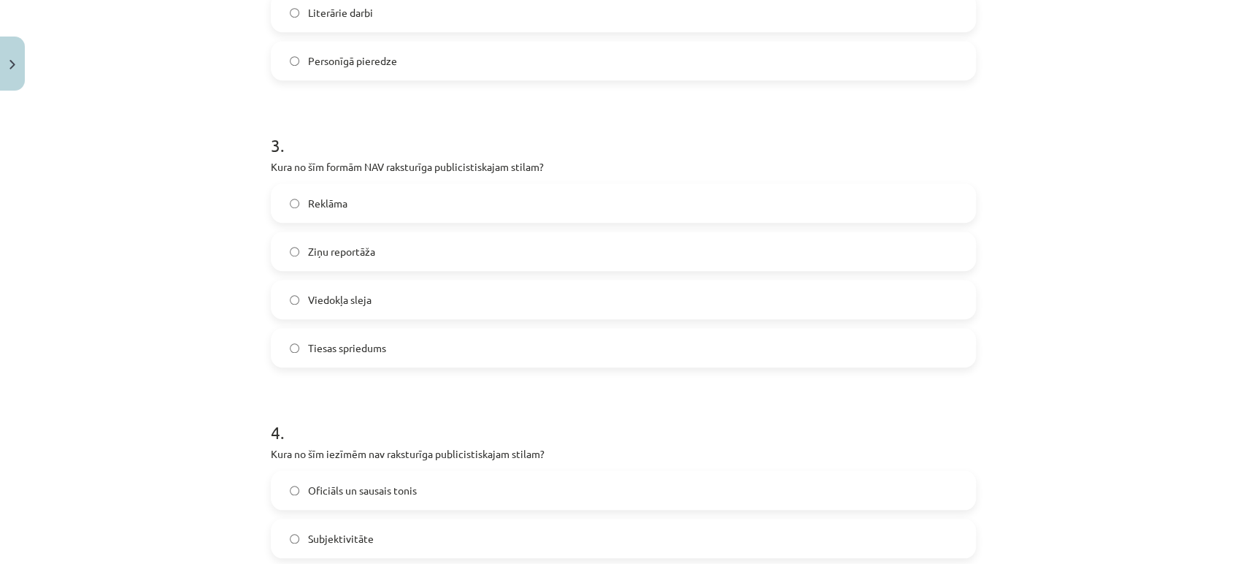
click at [355, 348] on span "Tiesas spriedums" at bounding box center [347, 347] width 78 height 15
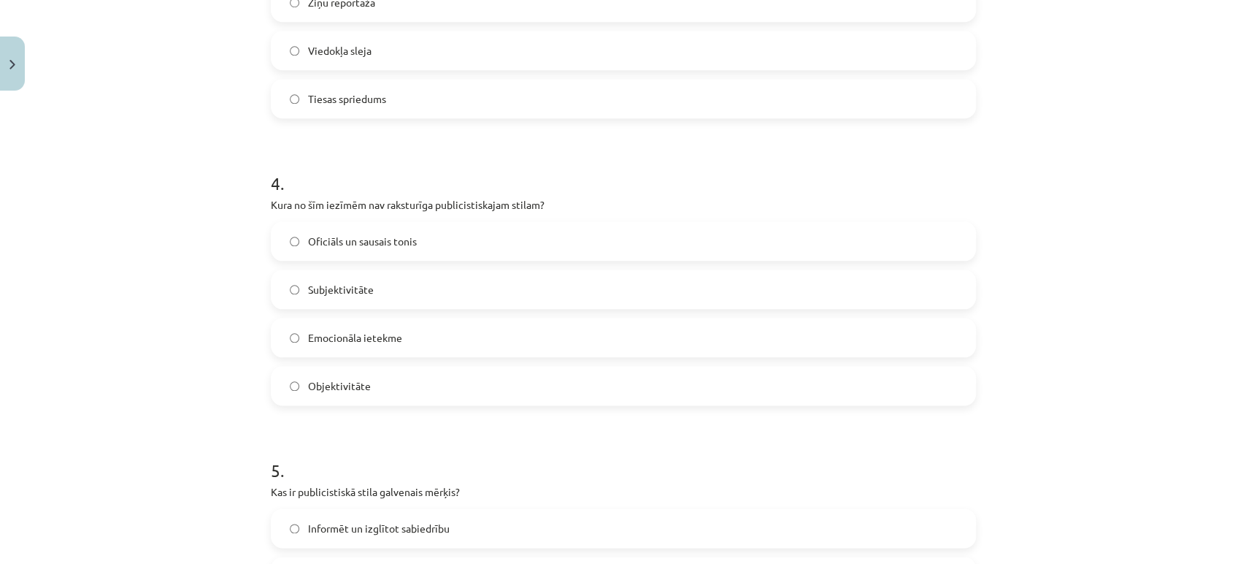
scroll to position [1005, 0]
click at [432, 234] on label "Oficiāls un sausais tonis" at bounding box center [623, 240] width 702 height 37
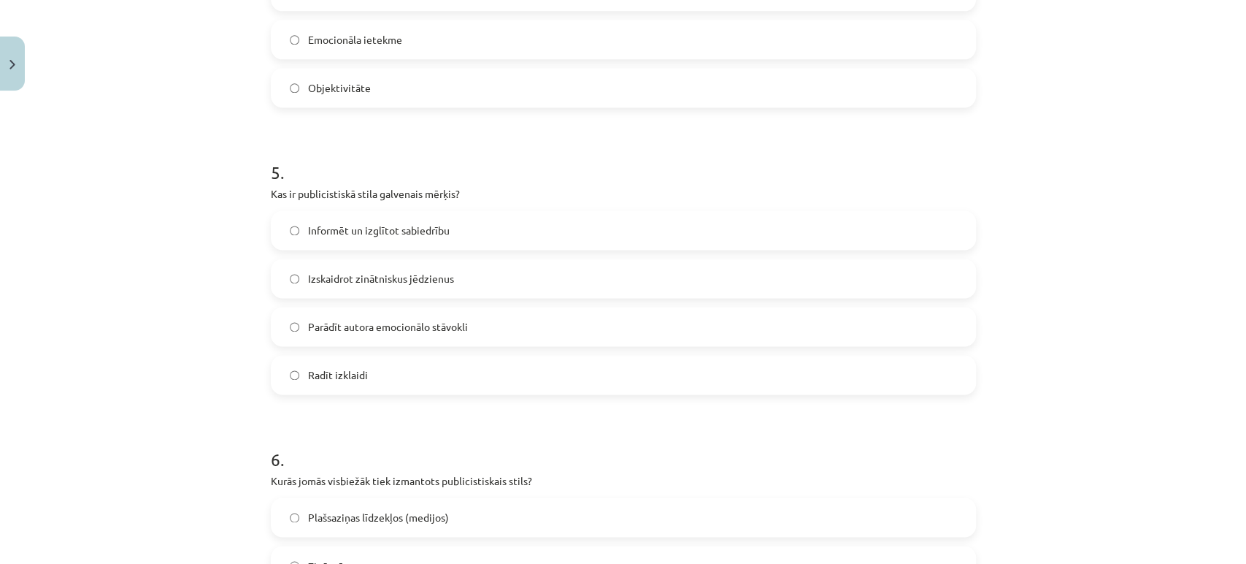
scroll to position [1303, 0]
click at [320, 234] on span "Informēt un izglītot sabiedrību" at bounding box center [379, 229] width 142 height 15
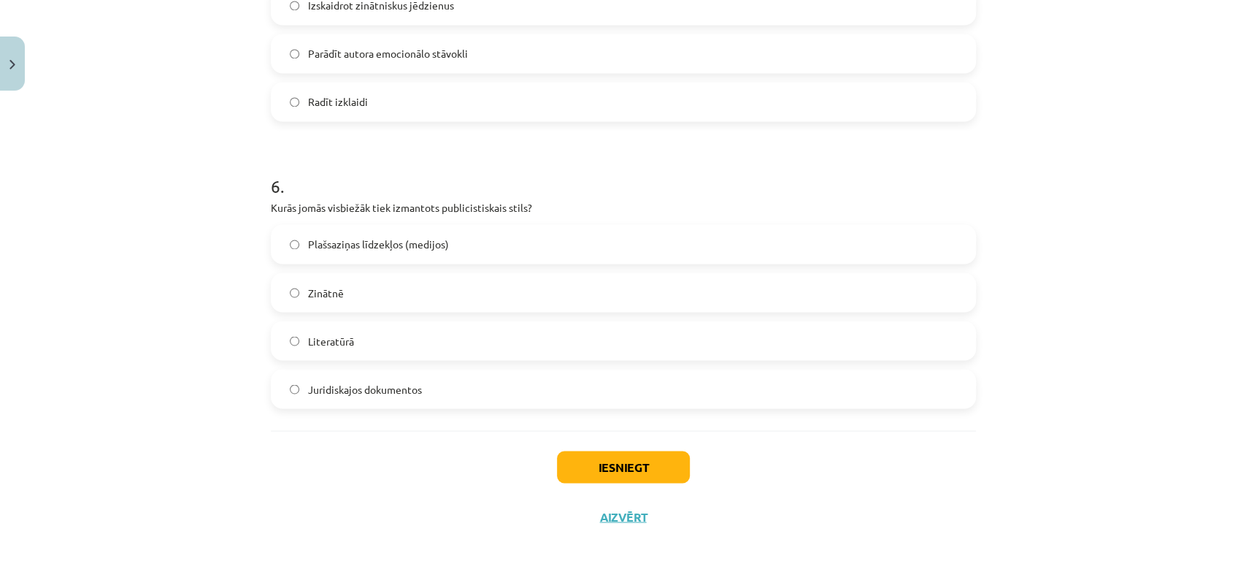
scroll to position [1578, 0]
click at [379, 249] on label "Plašsaziņas līdzekļos (medijos)" at bounding box center [623, 241] width 702 height 37
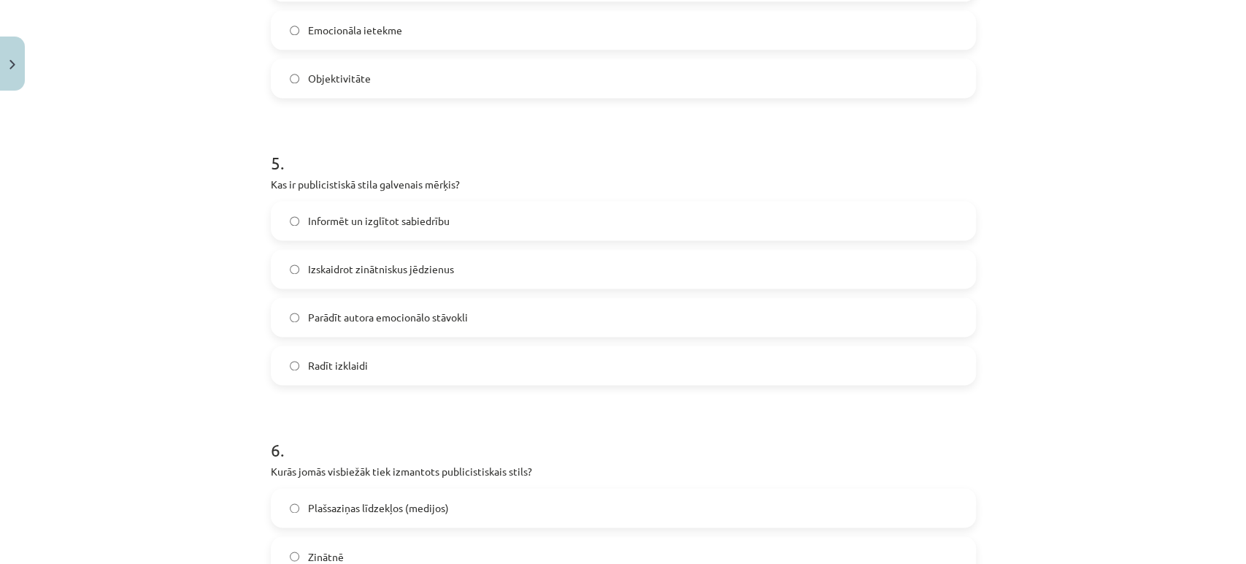
scroll to position [1588, 0]
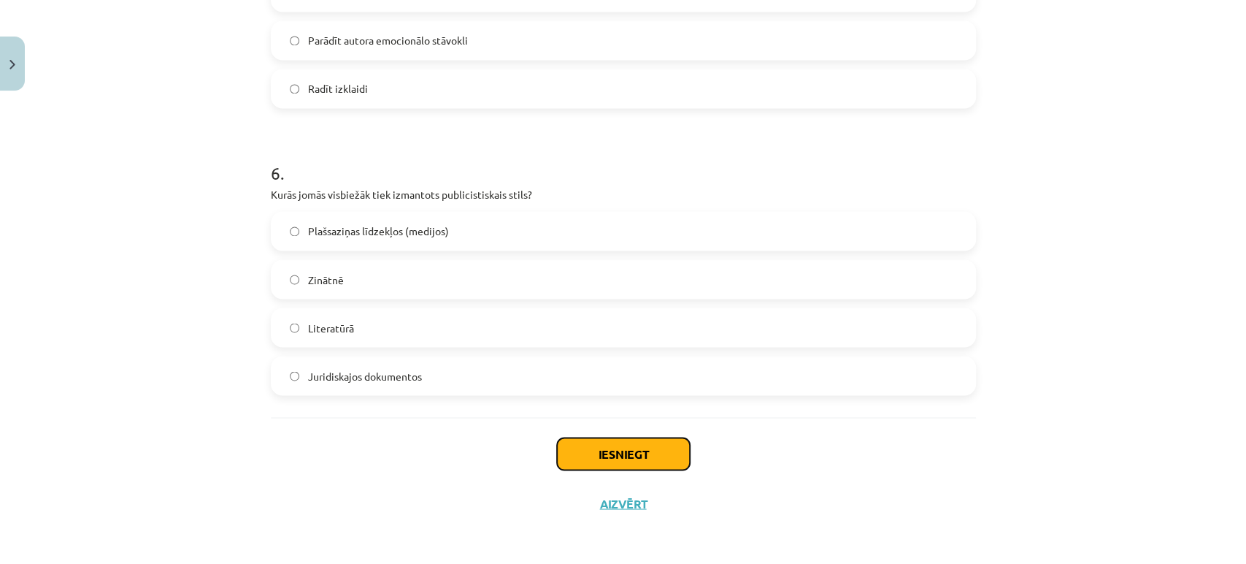
click at [592, 450] on button "Iesniegt" at bounding box center [623, 453] width 133 height 32
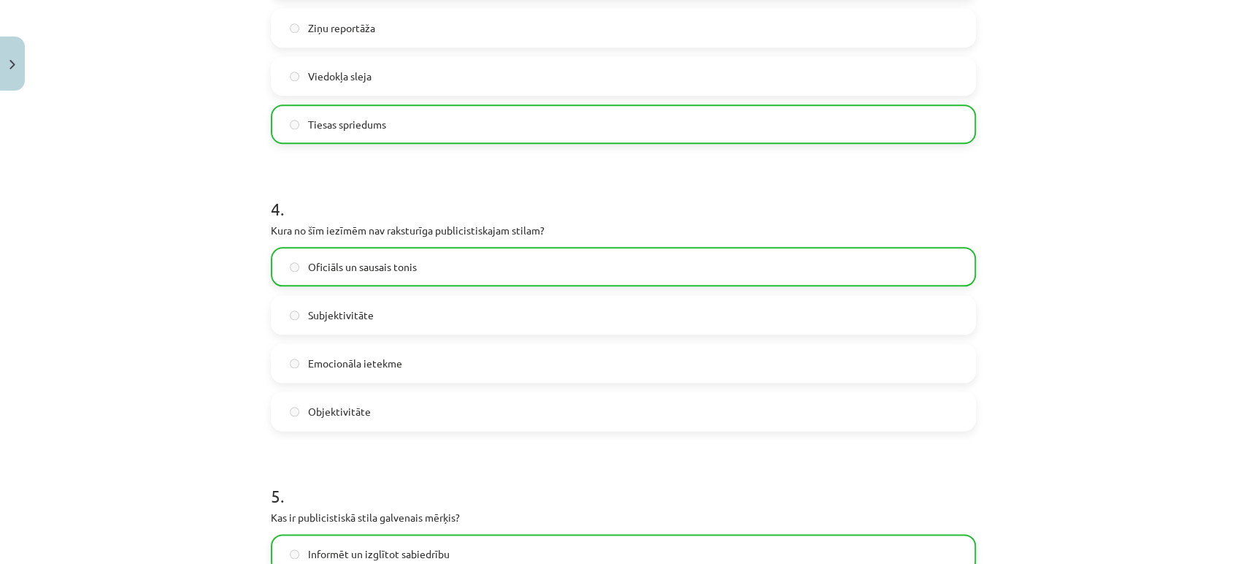
scroll to position [1634, 0]
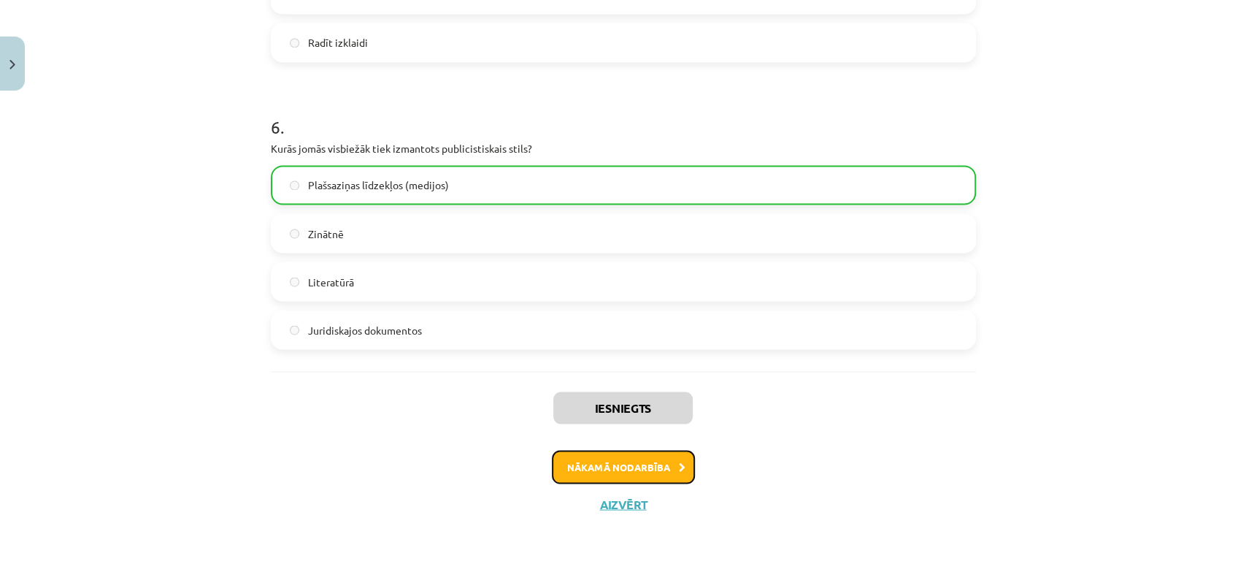
click at [608, 460] on button "Nākamā nodarbība" at bounding box center [623, 467] width 143 height 34
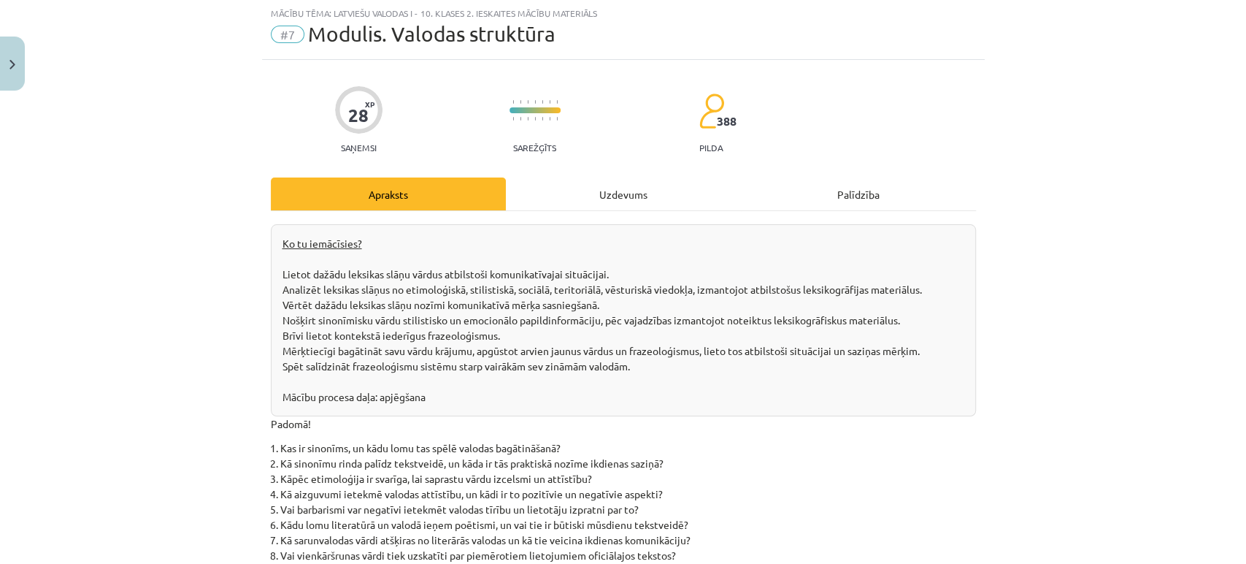
scroll to position [36, 0]
click at [625, 188] on div "Uzdevums" at bounding box center [623, 195] width 235 height 33
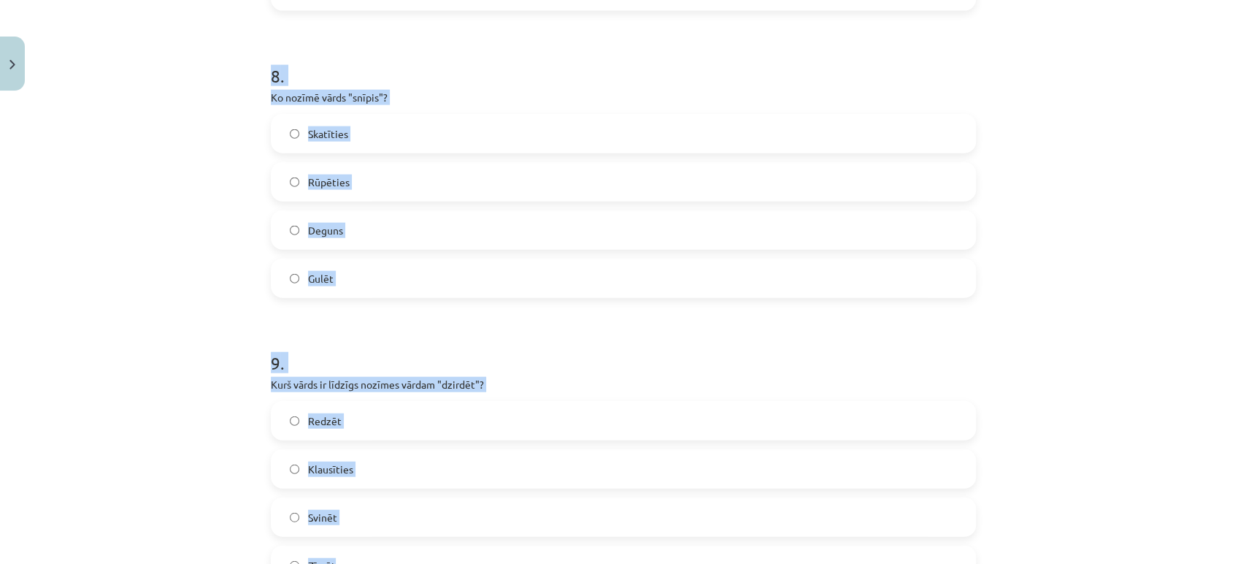
drag, startPoint x: 251, startPoint y: 275, endPoint x: 451, endPoint y: 559, distance: 347.0
click at [451, 559] on div "Mācību tēma: Latviešu valodas i - 10. klases 2. ieskaites mācību materiāls #7 M…" at bounding box center [623, 282] width 1246 height 564
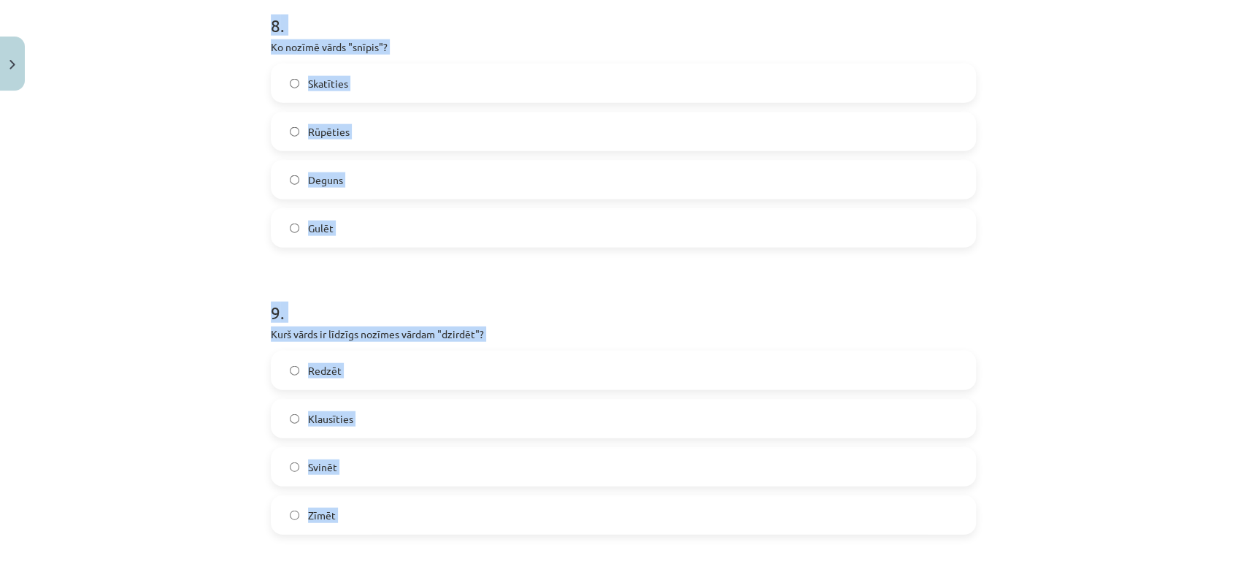
click at [214, 413] on div "Mācību tēma: Latviešu valodas i - 10. klases 2. ieskaites mācību materiāls #7 M…" at bounding box center [623, 282] width 1246 height 564
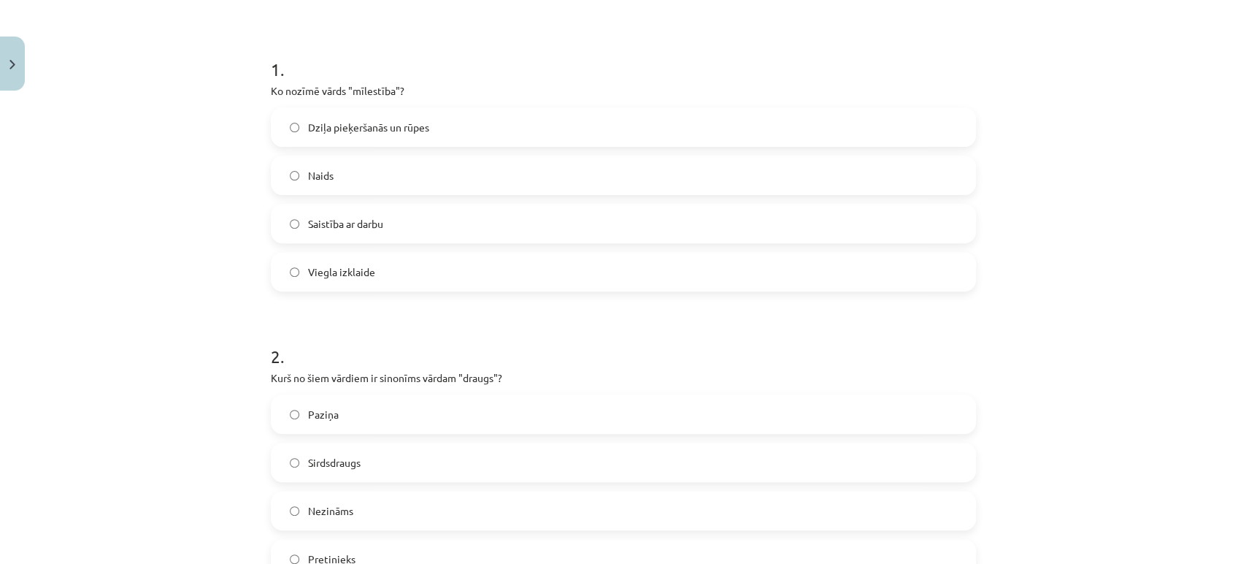
scroll to position [271, 0]
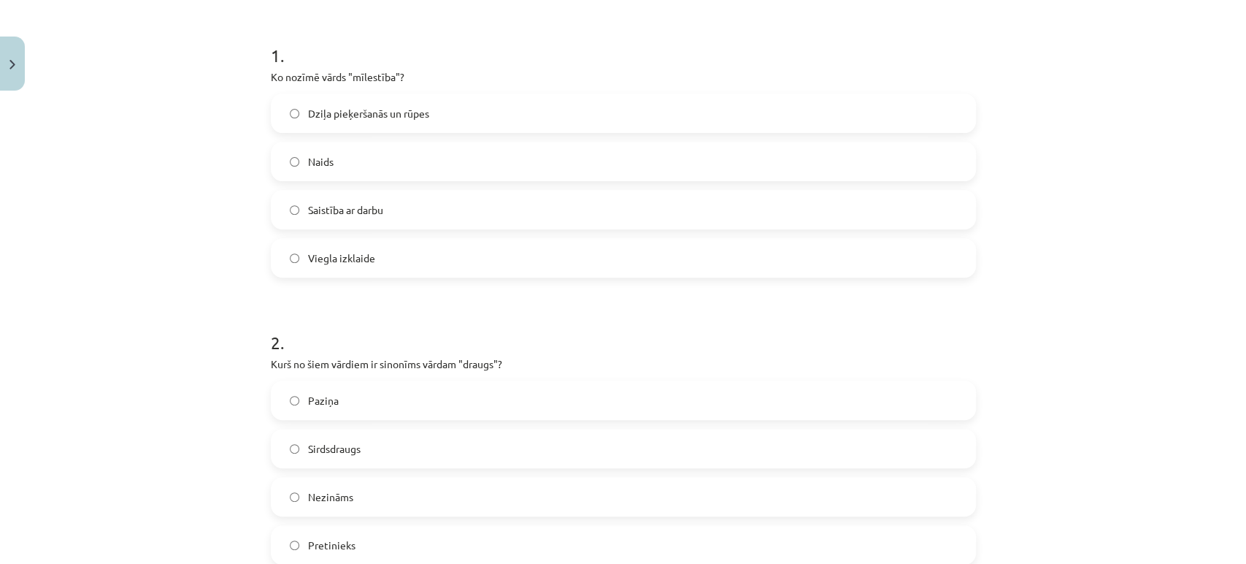
click at [388, 122] on label "Dziļa pieķeršanās un rūpes" at bounding box center [623, 113] width 702 height 37
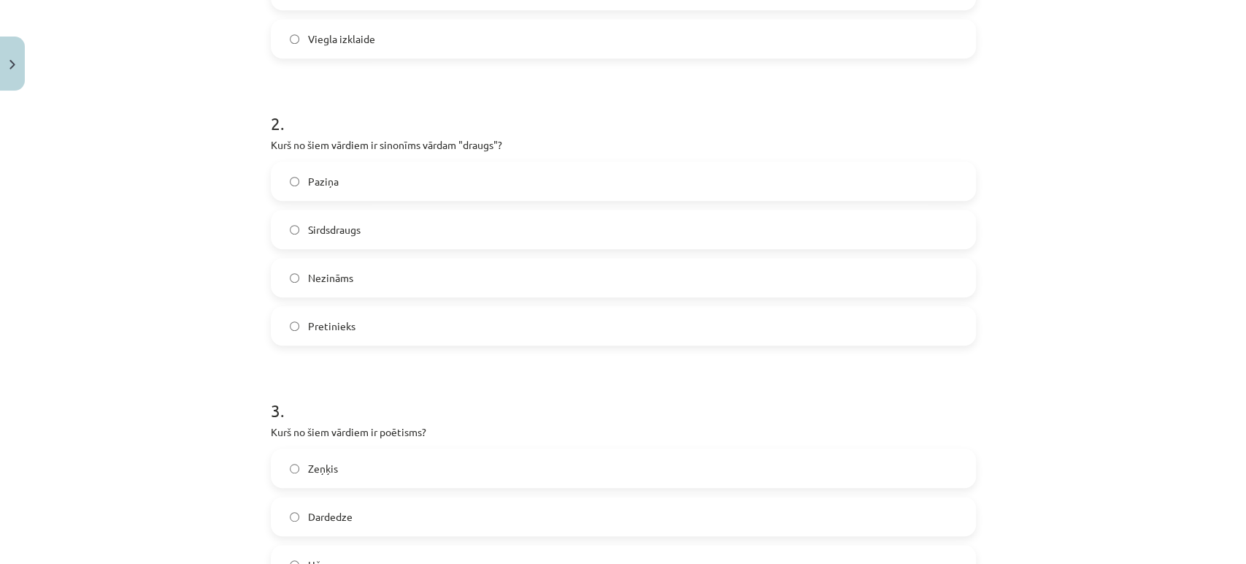
scroll to position [491, 0]
click at [340, 276] on span "Nezināms" at bounding box center [330, 276] width 45 height 15
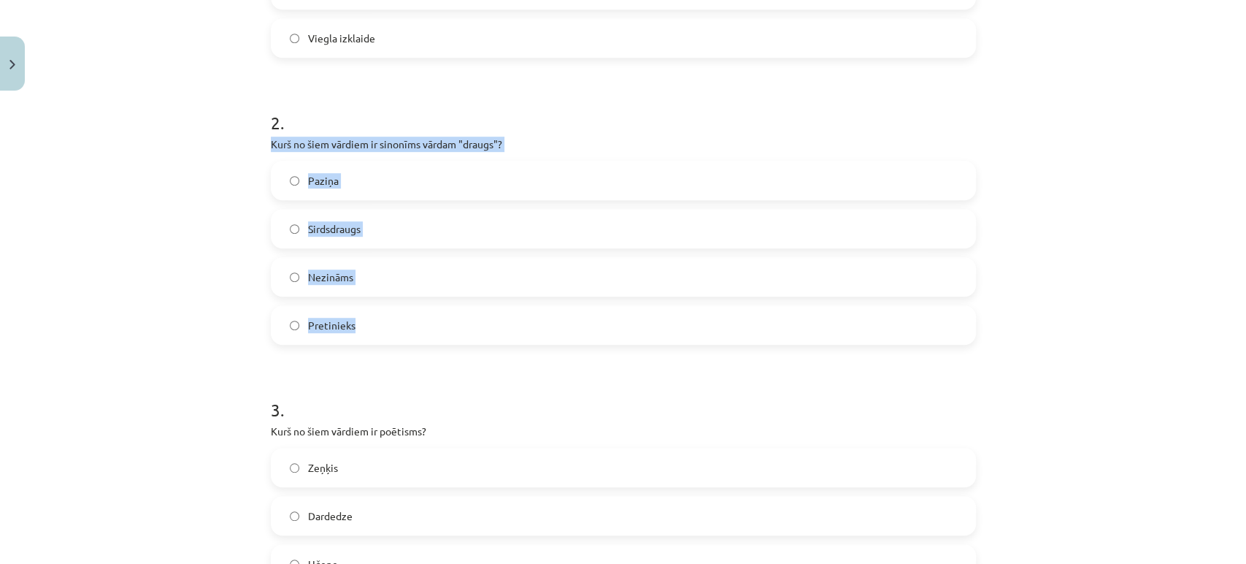
drag, startPoint x: 273, startPoint y: 150, endPoint x: 380, endPoint y: 323, distance: 204.3
copy div "Kurš no šiem vārdiem ir sinonīms vārdam "draugs"? Paziņa Sirdsdraugs Nezināms P…"
click at [304, 238] on label "Sirdsdraugs" at bounding box center [623, 228] width 702 height 37
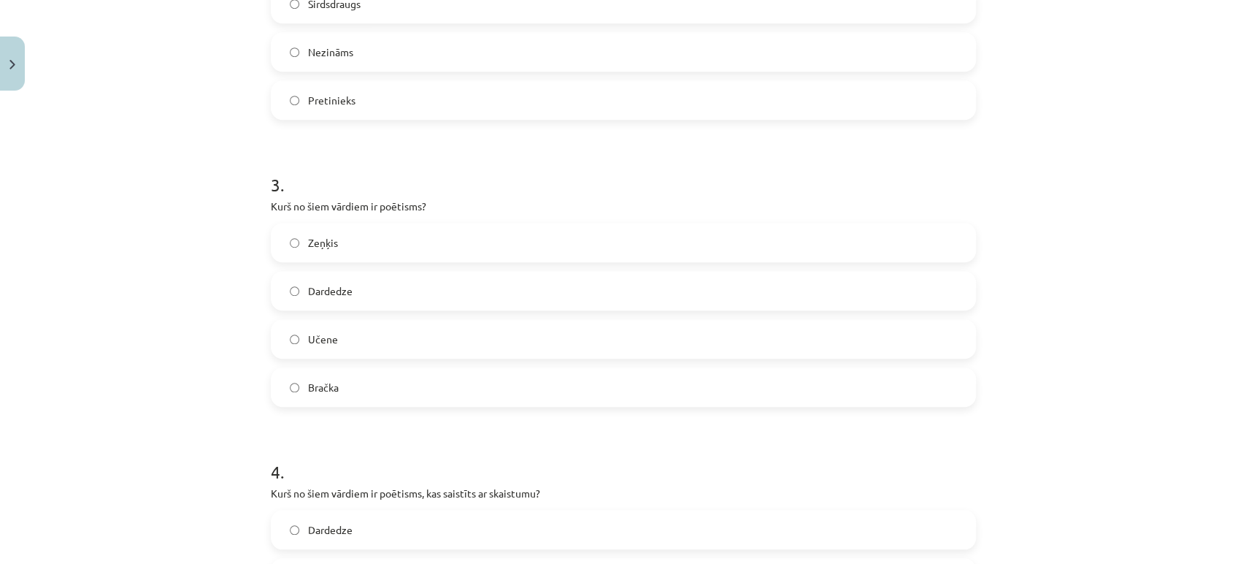
scroll to position [724, 0]
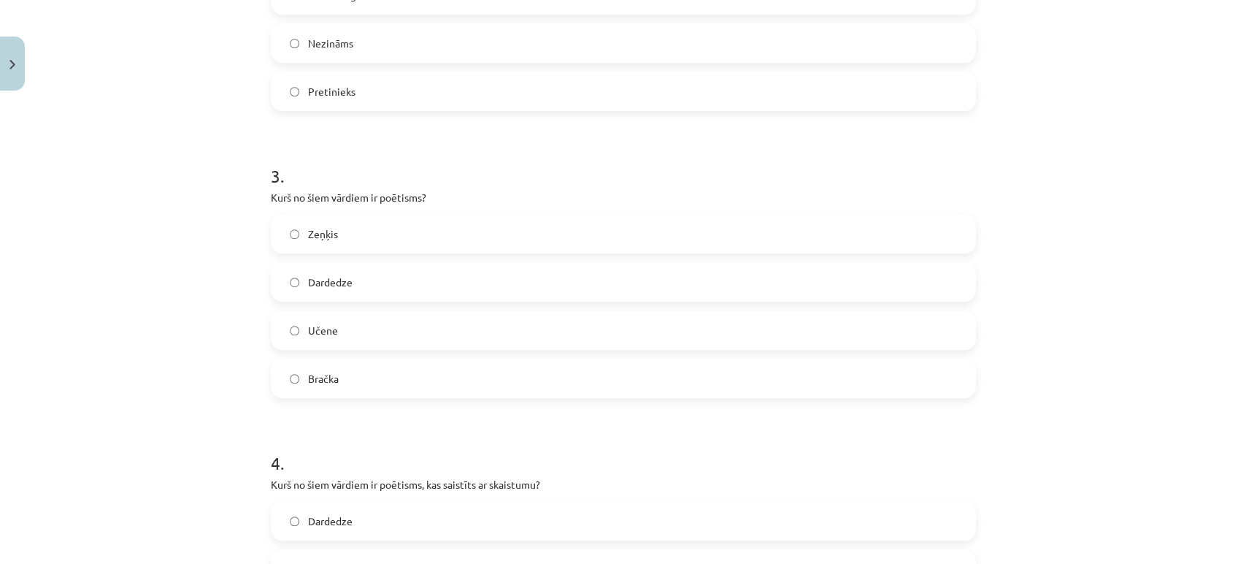
drag, startPoint x: 262, startPoint y: 196, endPoint x: 359, endPoint y: 367, distance: 195.5
copy div "Kurš no šiem vārdiem ir poētisms? Zeņķis Dardedze Učene Bračka"
click at [332, 285] on span "Dardedze" at bounding box center [330, 282] width 45 height 15
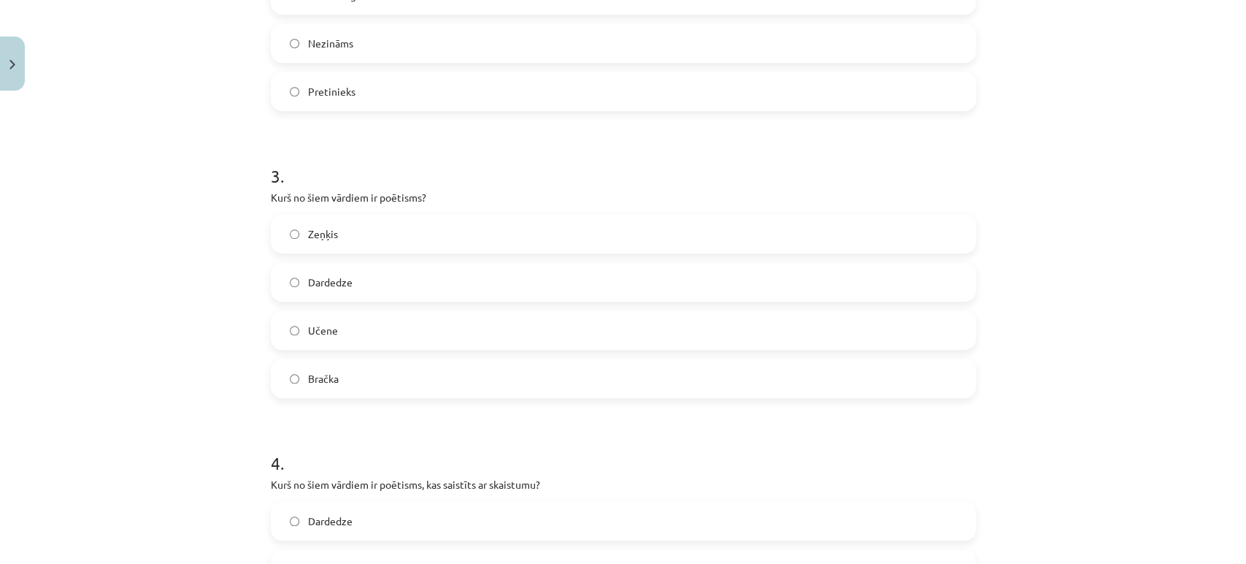
scroll to position [759, 0]
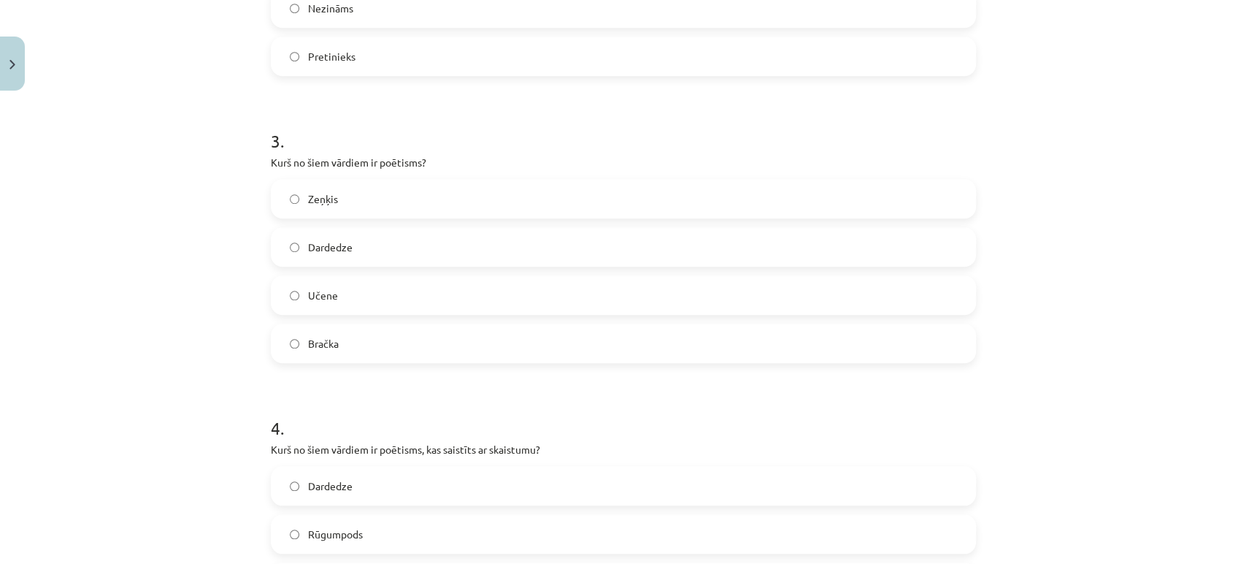
click at [324, 194] on span "Zeņķis" at bounding box center [323, 198] width 30 height 15
drag, startPoint x: 313, startPoint y: 281, endPoint x: 316, endPoint y: 293, distance: 12.2
click at [316, 293] on label "Zeņķis" at bounding box center [623, 295] width 702 height 37
click at [271, 156] on p "Kurš no šiem vārdiem ir poētisms, kas saistīts ar skaistumu?" at bounding box center [623, 163] width 705 height 15
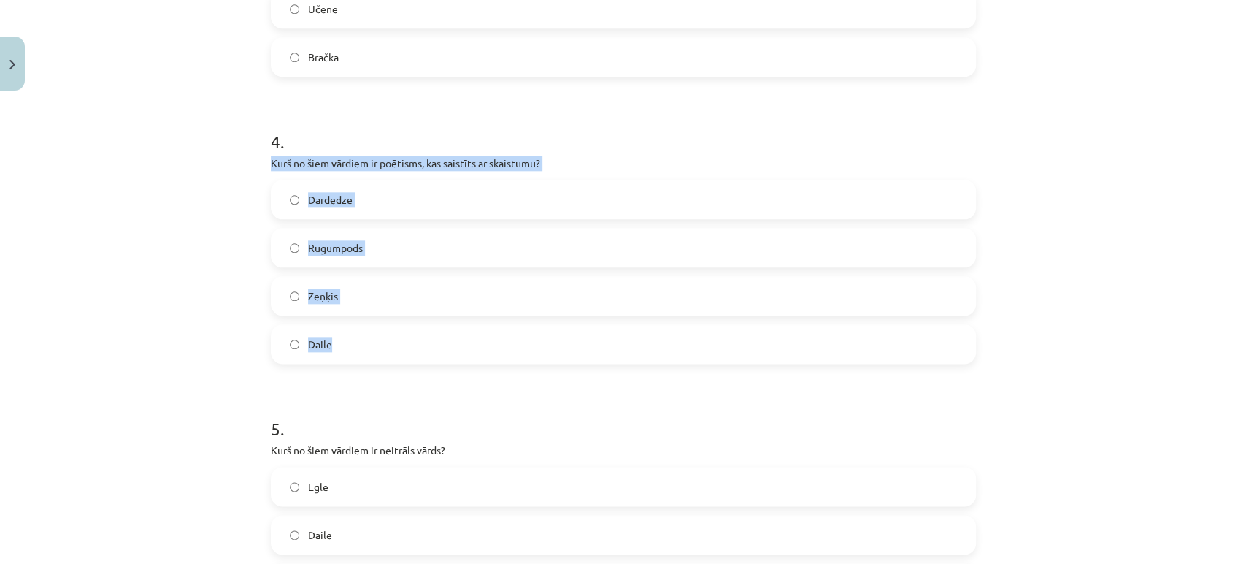
drag, startPoint x: 262, startPoint y: 160, endPoint x: 355, endPoint y: 346, distance: 208.0
copy div "Kurš no šiem vārdiem ir poētisms, kas saistīts ar skaistumu? Dardedze Rūgumpods…"
click at [350, 332] on label "Daile" at bounding box center [623, 344] width 702 height 37
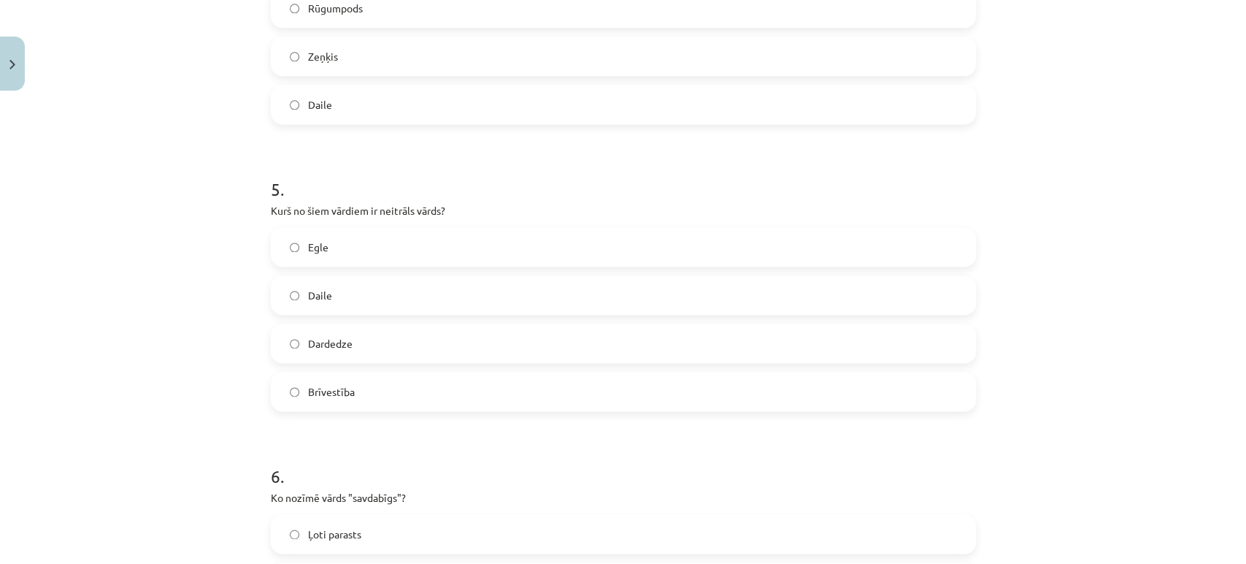
scroll to position [1329, 0]
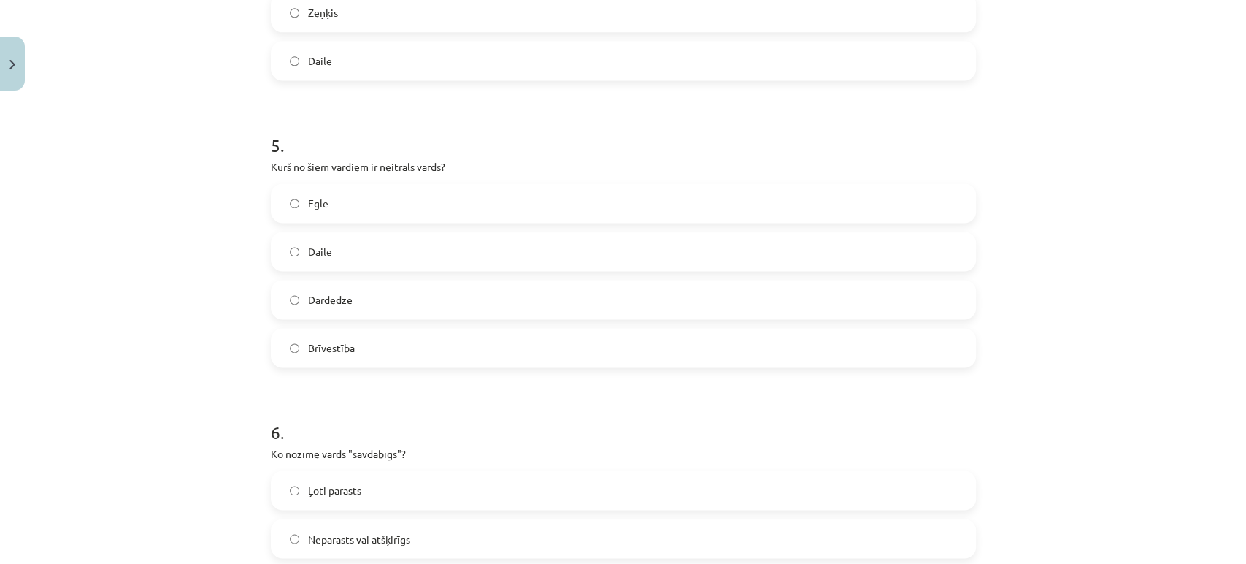
drag, startPoint x: 320, startPoint y: 237, endPoint x: 357, endPoint y: 332, distance: 102.0
click at [357, 332] on div "Egle Daile Dardedze Brīvestība" at bounding box center [623, 275] width 705 height 184
drag, startPoint x: 324, startPoint y: 191, endPoint x: 343, endPoint y: 265, distance: 76.9
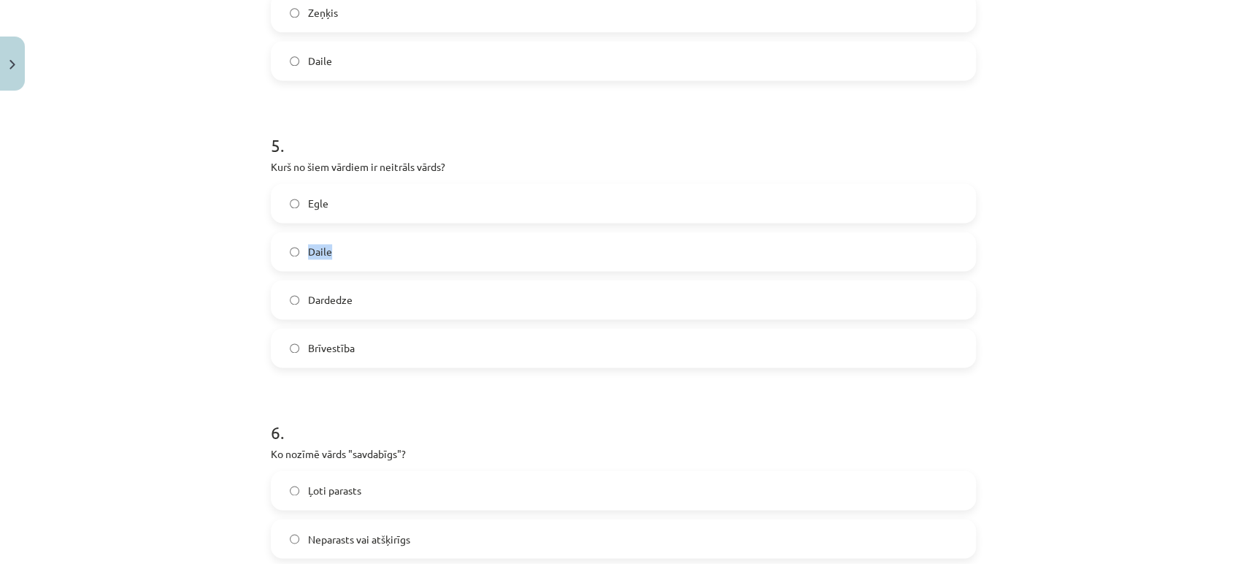
click at [343, 265] on div "Egle Daile Dardedze Brīvestība" at bounding box center [623, 275] width 705 height 184
drag, startPoint x: 263, startPoint y: 168, endPoint x: 409, endPoint y: 344, distance: 228.7
copy div "Kurš no šiem vārdiem ir neitrāls vārds? Egle Daile Dardedze Brīvestība"
click at [313, 221] on div "Egle" at bounding box center [623, 202] width 705 height 39
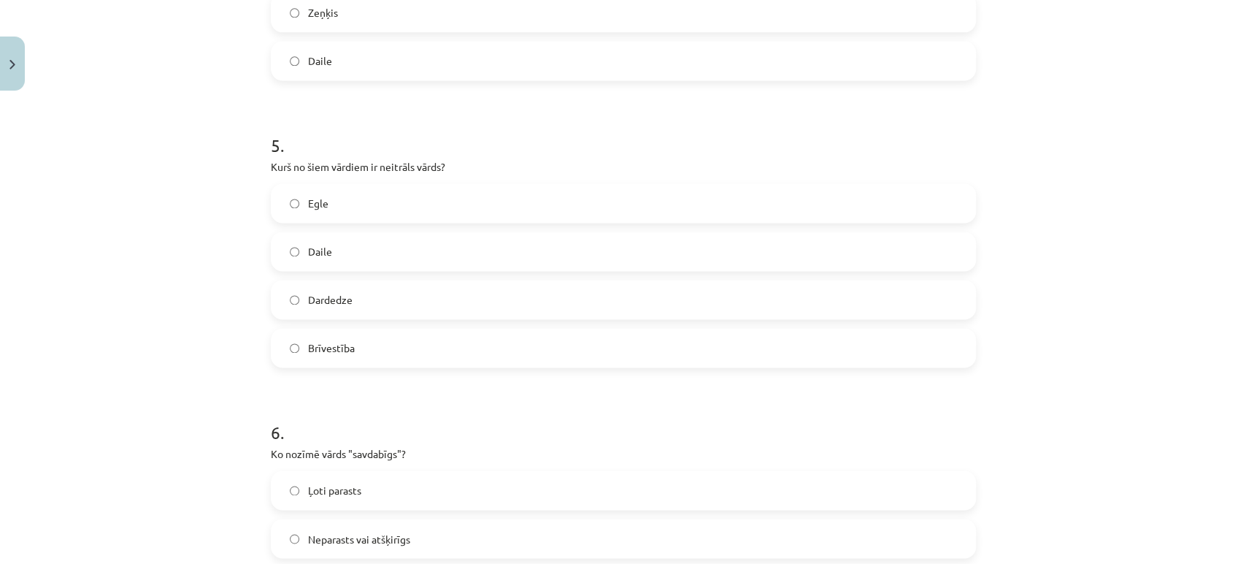
click at [314, 219] on label "Egle" at bounding box center [623, 203] width 702 height 37
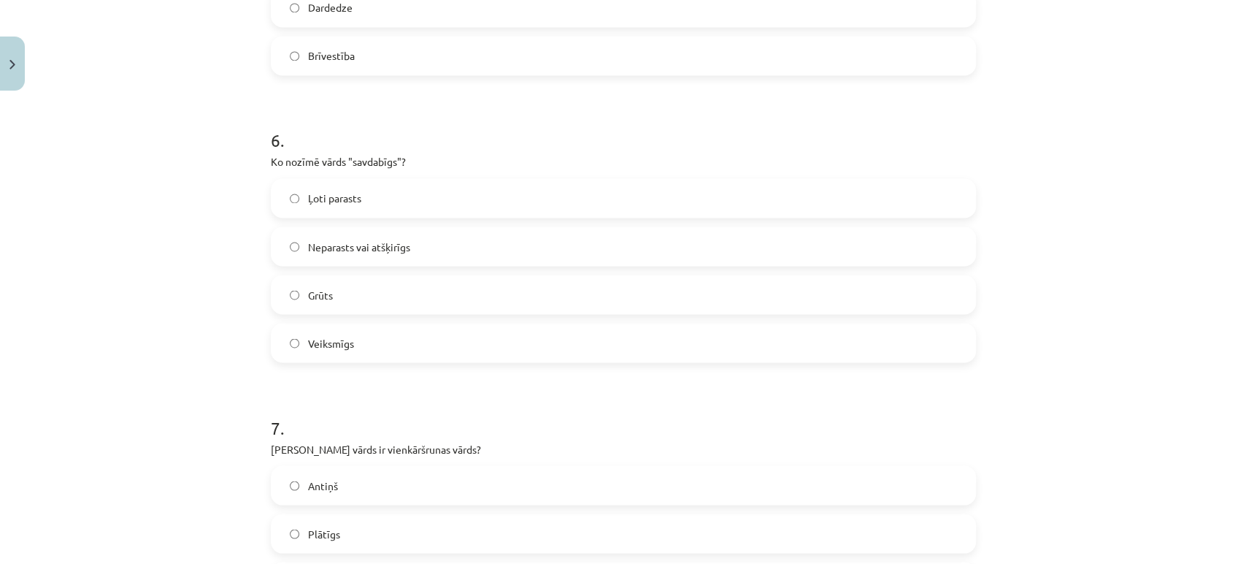
click at [308, 243] on span "Neparasts vai atšķirīgs" at bounding box center [359, 246] width 102 height 15
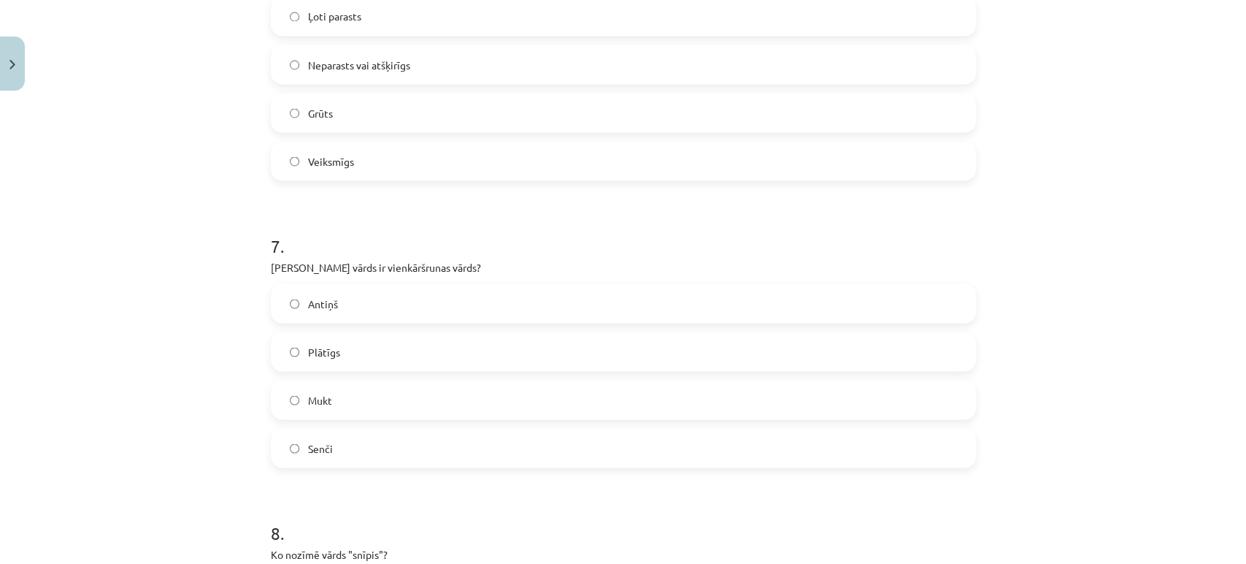
scroll to position [1905, 0]
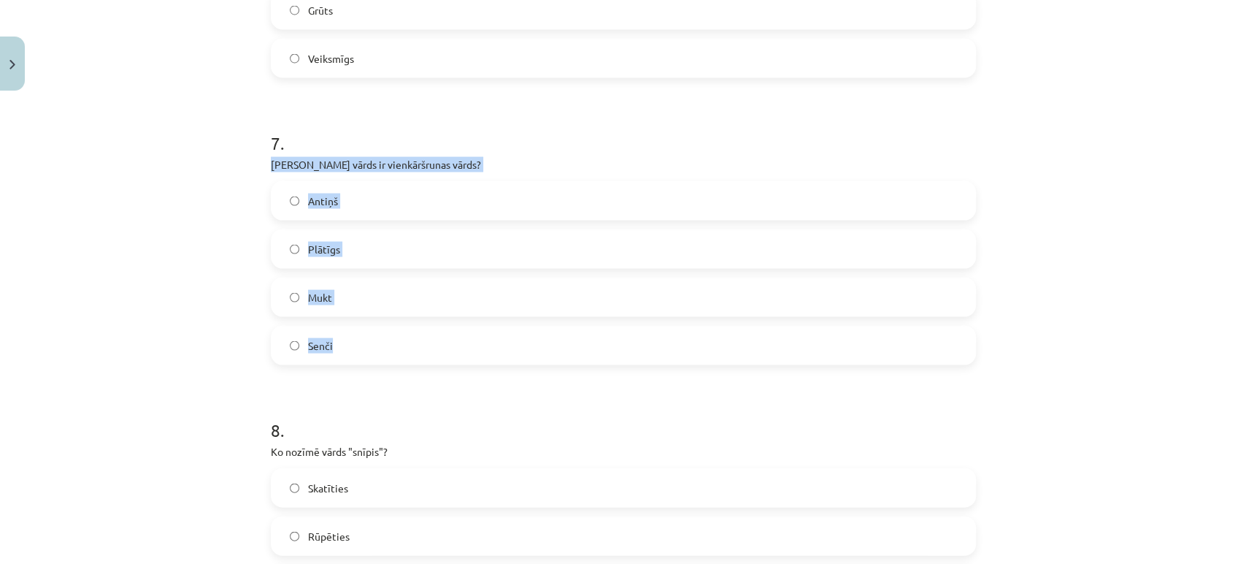
drag, startPoint x: 258, startPoint y: 167, endPoint x: 374, endPoint y: 359, distance: 224.4
click at [374, 359] on div "28 XP Saņemsi Sarežģīts 388 pilda Apraksts Uzdevums Palīdzība 1 . Ko nozīmē vār…" at bounding box center [623, 349] width 723 height 4315
copy div "Kurš vārds ir vienkāršrunas vārds? Antiņš Plātīgs Mukt Senči"
click at [332, 304] on label "Mukt" at bounding box center [623, 297] width 702 height 37
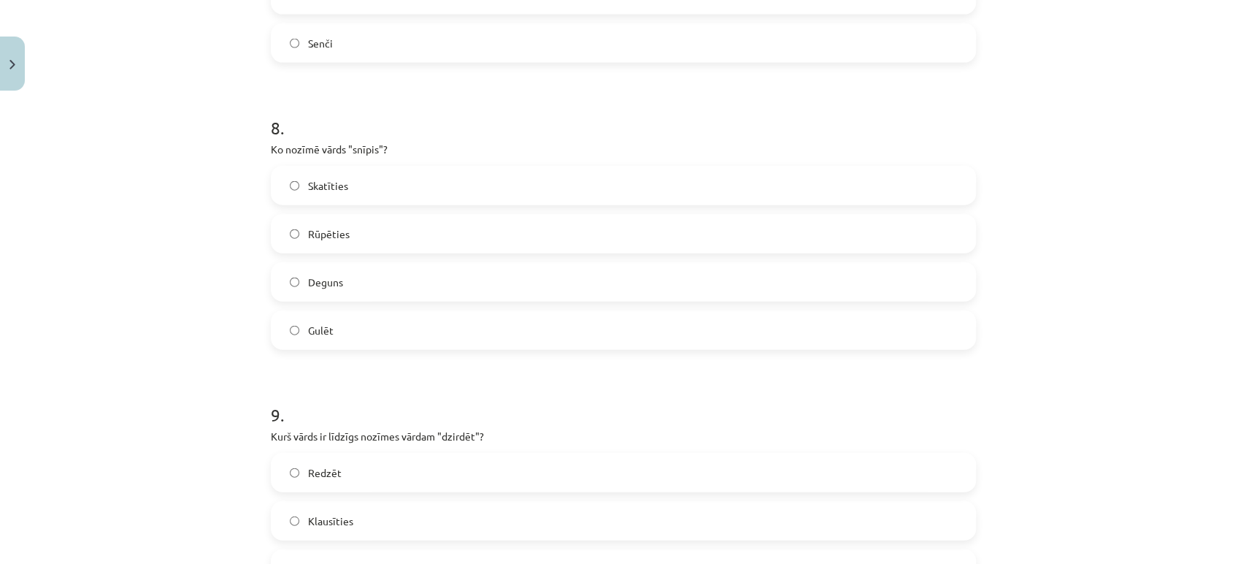
scroll to position [2210, 0]
drag, startPoint x: 263, startPoint y: 150, endPoint x: 380, endPoint y: 331, distance: 214.9
click at [380, 331] on div "28 XP Saņemsi Sarežģīts 388 pilda Apraksts Uzdevums Palīdzība 1 . Ko nozīmē vār…" at bounding box center [623, 45] width 723 height 4315
copy div "Ko nozīmē vārds "snīpis"? Skatīties Rūpēties Deguns Gulēt"
click at [330, 267] on label "Deguns" at bounding box center [623, 279] width 702 height 37
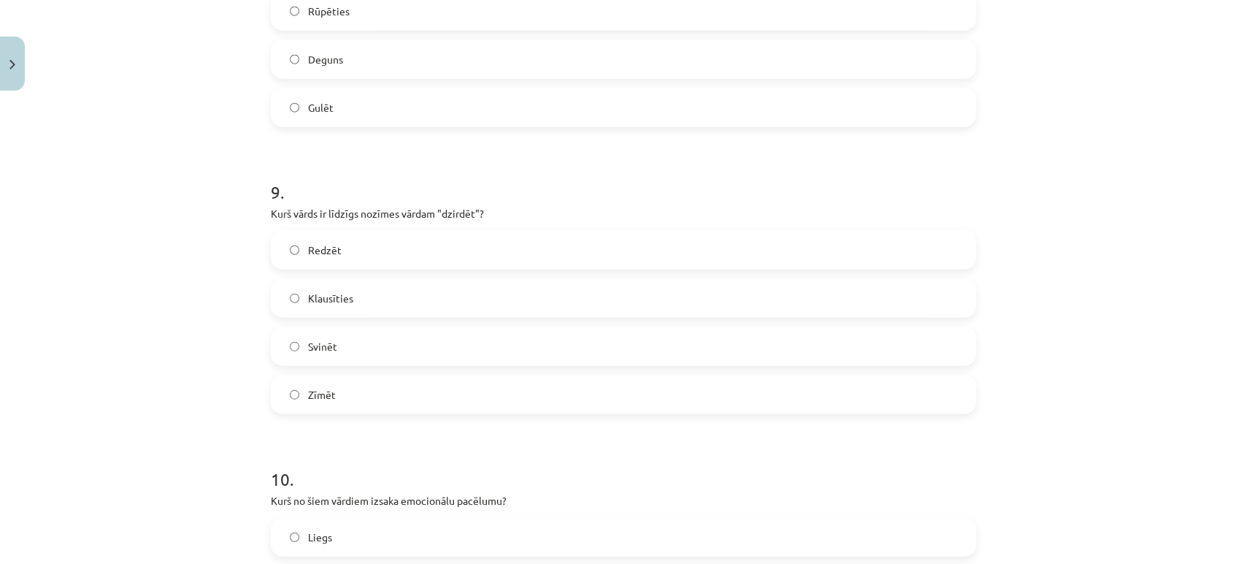
scroll to position [2462, 0]
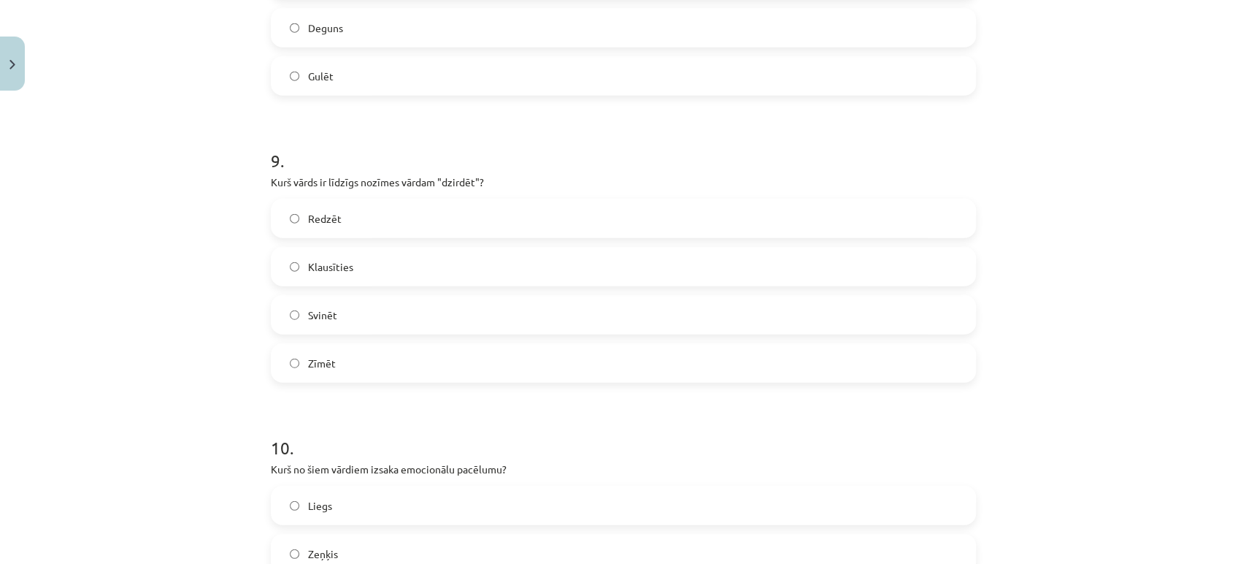
click at [342, 264] on span "Klausīties" at bounding box center [330, 266] width 45 height 15
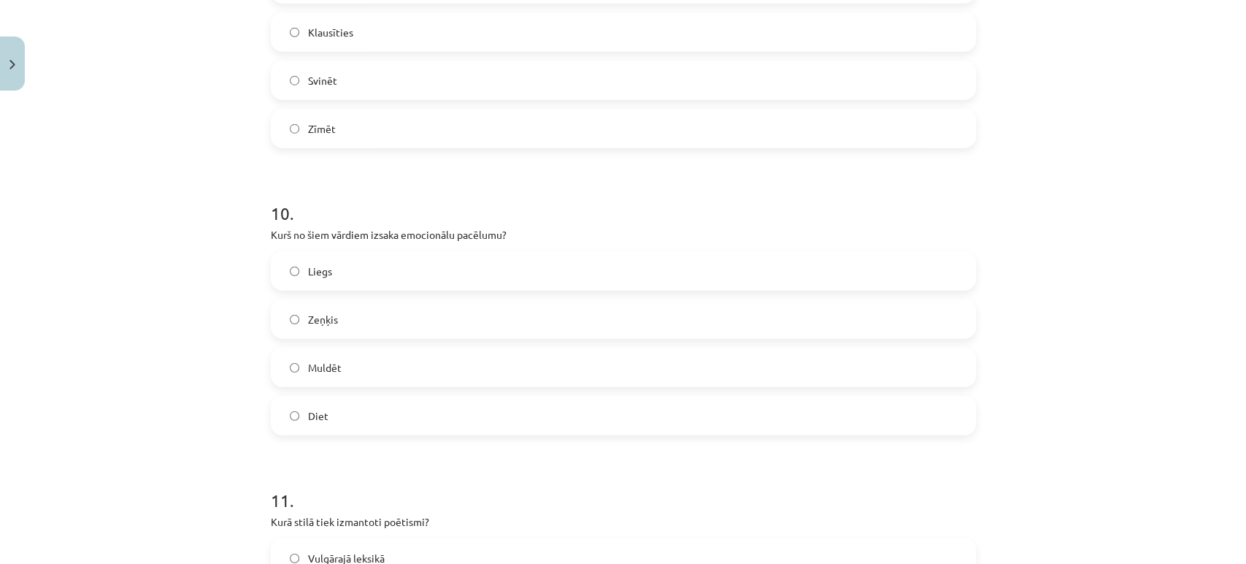
scroll to position [2735, 0]
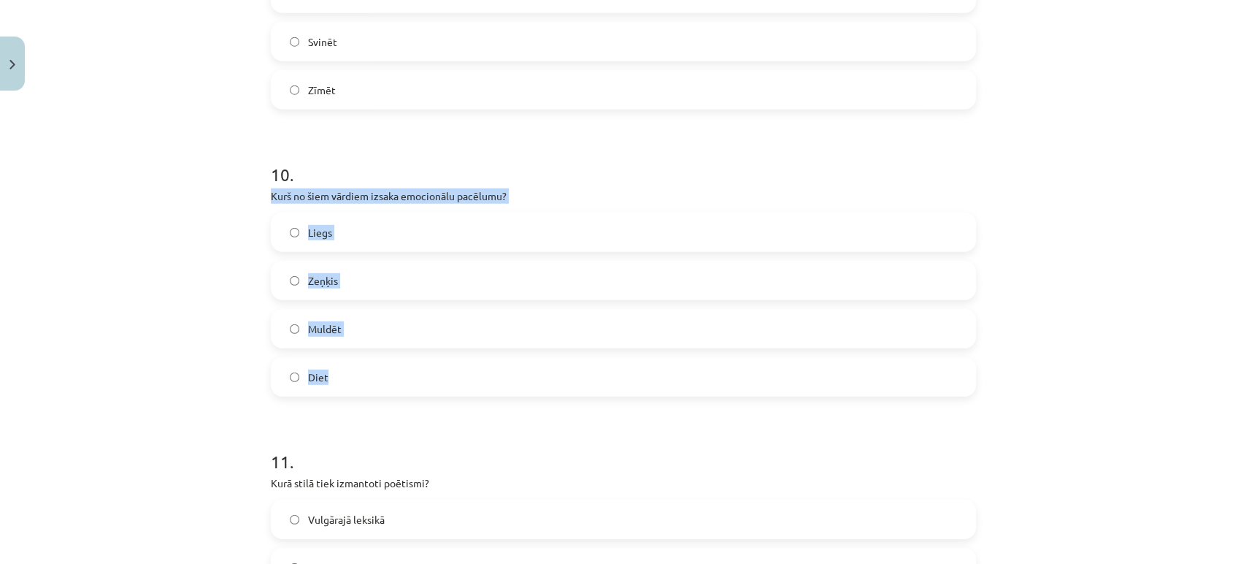
drag, startPoint x: 260, startPoint y: 195, endPoint x: 370, endPoint y: 380, distance: 215.8
click at [349, 236] on label "Liegs" at bounding box center [623, 232] width 702 height 37
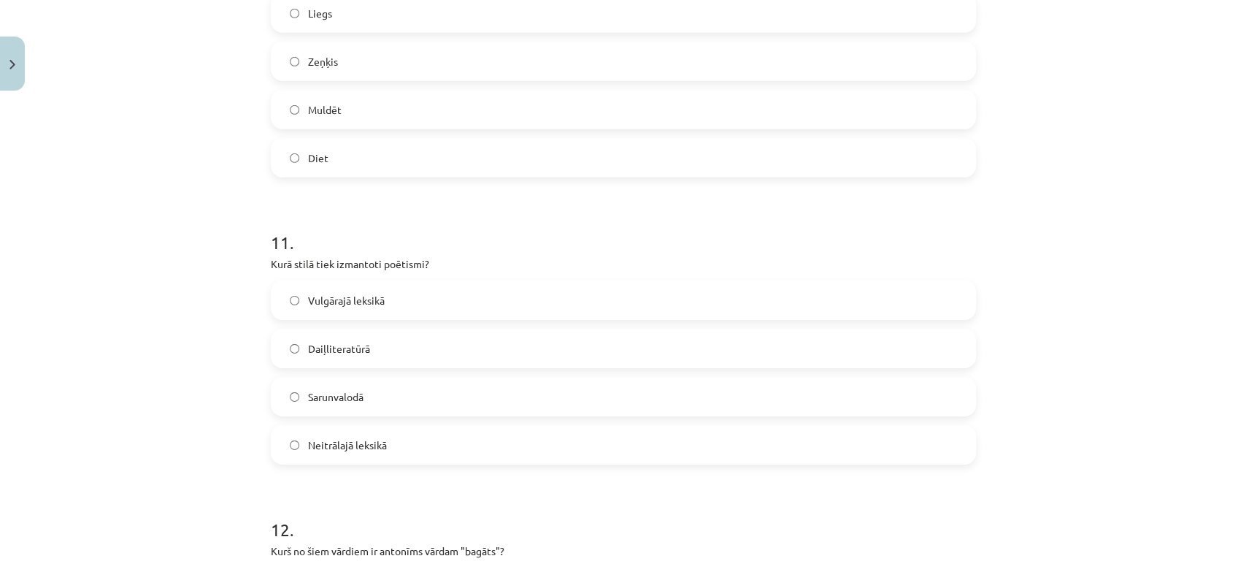
scroll to position [3020, 0]
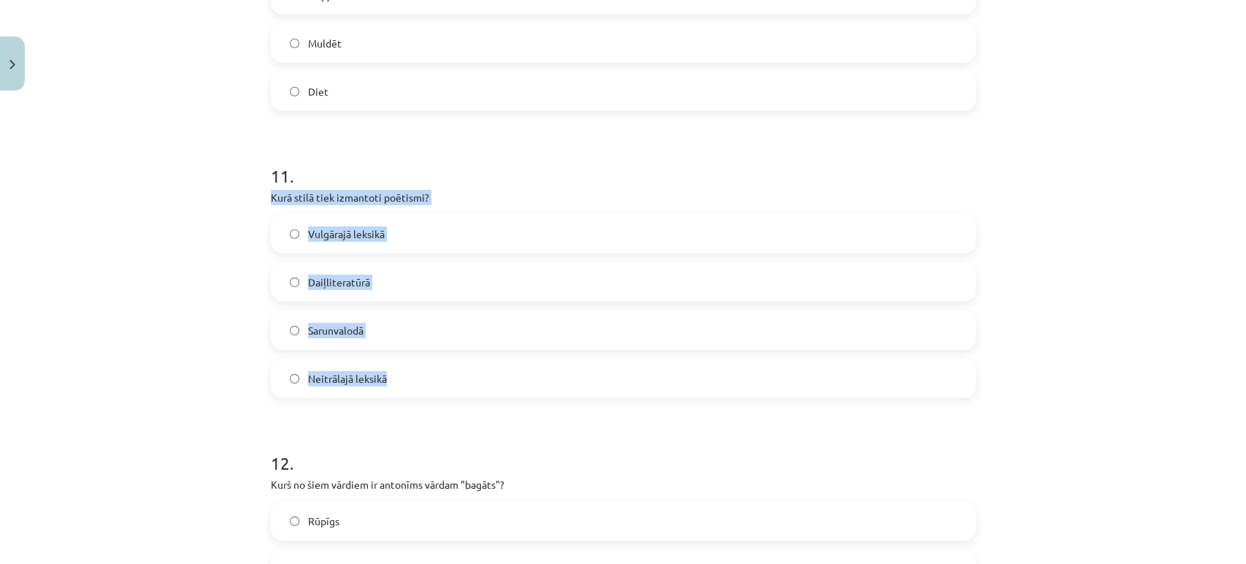
drag, startPoint x: 258, startPoint y: 199, endPoint x: 394, endPoint y: 380, distance: 226.4
click at [321, 277] on span "Daiļliteratūrā" at bounding box center [339, 282] width 62 height 15
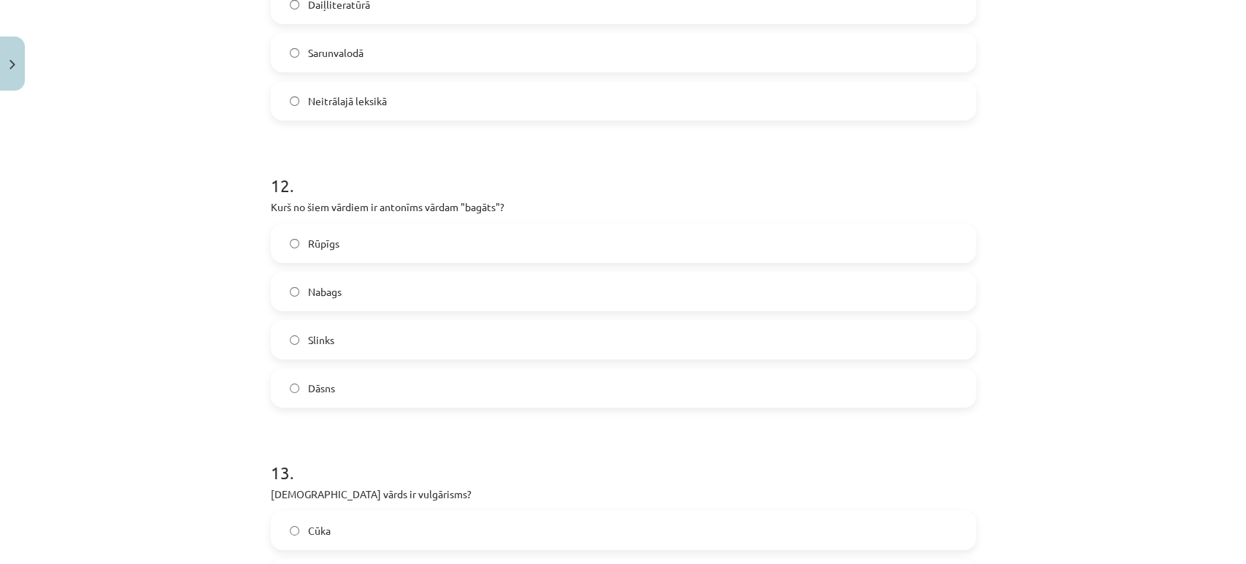
scroll to position [3299, 0]
click at [348, 291] on label "Nabags" at bounding box center [623, 290] width 702 height 37
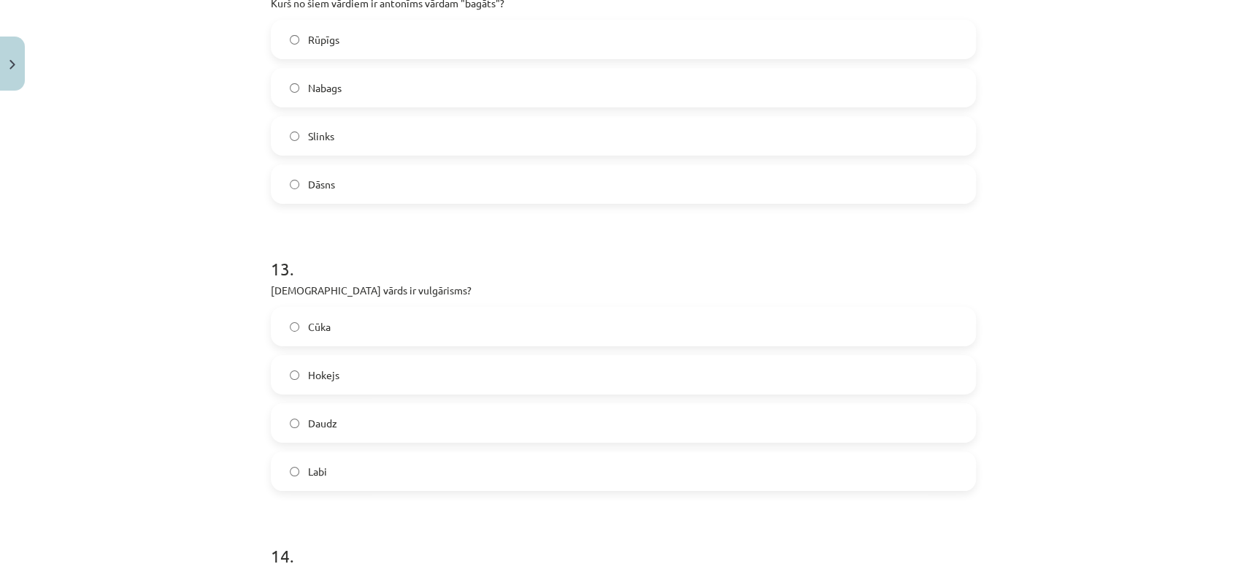
scroll to position [3596, 0]
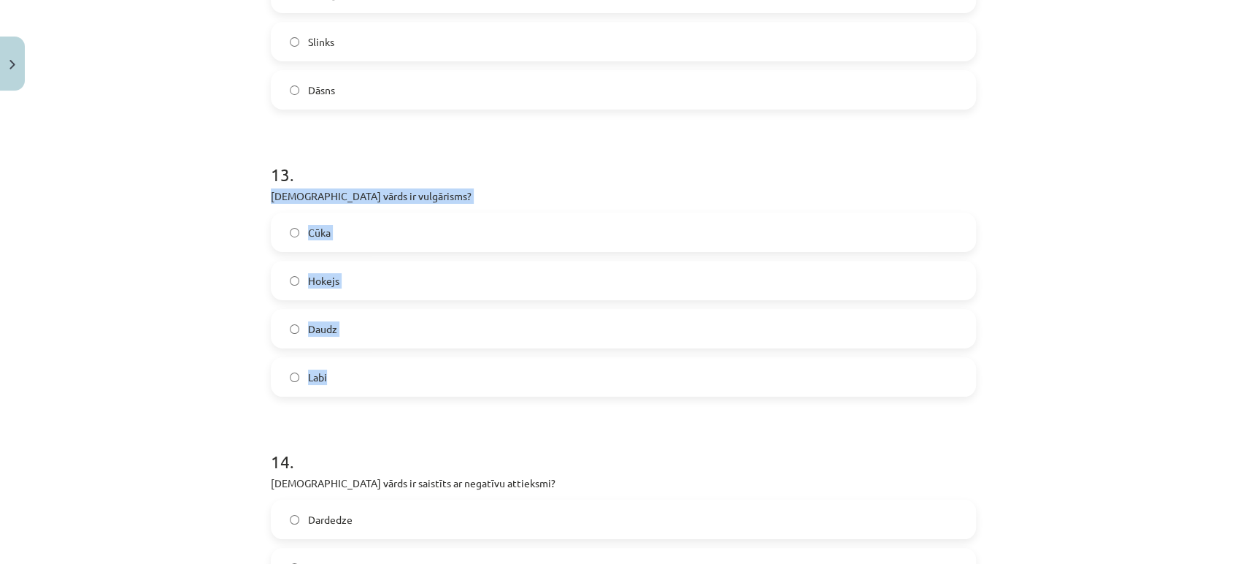
drag, startPoint x: 263, startPoint y: 198, endPoint x: 367, endPoint y: 372, distance: 203.0
click at [333, 215] on label "Cūka" at bounding box center [623, 232] width 702 height 37
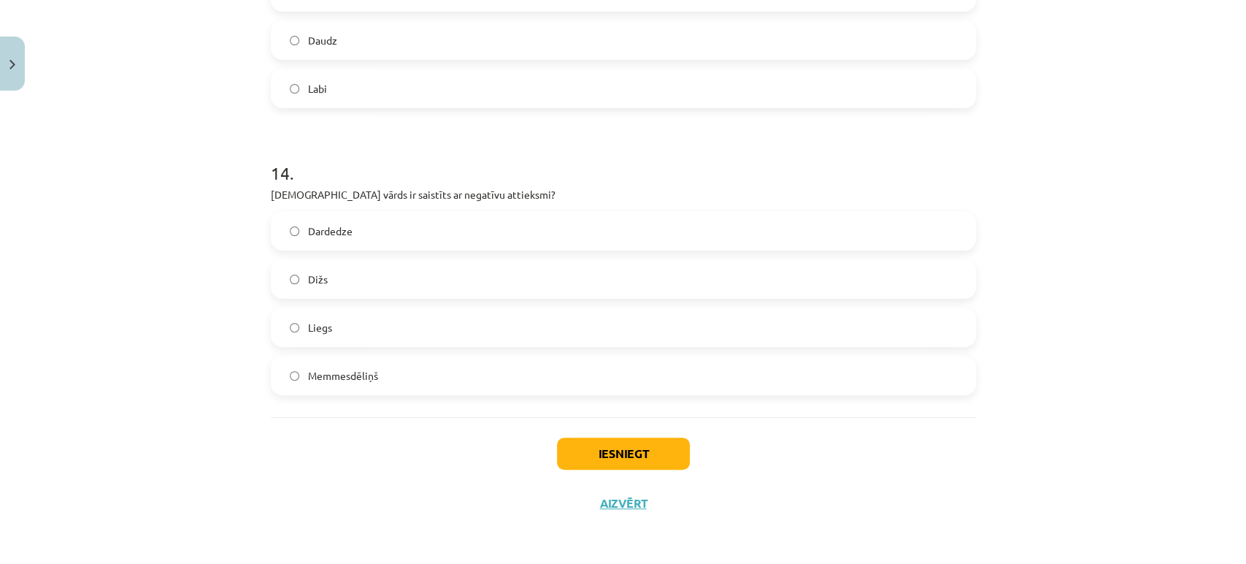
click at [315, 371] on span "Memmesdēliņš" at bounding box center [343, 375] width 70 height 15
click at [613, 449] on button "Iesniegt" at bounding box center [623, 453] width 133 height 32
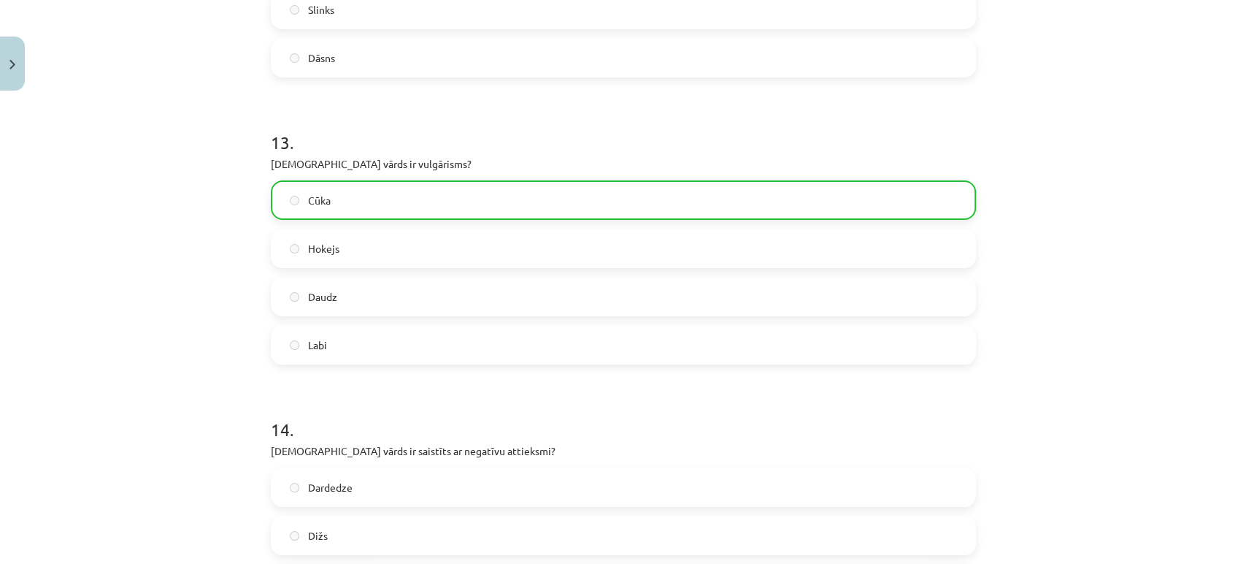
scroll to position [3930, 0]
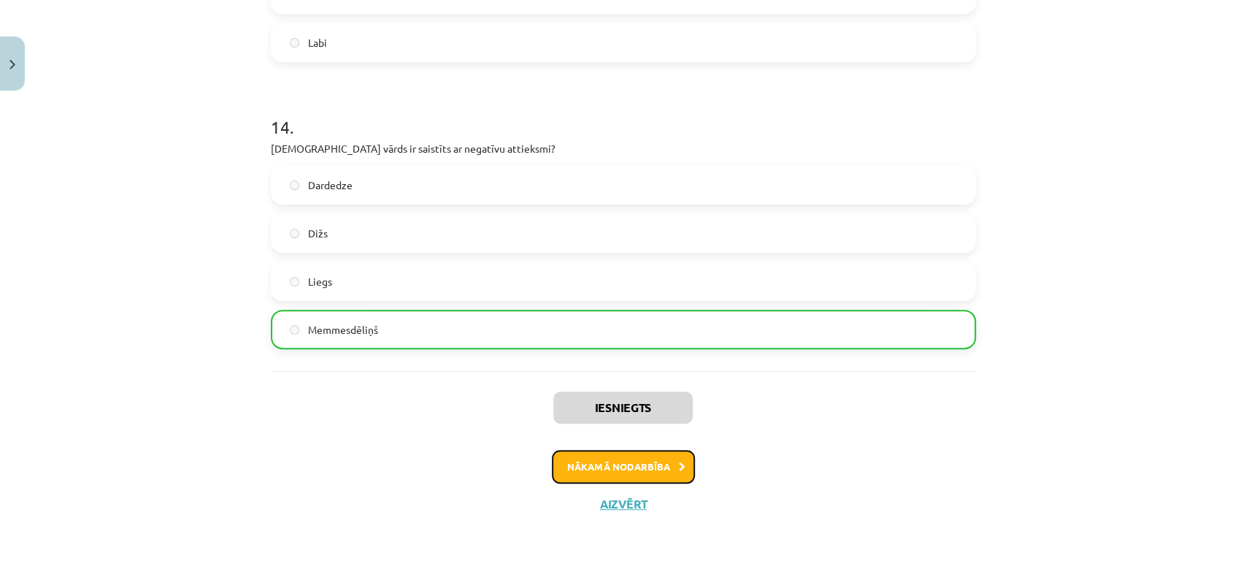
click at [564, 475] on button "Nākamā nodarbība" at bounding box center [623, 467] width 143 height 34
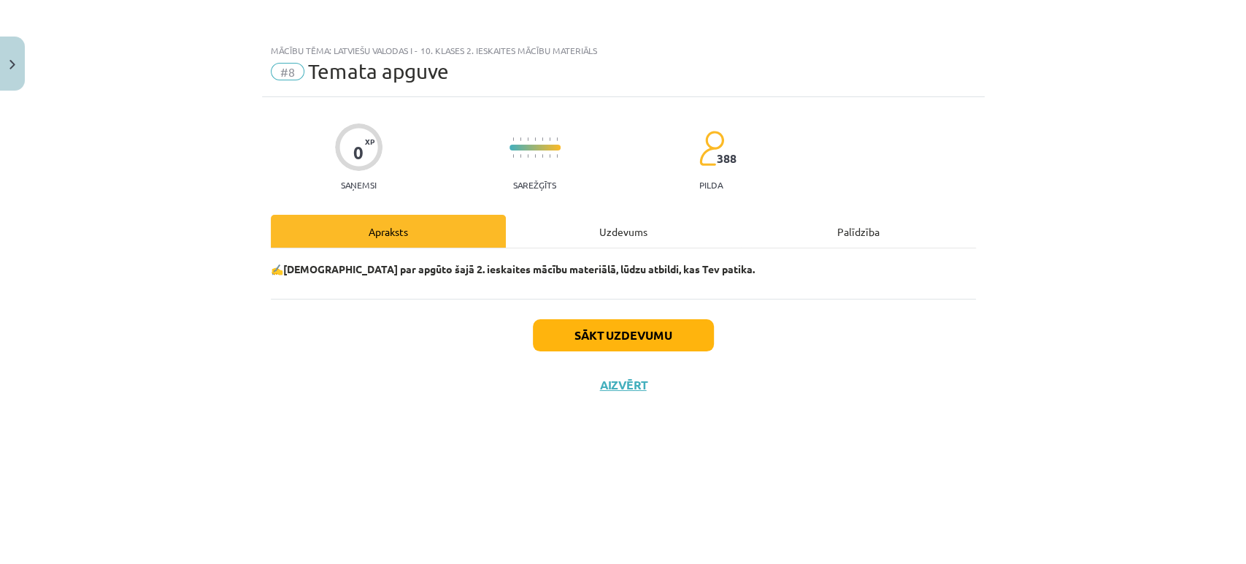
click at [631, 225] on div "Uzdevums" at bounding box center [623, 231] width 235 height 33
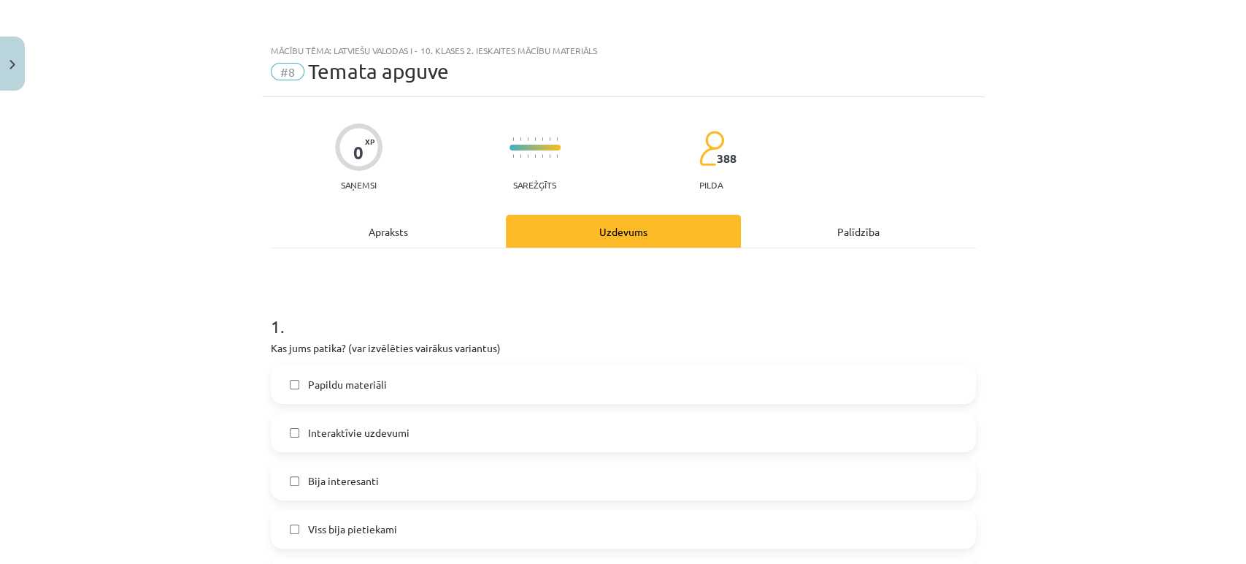
click at [413, 230] on div "Apraksts" at bounding box center [388, 231] width 235 height 33
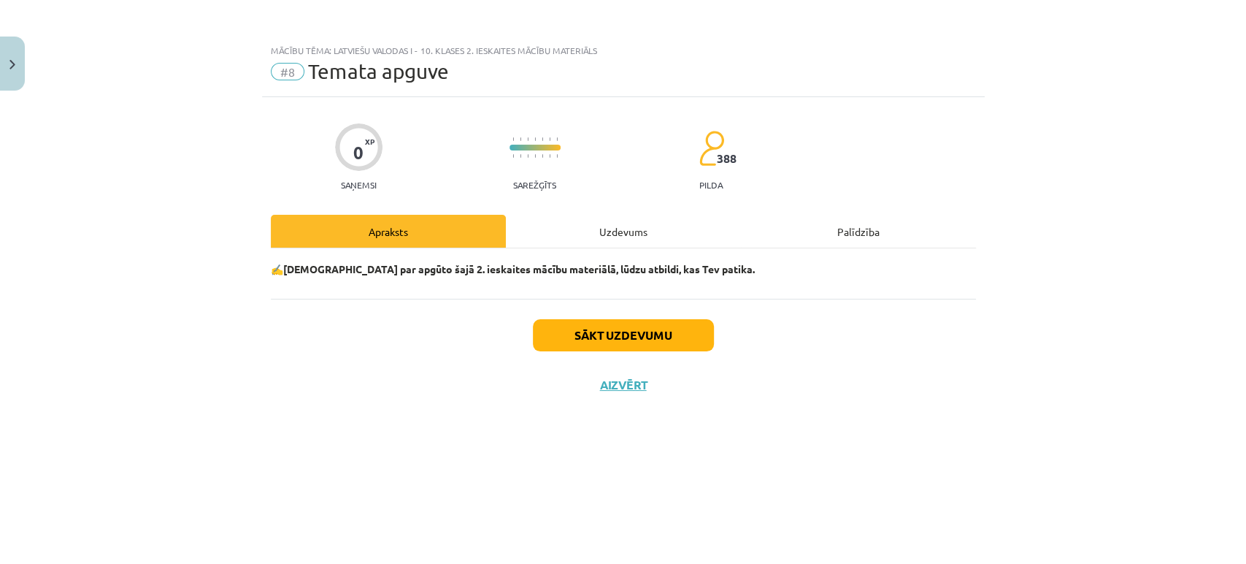
click at [613, 232] on div "Uzdevums" at bounding box center [623, 231] width 235 height 33
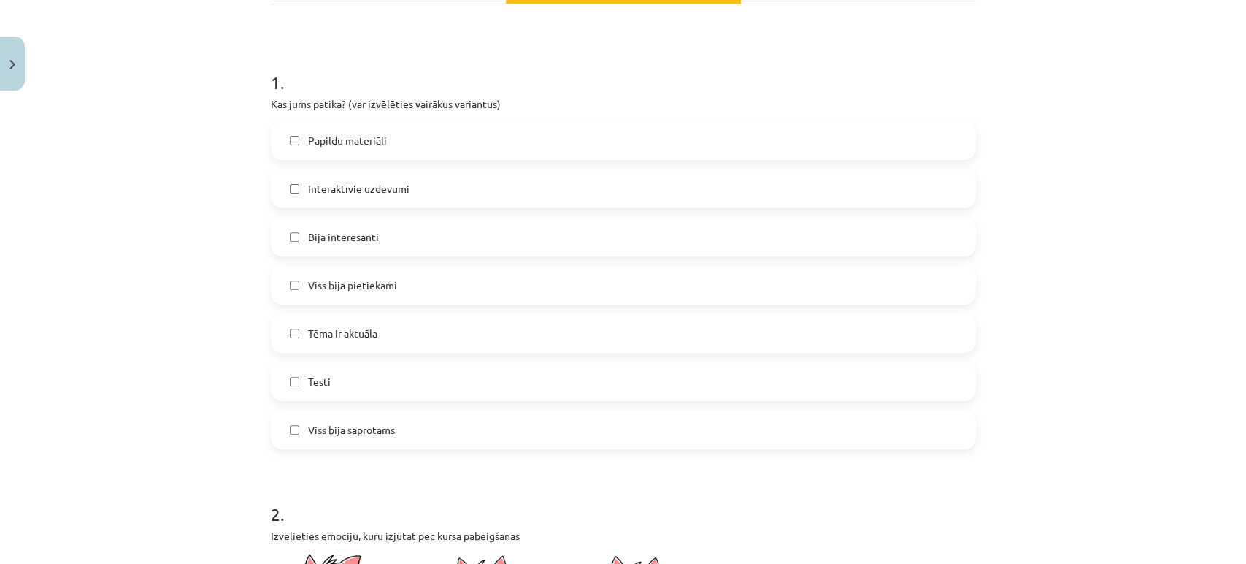
scroll to position [257, 0]
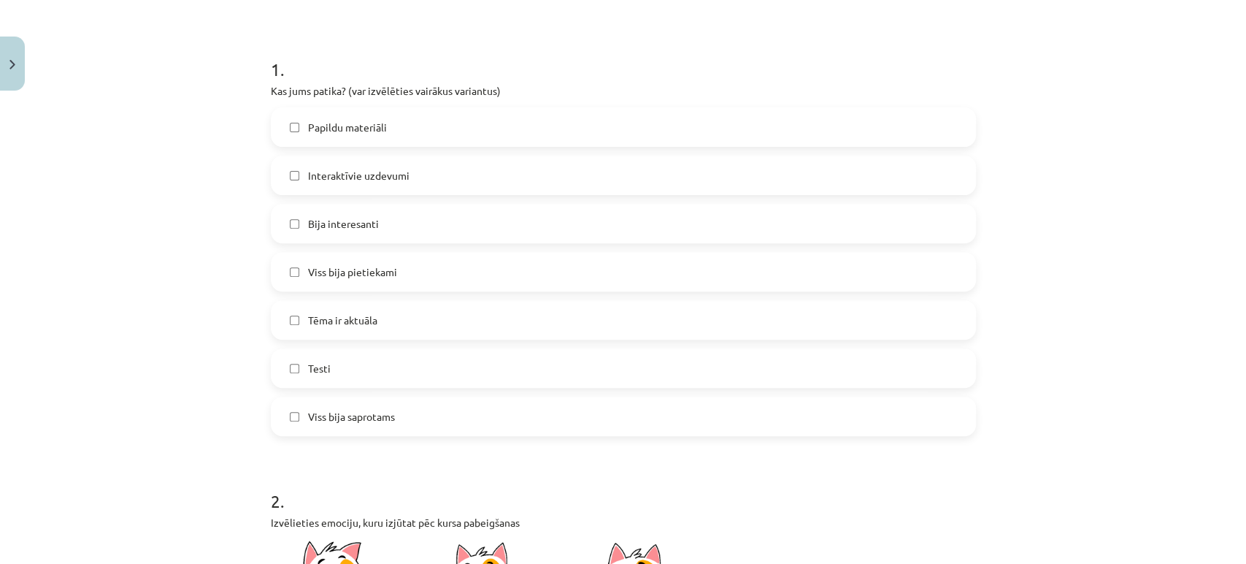
click at [368, 224] on span "Bija interesanti" at bounding box center [343, 223] width 71 height 15
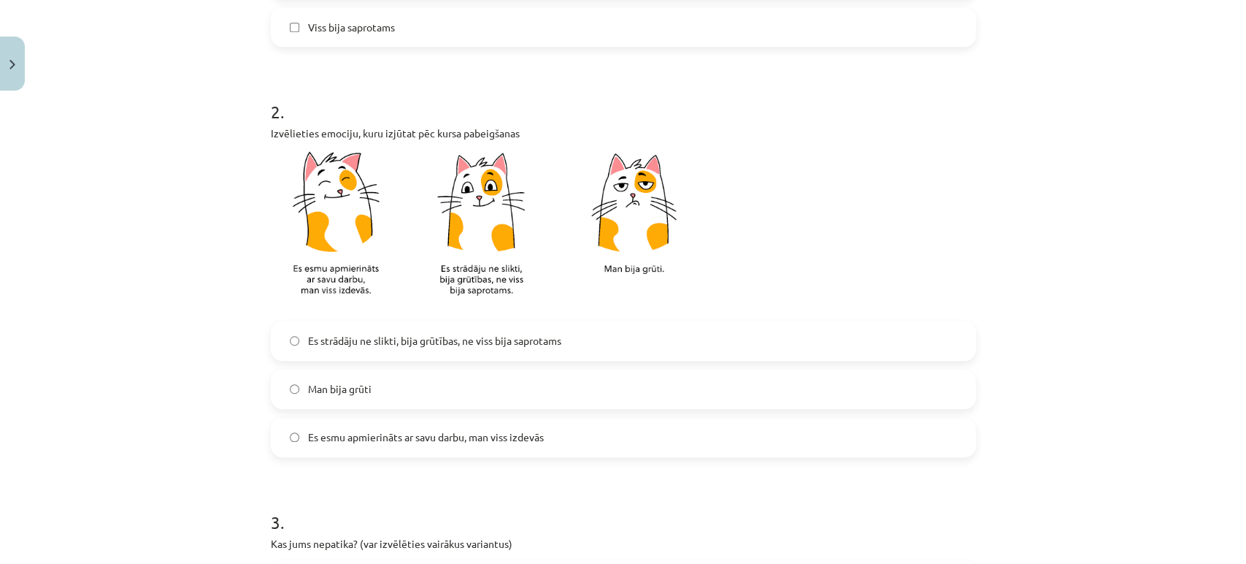
scroll to position [648, 0]
click at [346, 344] on span "Es strādāju ne slikti, bija grūtības, ne viss bija saprotams" at bounding box center [434, 339] width 253 height 15
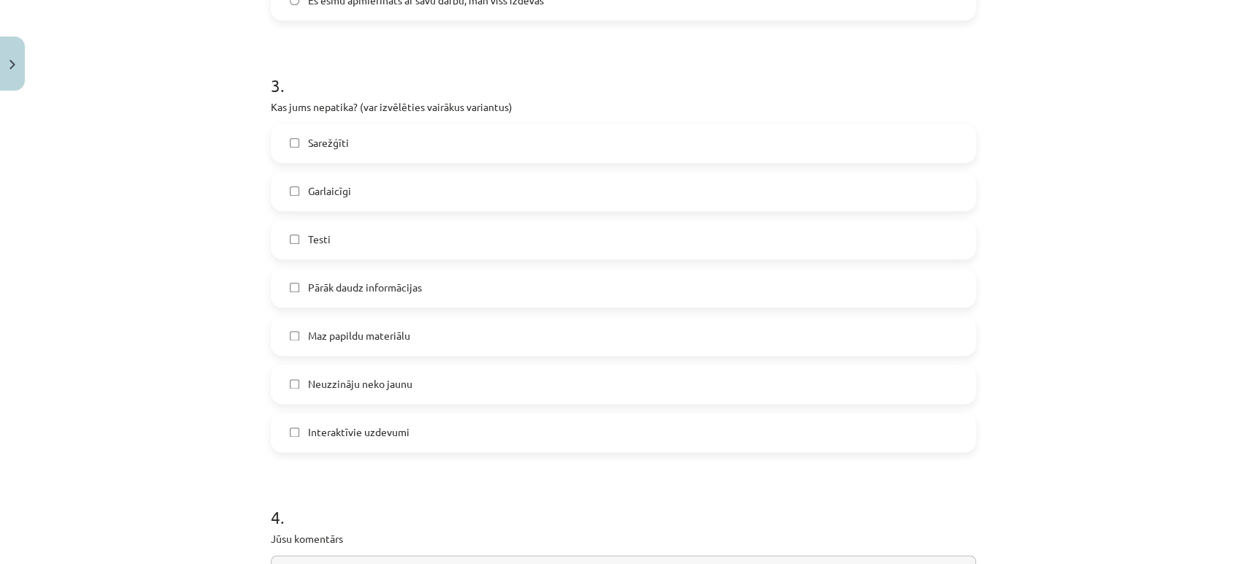
scroll to position [1089, 0]
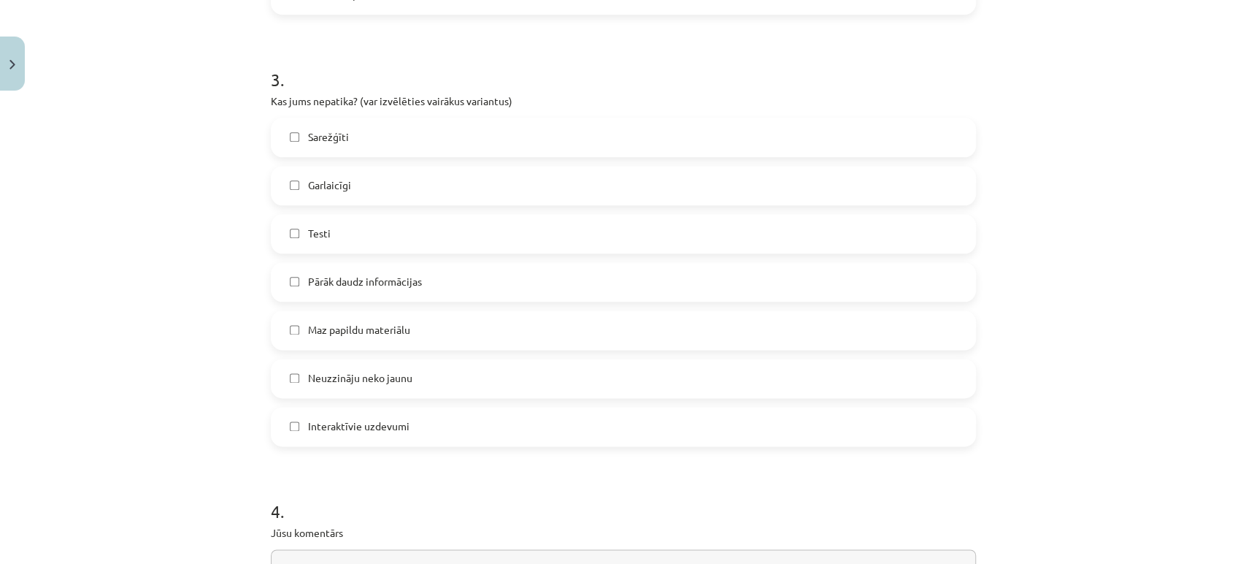
click at [360, 137] on label "Sarežģīti" at bounding box center [623, 137] width 702 height 37
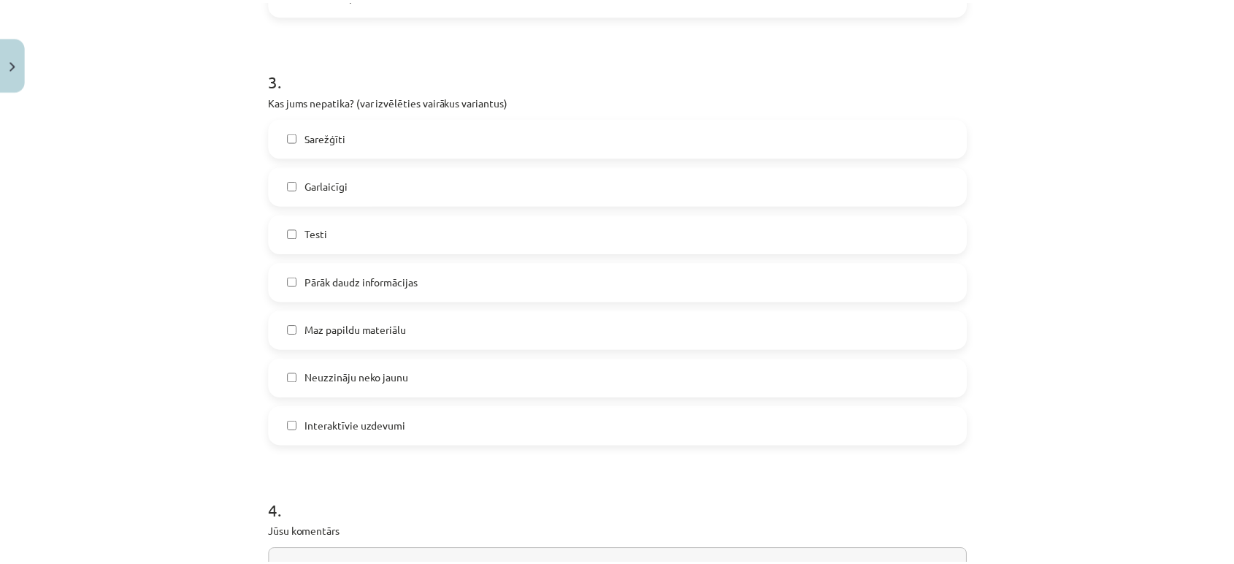
scroll to position [1263, 0]
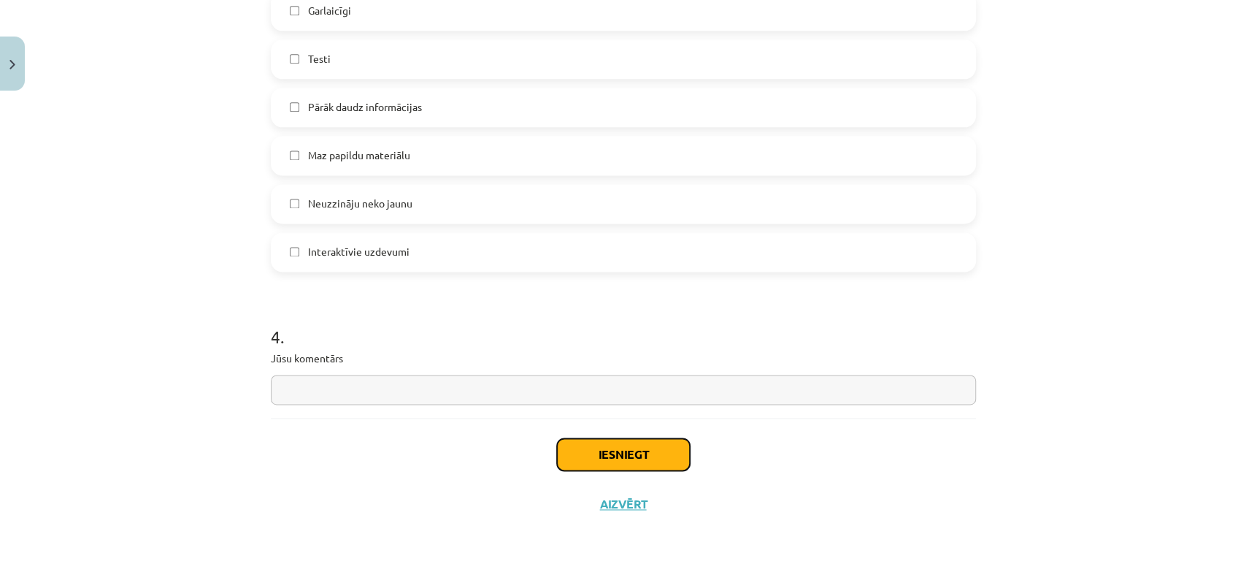
click at [651, 442] on button "Iesniegt" at bounding box center [623, 454] width 133 height 32
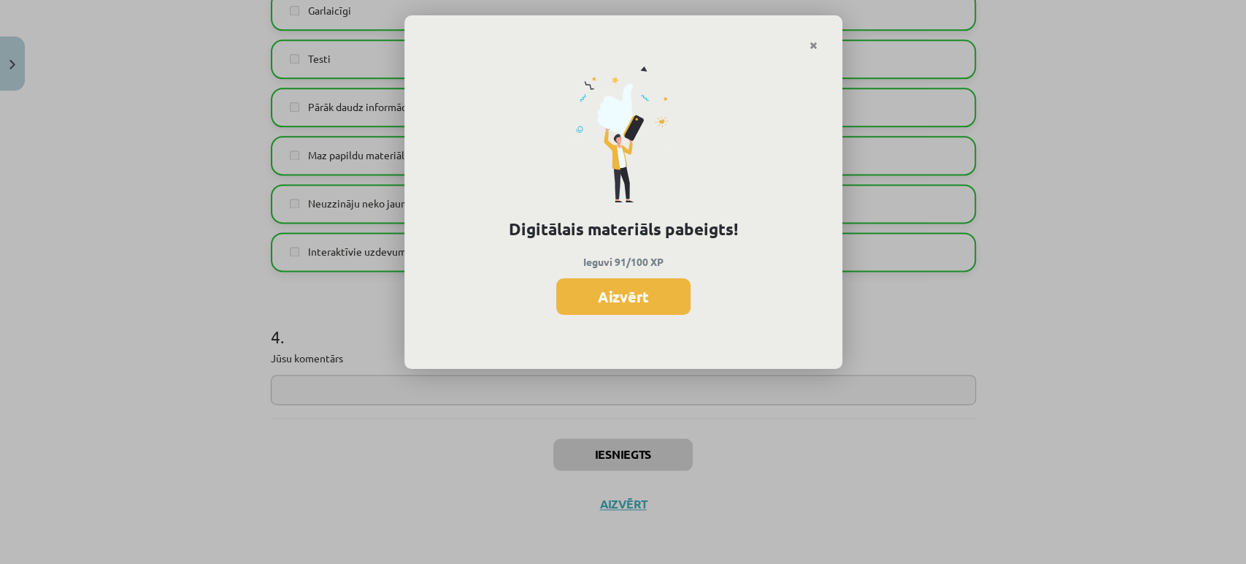
click at [625, 299] on button "Aizvērt" at bounding box center [623, 296] width 134 height 37
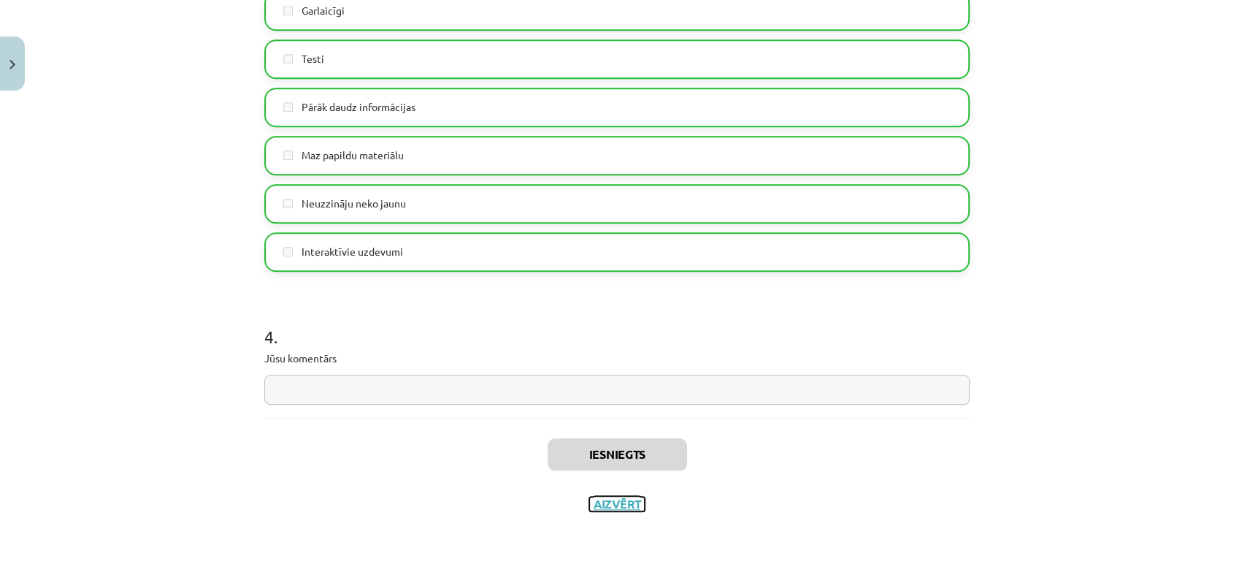
click at [602, 505] on button "Aizvērt" at bounding box center [616, 504] width 55 height 15
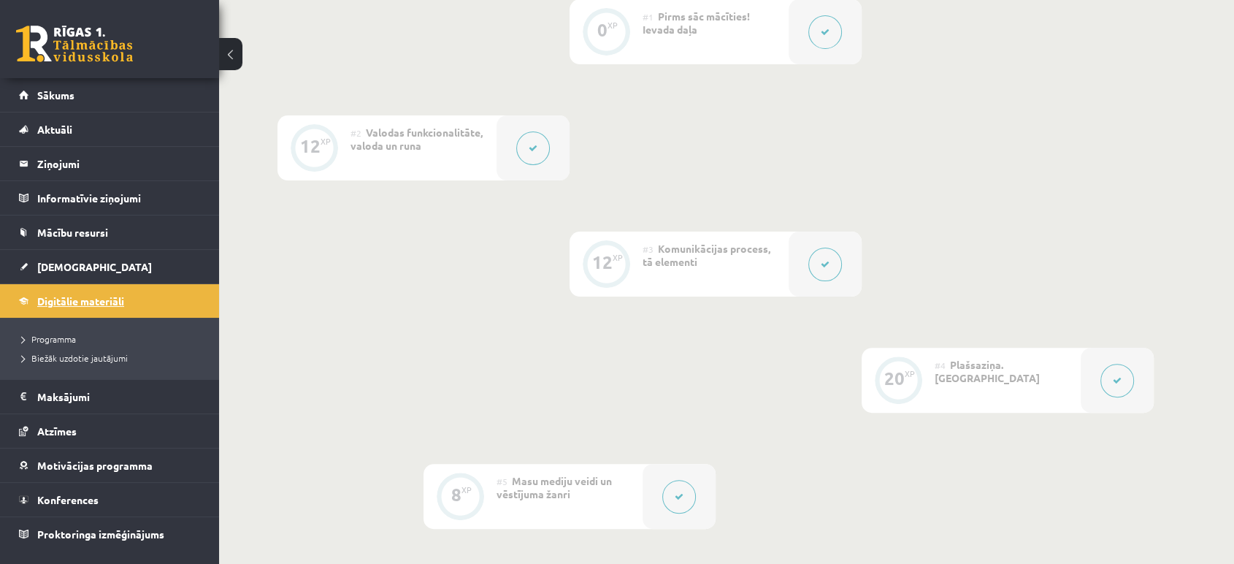
click at [93, 296] on span "Digitālie materiāli" at bounding box center [80, 300] width 87 height 13
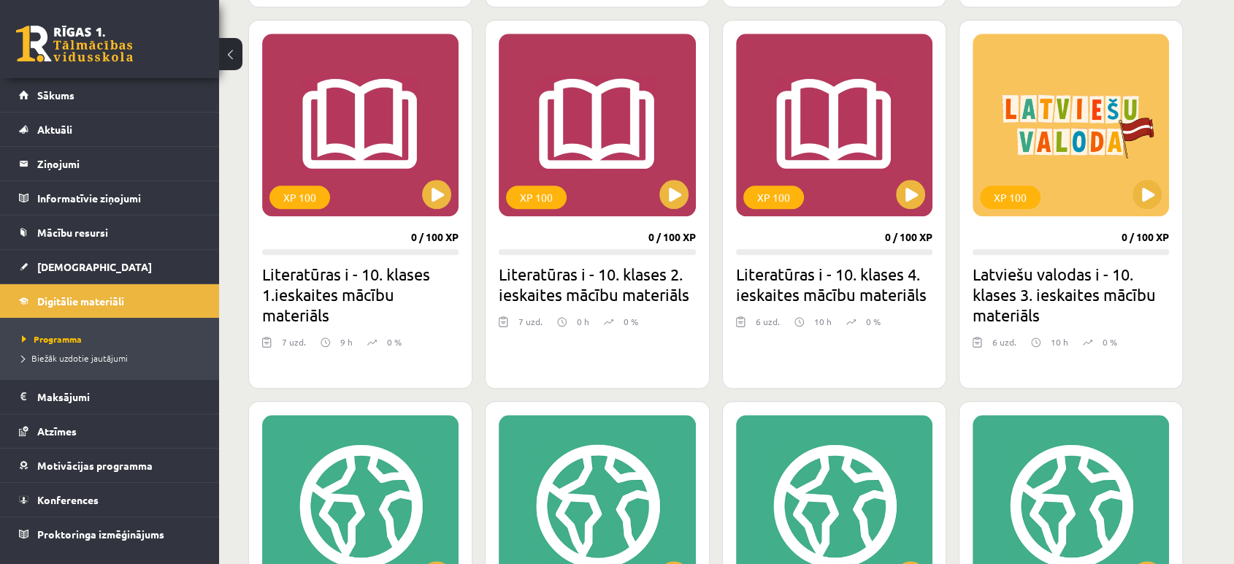
scroll to position [1344, 0]
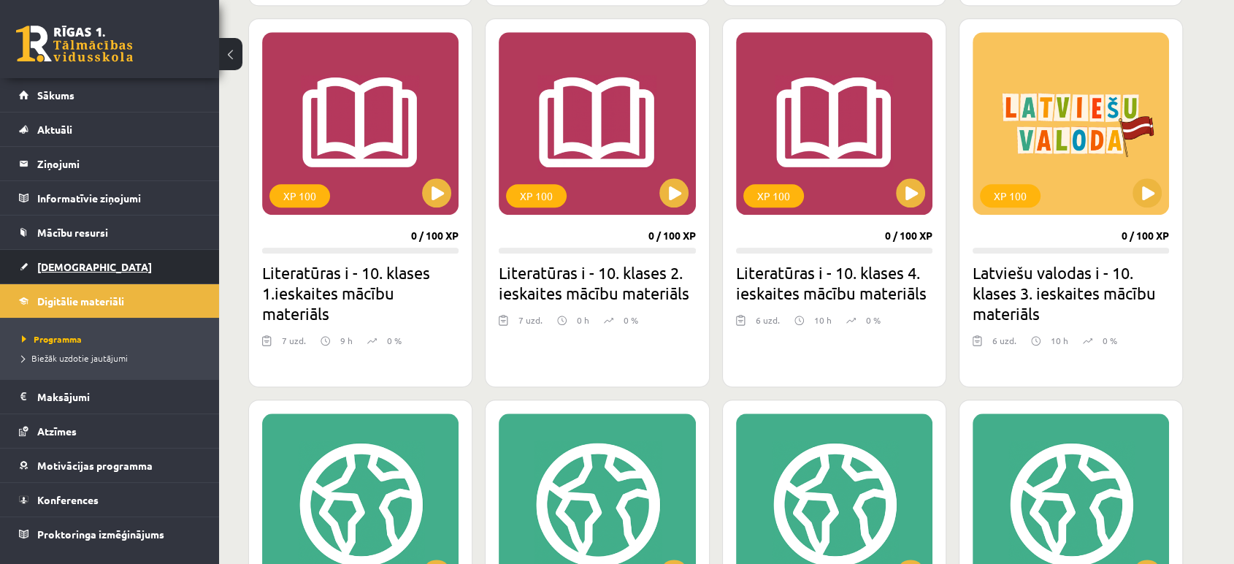
click at [64, 266] on span "[DEMOGRAPHIC_DATA]" at bounding box center [94, 266] width 115 height 13
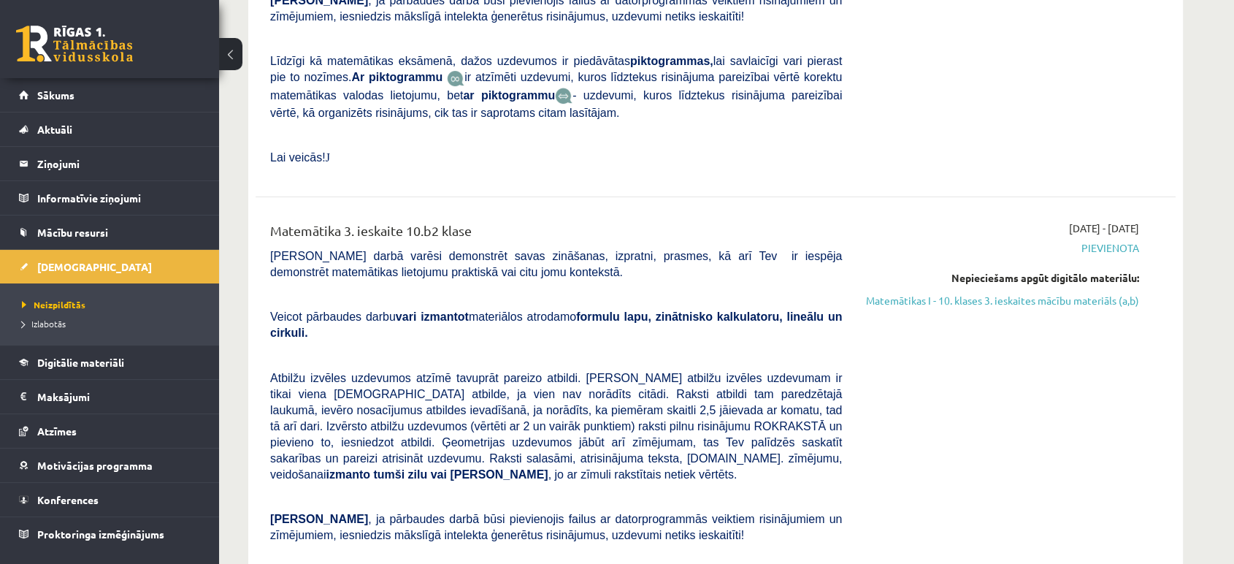
scroll to position [6081, 0]
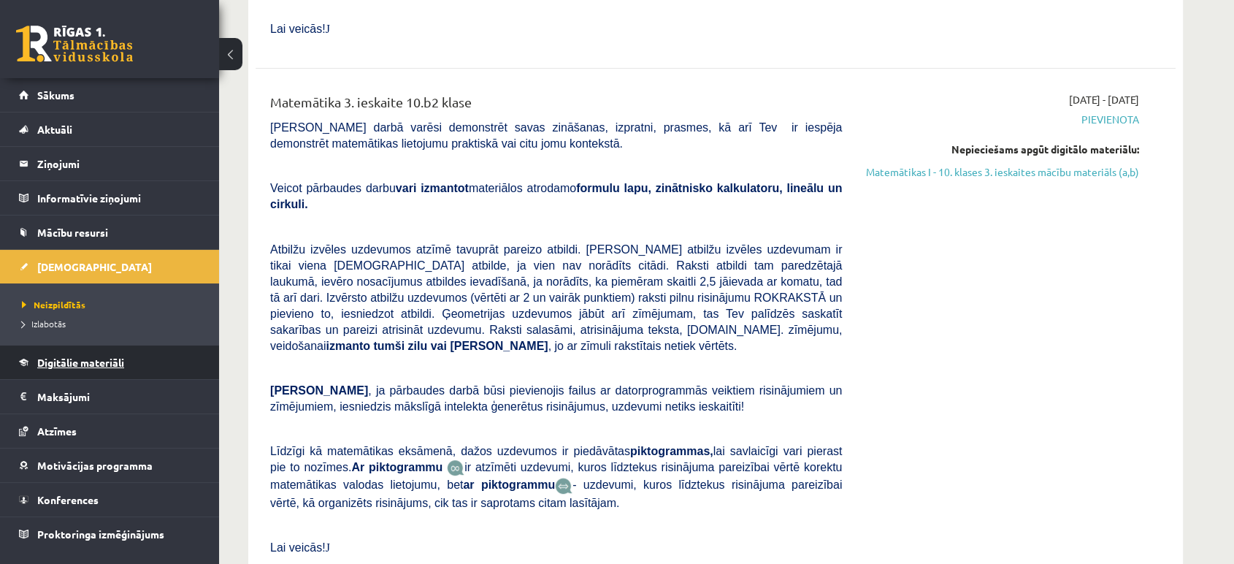
click at [64, 349] on link "Digitālie materiāli" at bounding box center [110, 362] width 182 height 34
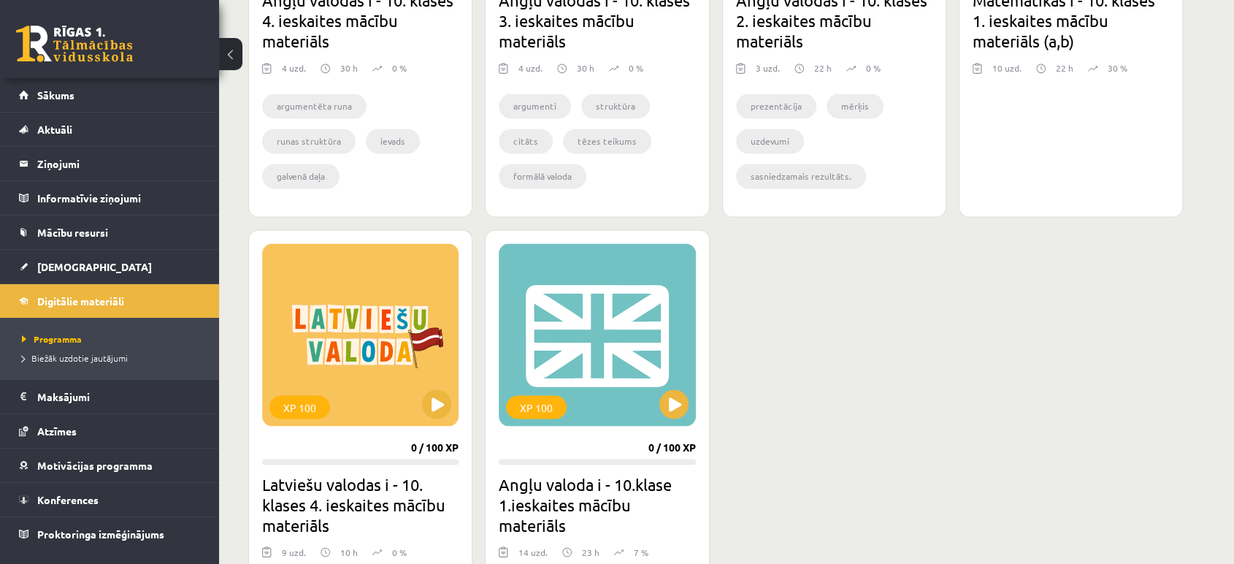
scroll to position [2380, 0]
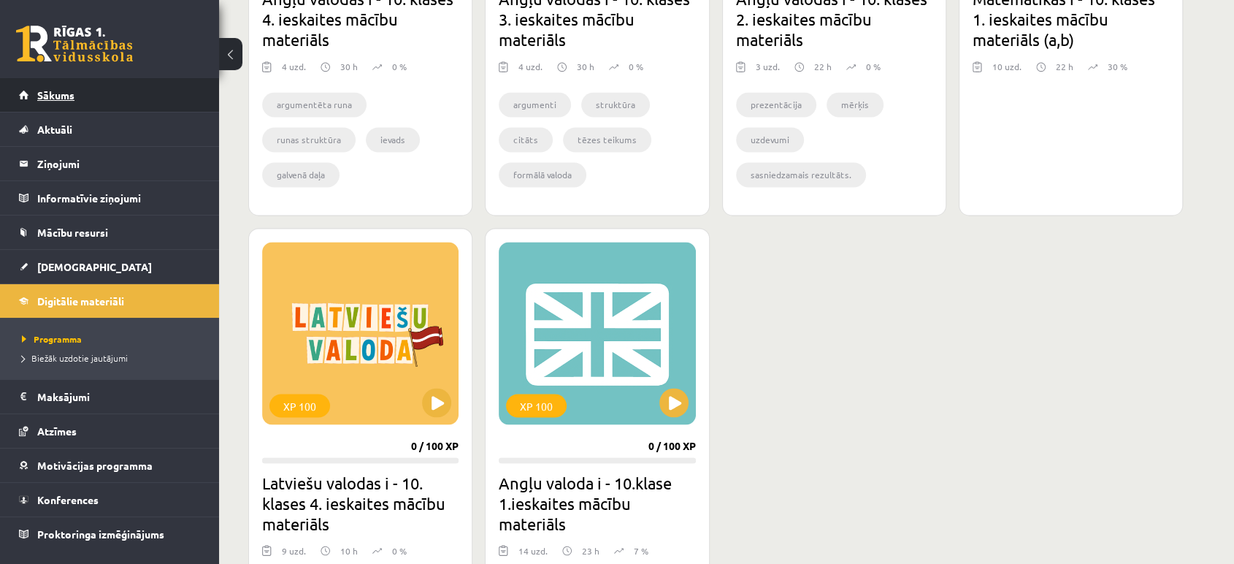
click at [75, 85] on link "Sākums" at bounding box center [110, 95] width 182 height 34
